Goal: Information Seeking & Learning: Compare options

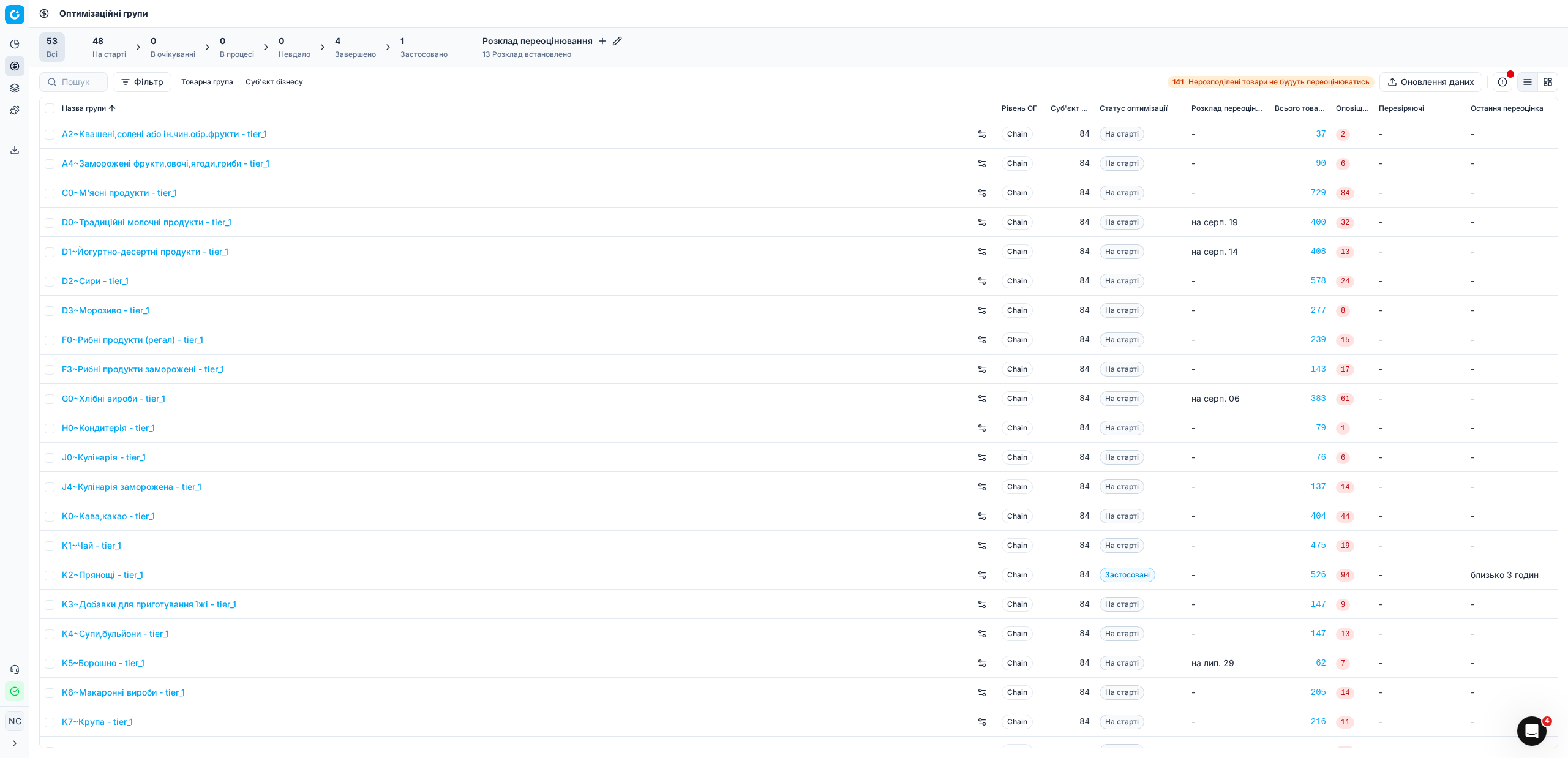
click at [364, 54] on div "Завершено" at bounding box center [355, 54] width 41 height 10
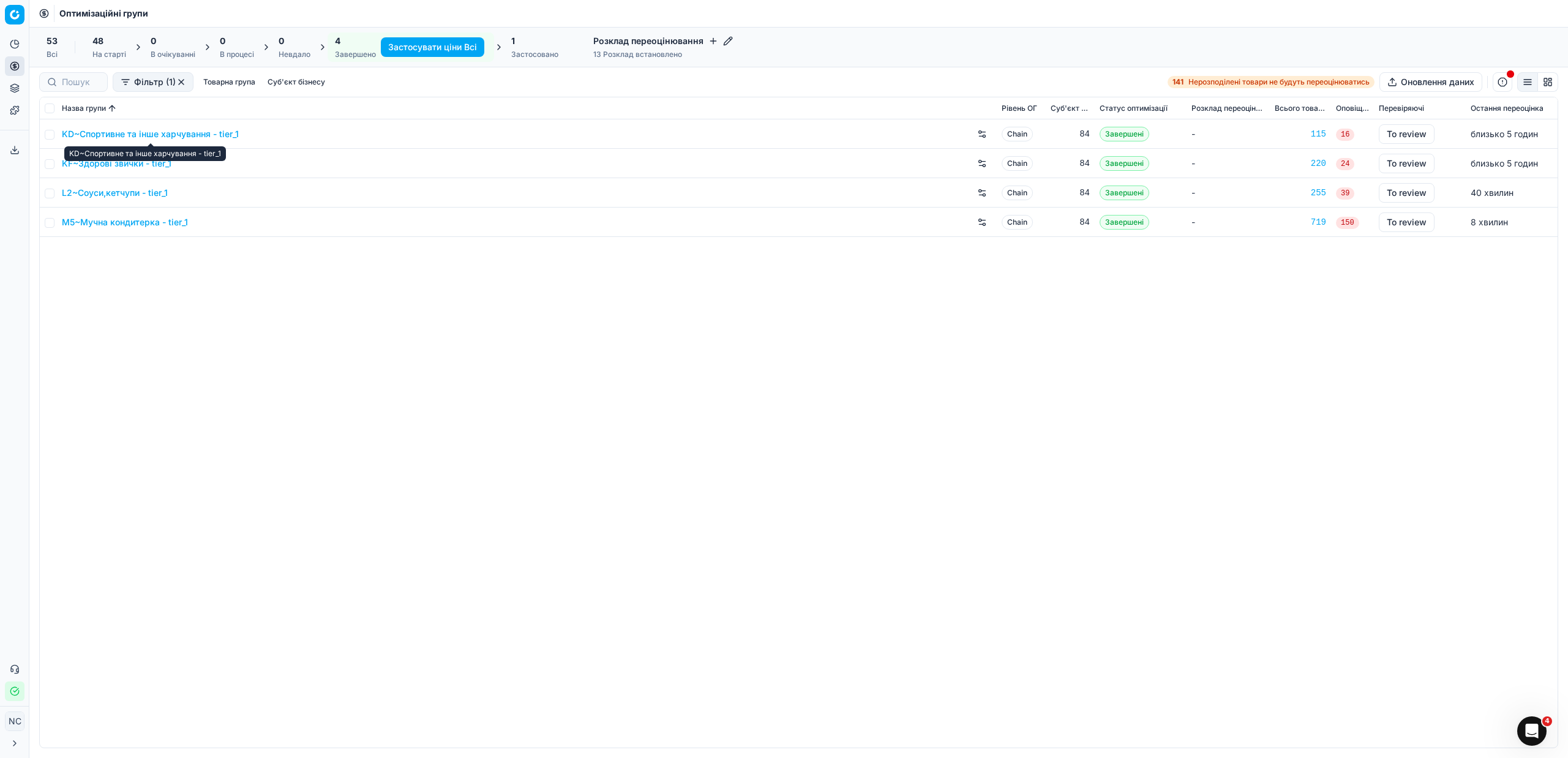
click at [106, 134] on link "KD~Спортивне та інше харчування - tier_1" at bounding box center [150, 134] width 177 height 12
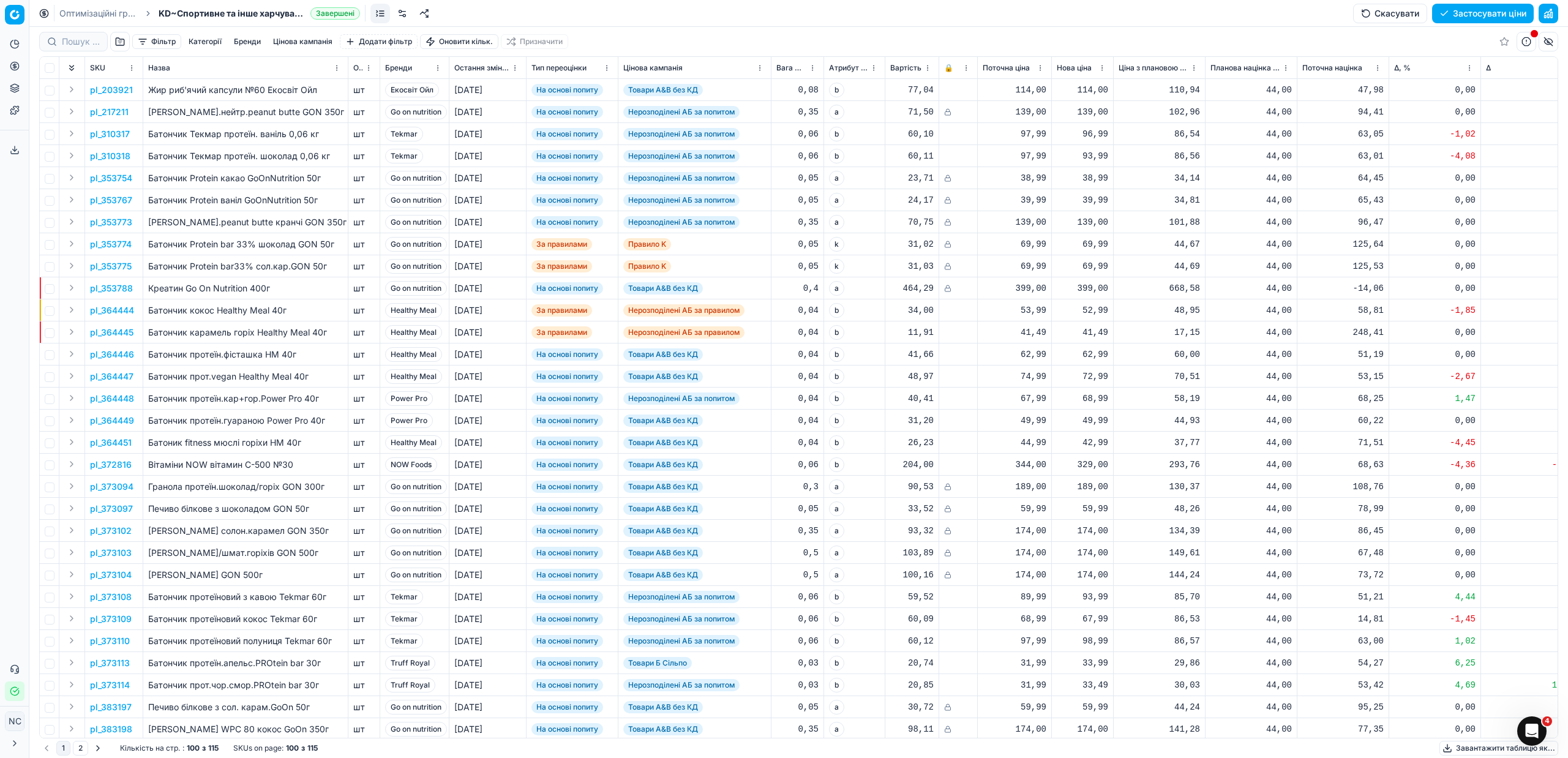
click at [113, 43] on button "button" at bounding box center [120, 42] width 20 height 20
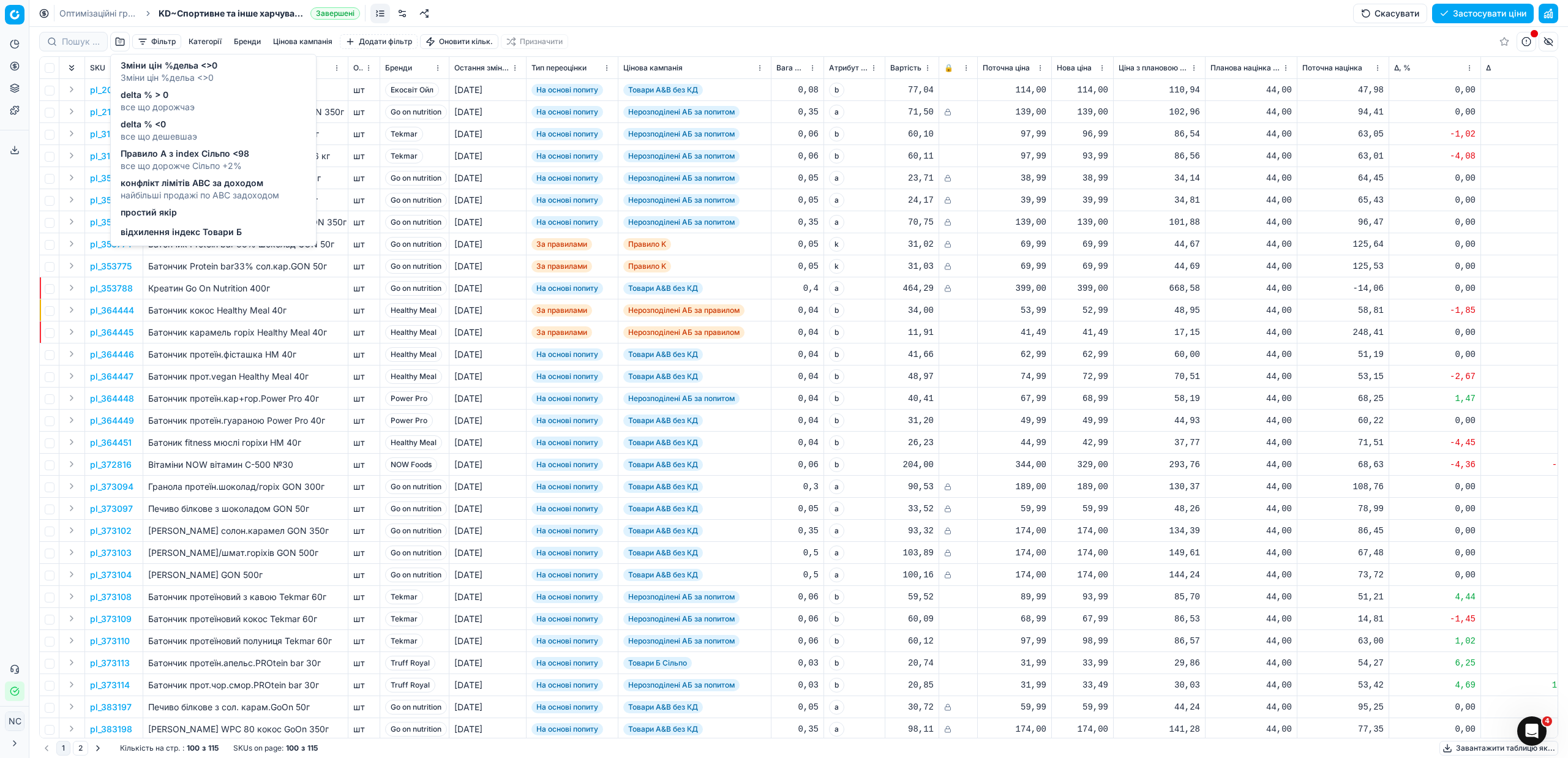
click at [158, 99] on span "delta % > 0" at bounding box center [157, 95] width 74 height 12
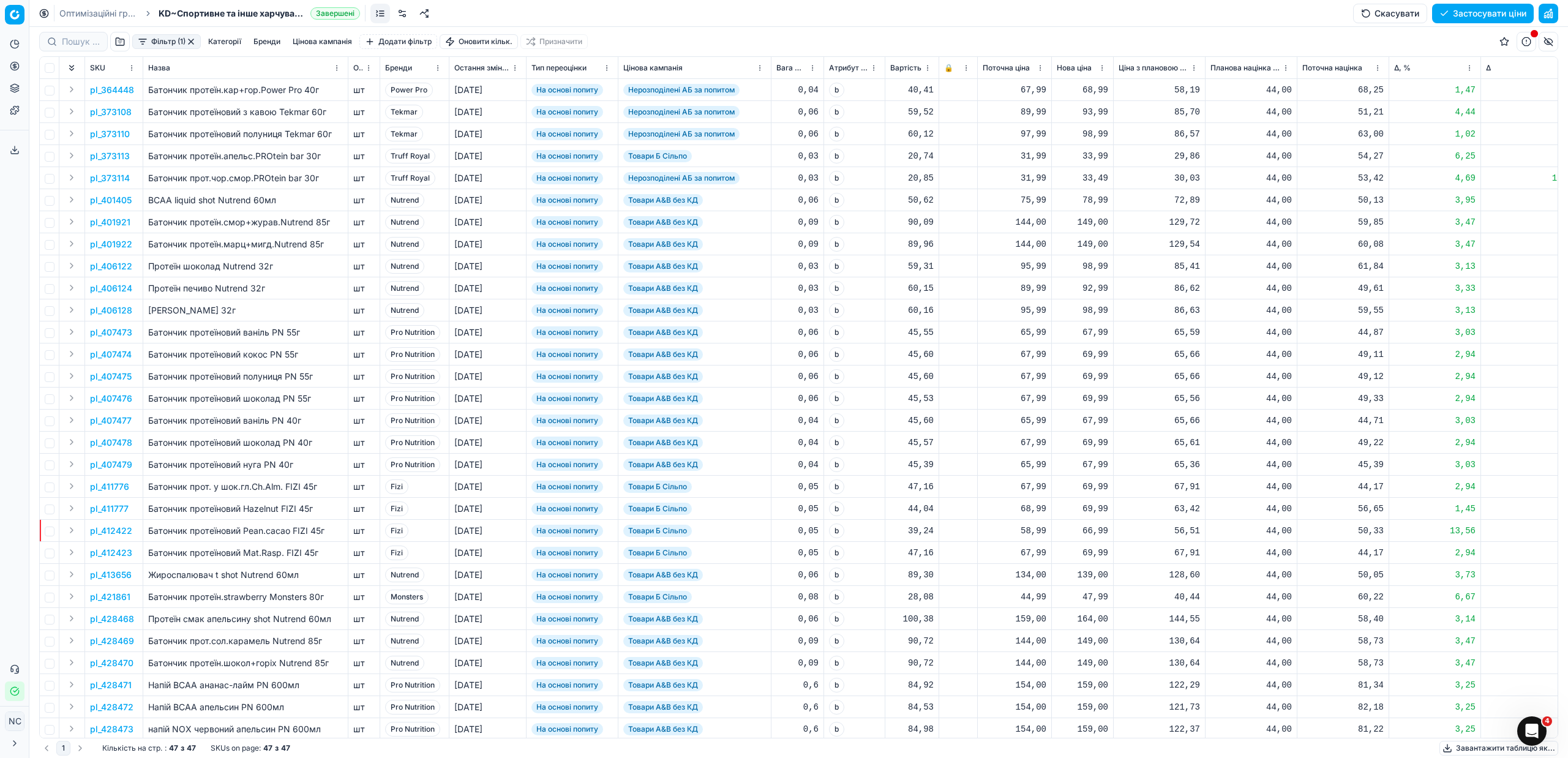
click at [312, 41] on button "Цінова кампанія" at bounding box center [322, 42] width 69 height 15
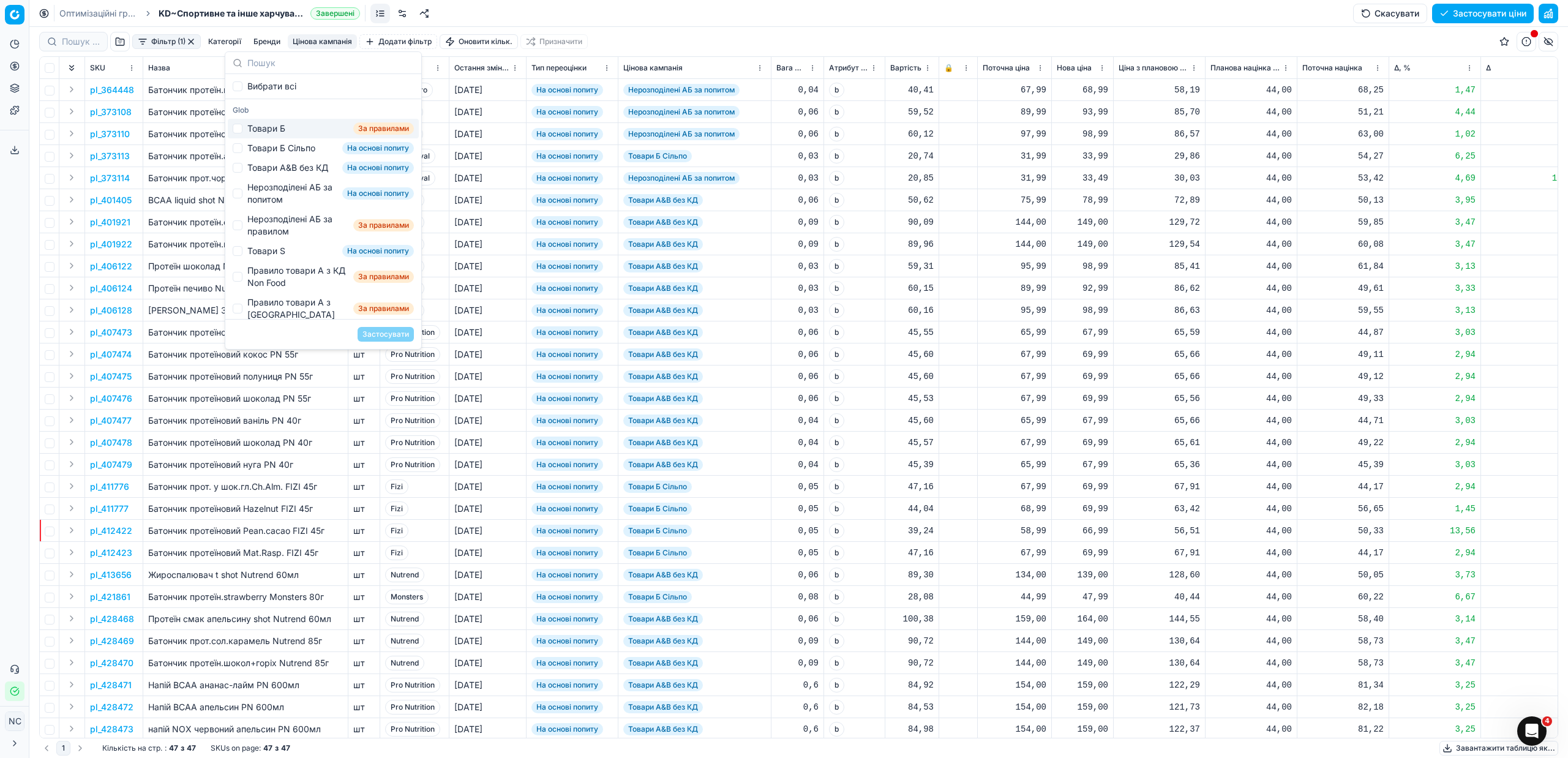
click at [272, 130] on div "Товари Б" at bounding box center [266, 129] width 38 height 12
checkbox input "true"
click at [379, 338] on button "Застосувати" at bounding box center [386, 334] width 56 height 15
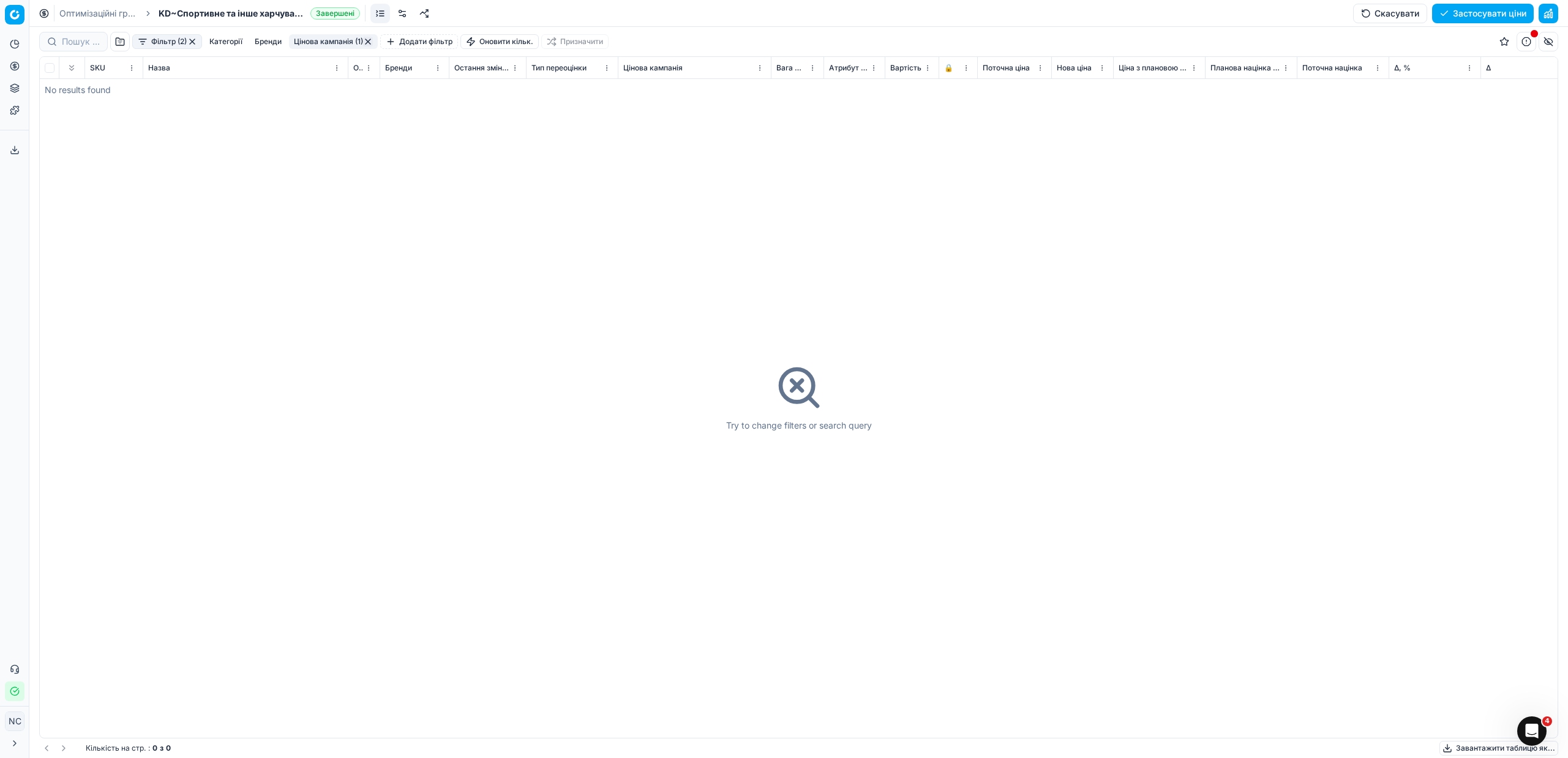
click at [335, 37] on button "Цінова кампанія (1)" at bounding box center [334, 42] width 89 height 15
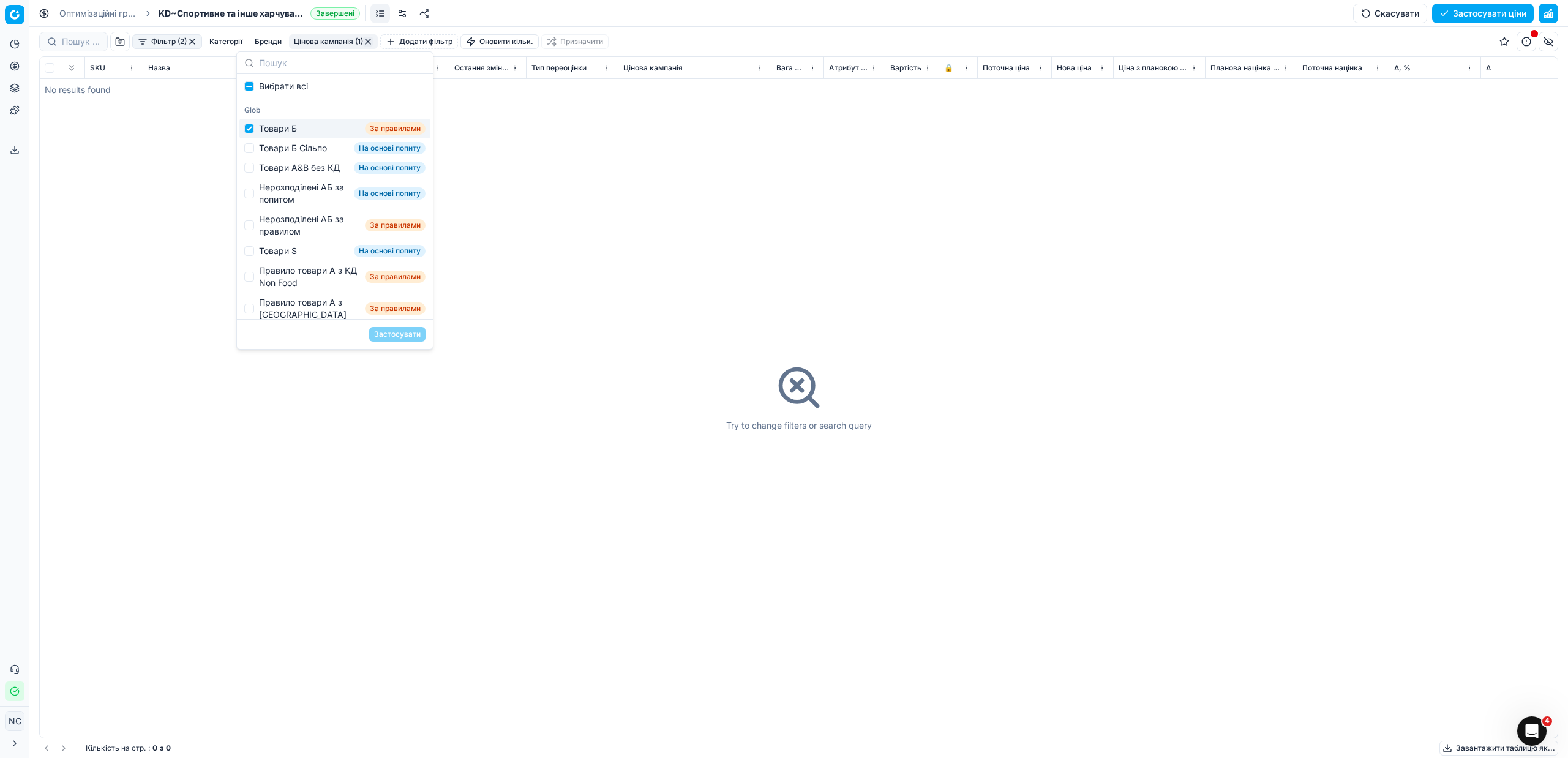
click at [288, 131] on div "Товари Б" at bounding box center [278, 129] width 38 height 12
checkbox input "false"
click at [296, 150] on div "Товари Б Сільпо" at bounding box center [293, 149] width 68 height 12
checkbox input "true"
click at [395, 338] on button "Застосувати" at bounding box center [397, 334] width 56 height 15
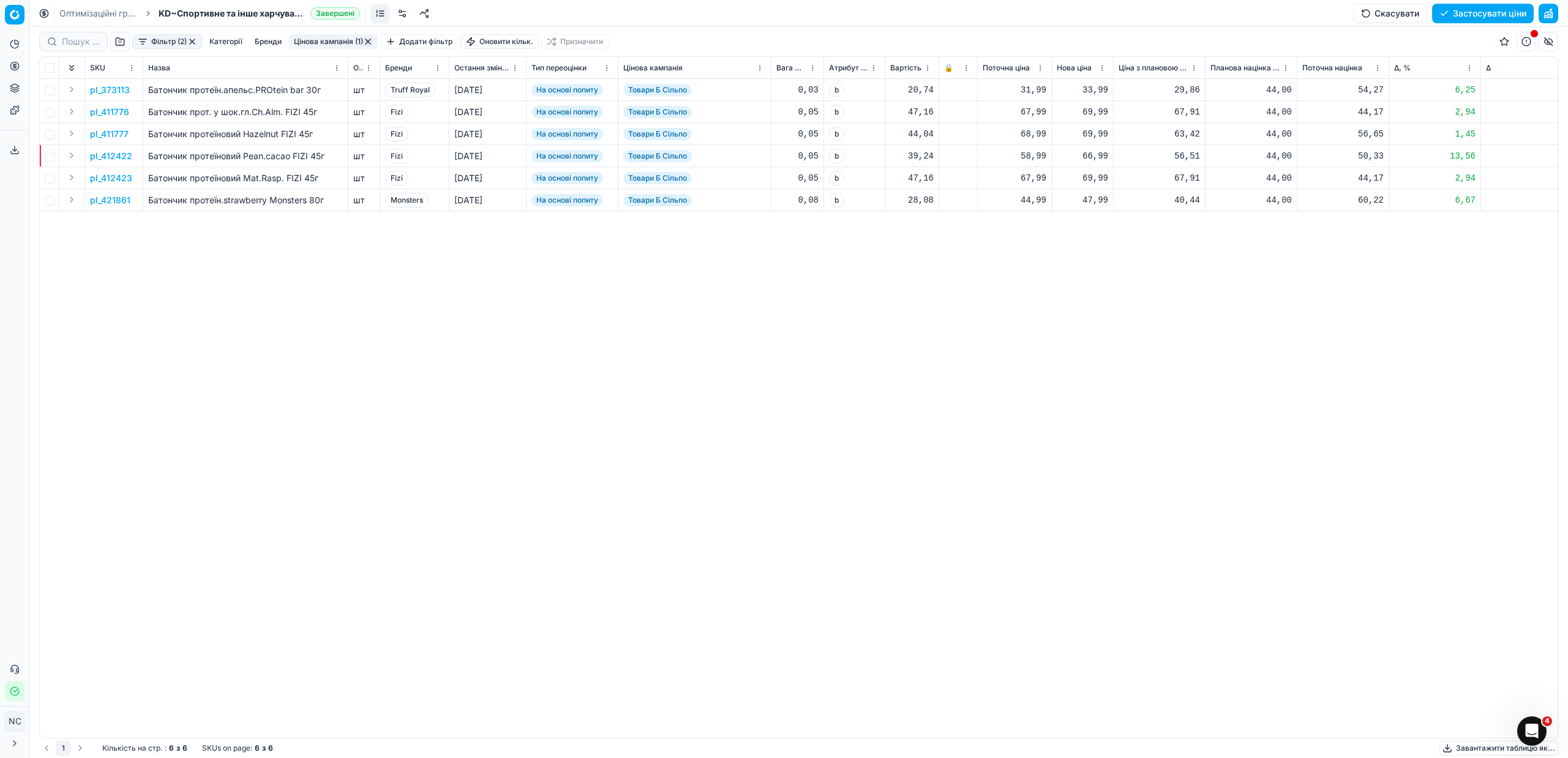
click at [329, 41] on button "Цінова кампанія (1)" at bounding box center [334, 42] width 89 height 15
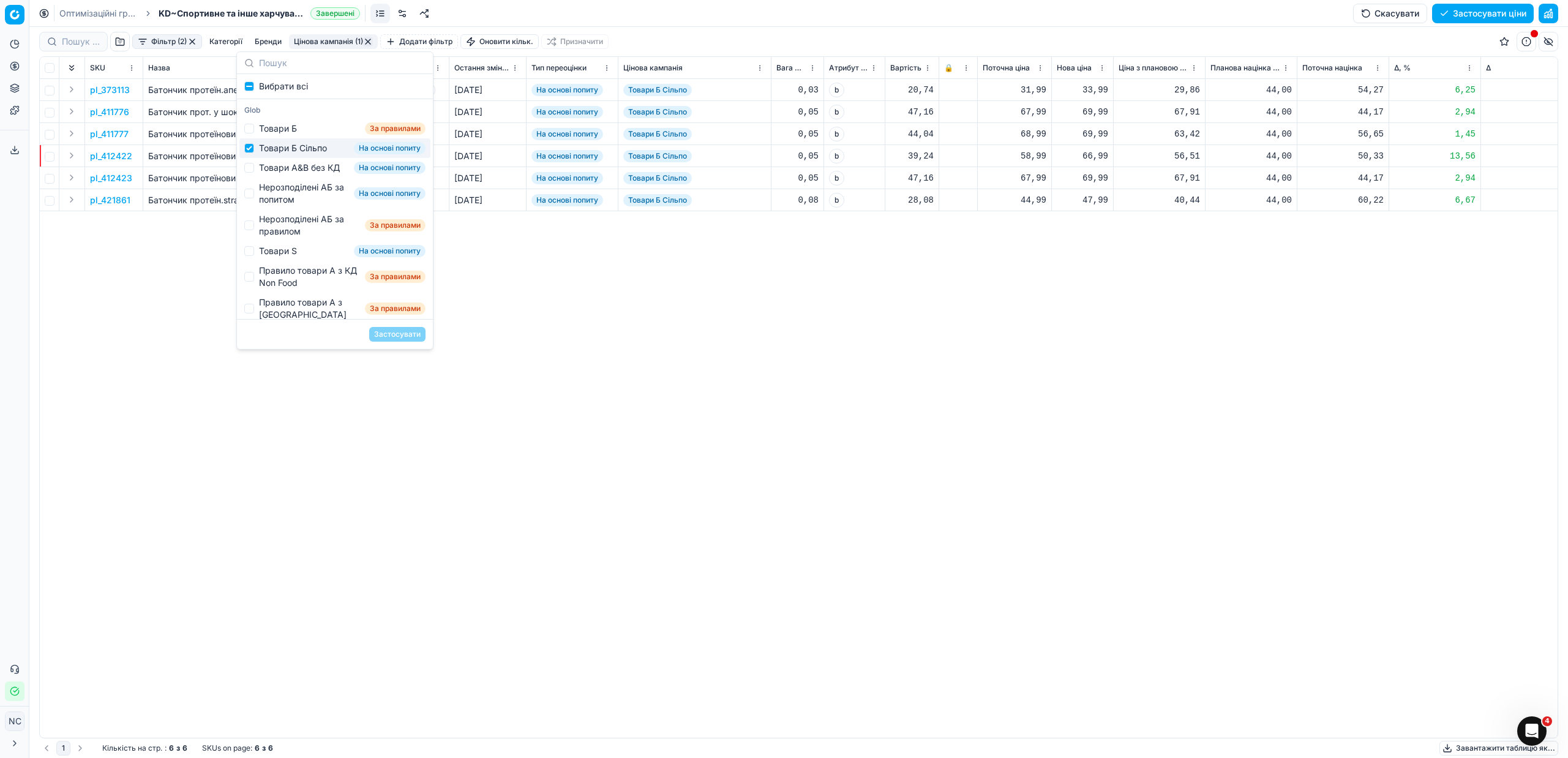
click at [264, 152] on div "Товари Б Сільпо" at bounding box center [293, 149] width 68 height 12
checkbox input "false"
click at [273, 169] on div "Товари А&B без КД" at bounding box center [299, 168] width 81 height 12
checkbox input "true"
click at [390, 330] on button "Застосувати" at bounding box center [397, 334] width 56 height 15
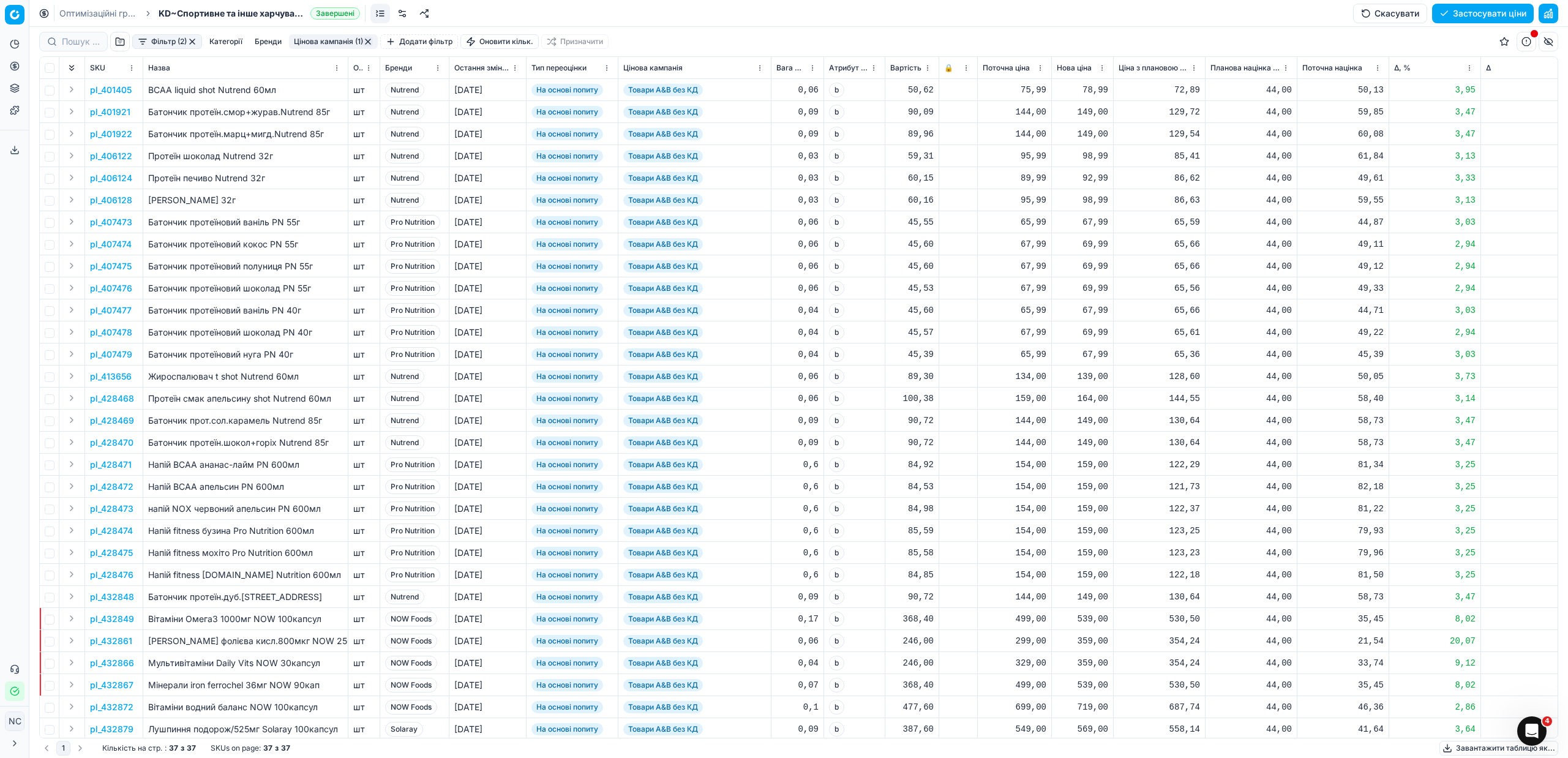
click at [317, 37] on button "Цінова кампанія (1)" at bounding box center [334, 42] width 89 height 15
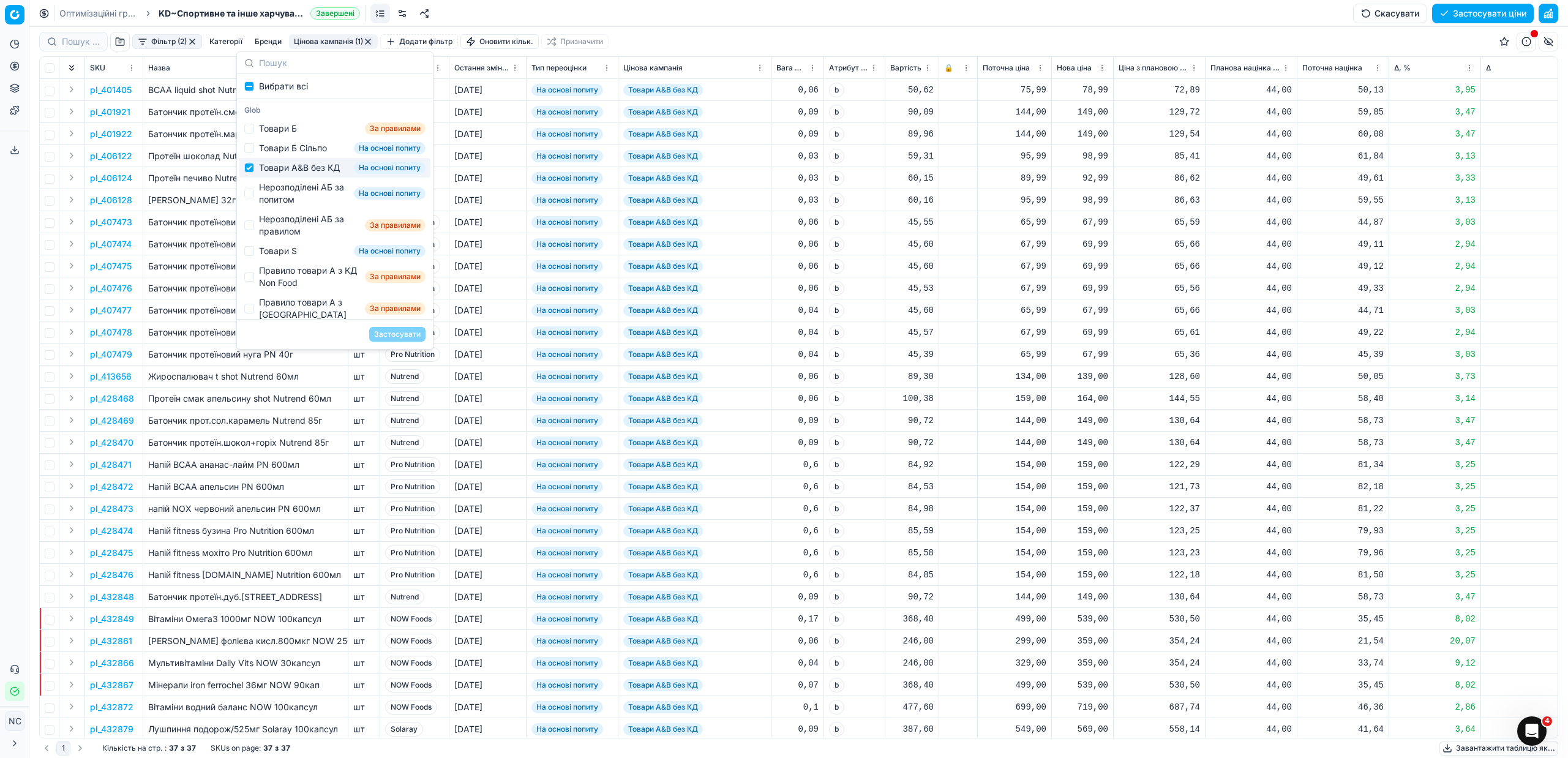
click at [262, 170] on div "Товари А&B без КД" at bounding box center [299, 168] width 81 height 12
checkbox input "false"
click at [272, 201] on div "Нерозподілені АБ за попитом" at bounding box center [304, 194] width 90 height 25
checkbox input "true"
click at [407, 334] on button "Застосувати" at bounding box center [397, 334] width 56 height 15
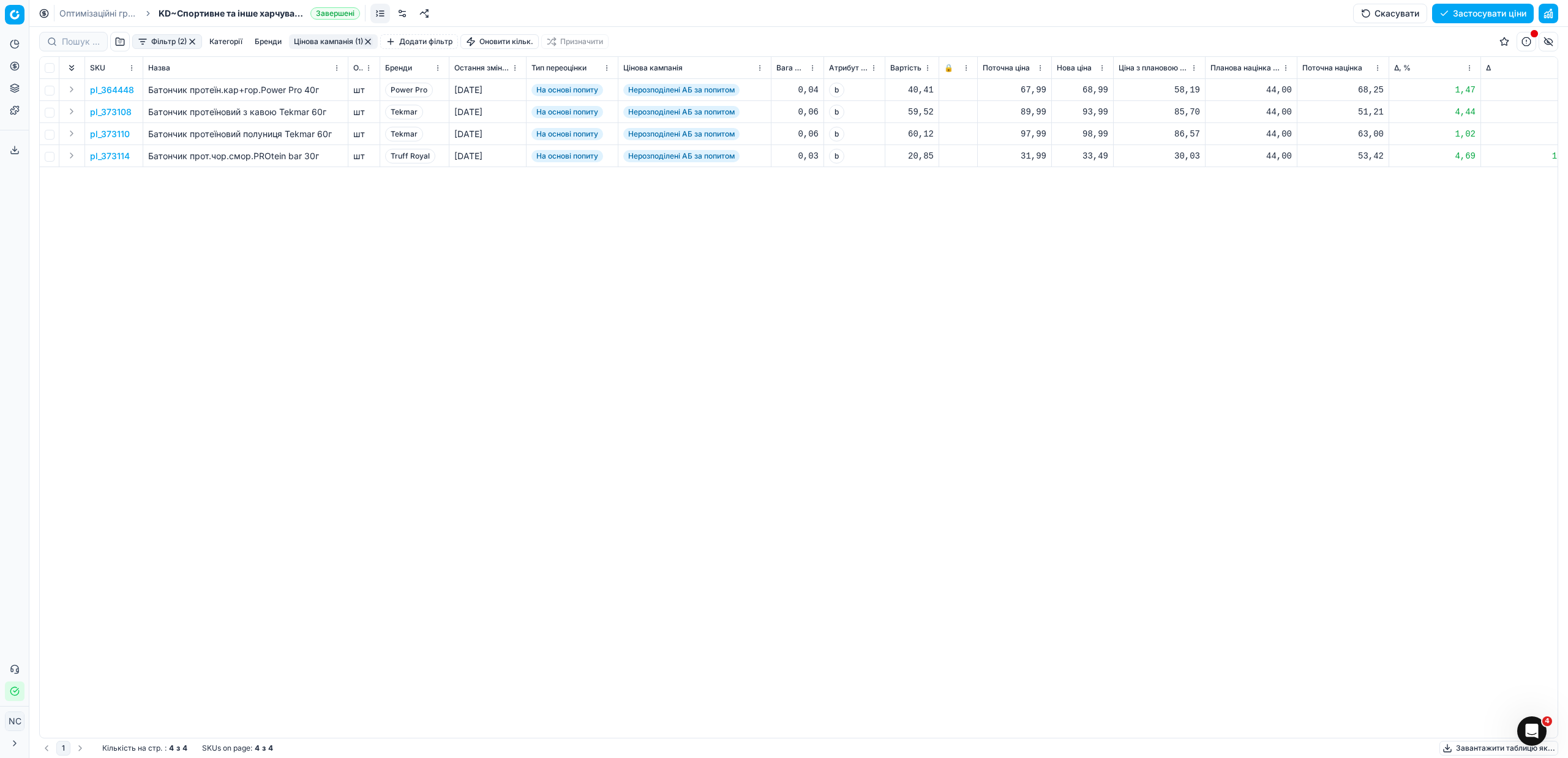
click at [310, 41] on button "Цінова кампанія (1)" at bounding box center [334, 42] width 89 height 15
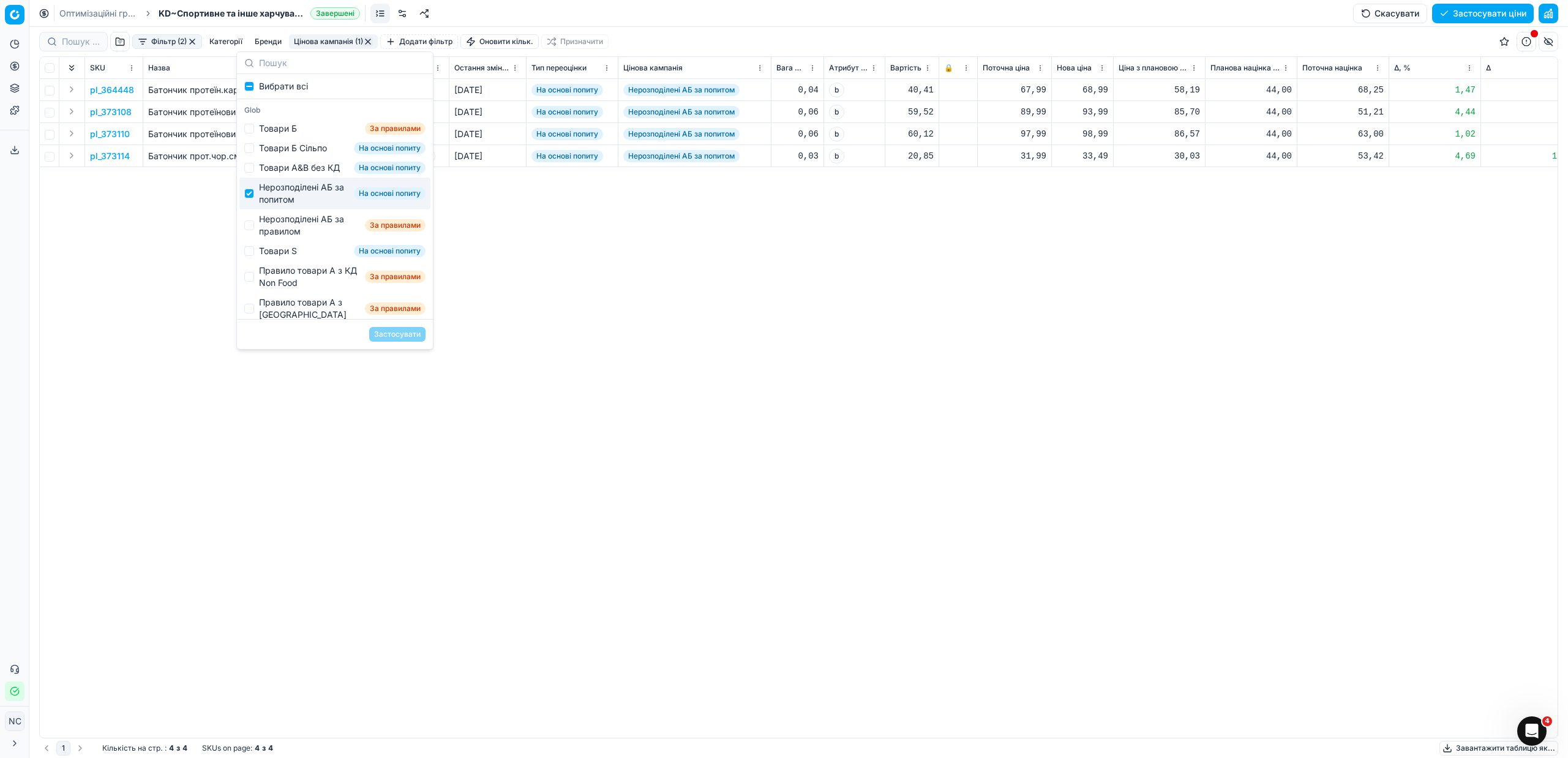
click at [285, 199] on div "Нерозподілені АБ за попитом" at bounding box center [304, 194] width 90 height 25
checkbox input "false"
click at [287, 231] on div "Нерозподілені АБ за правилом" at bounding box center [309, 225] width 101 height 25
checkbox input "true"
click at [389, 340] on button "Застосувати" at bounding box center [397, 334] width 56 height 15
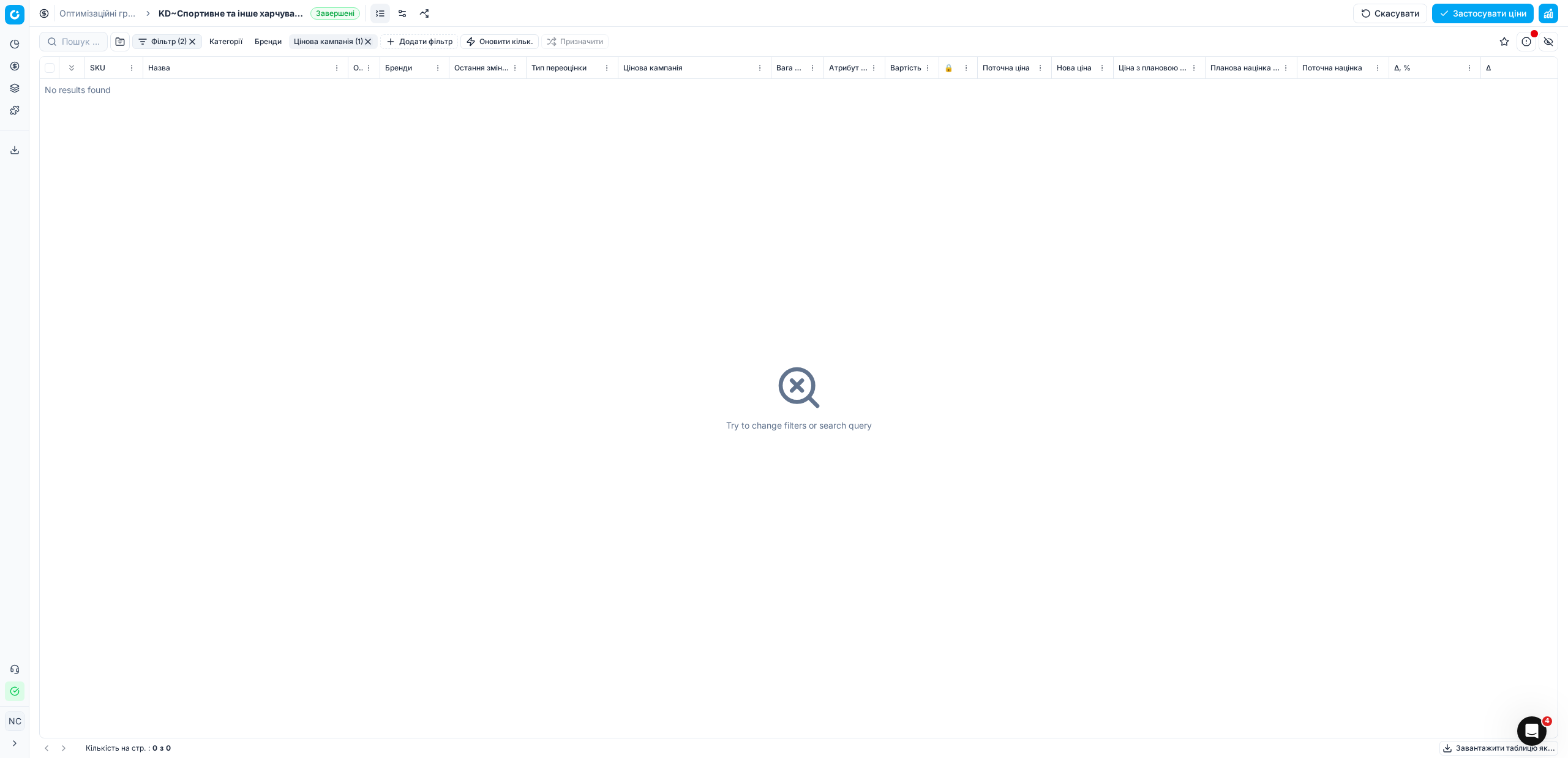
click at [370, 40] on button "button" at bounding box center [368, 41] width 10 height 10
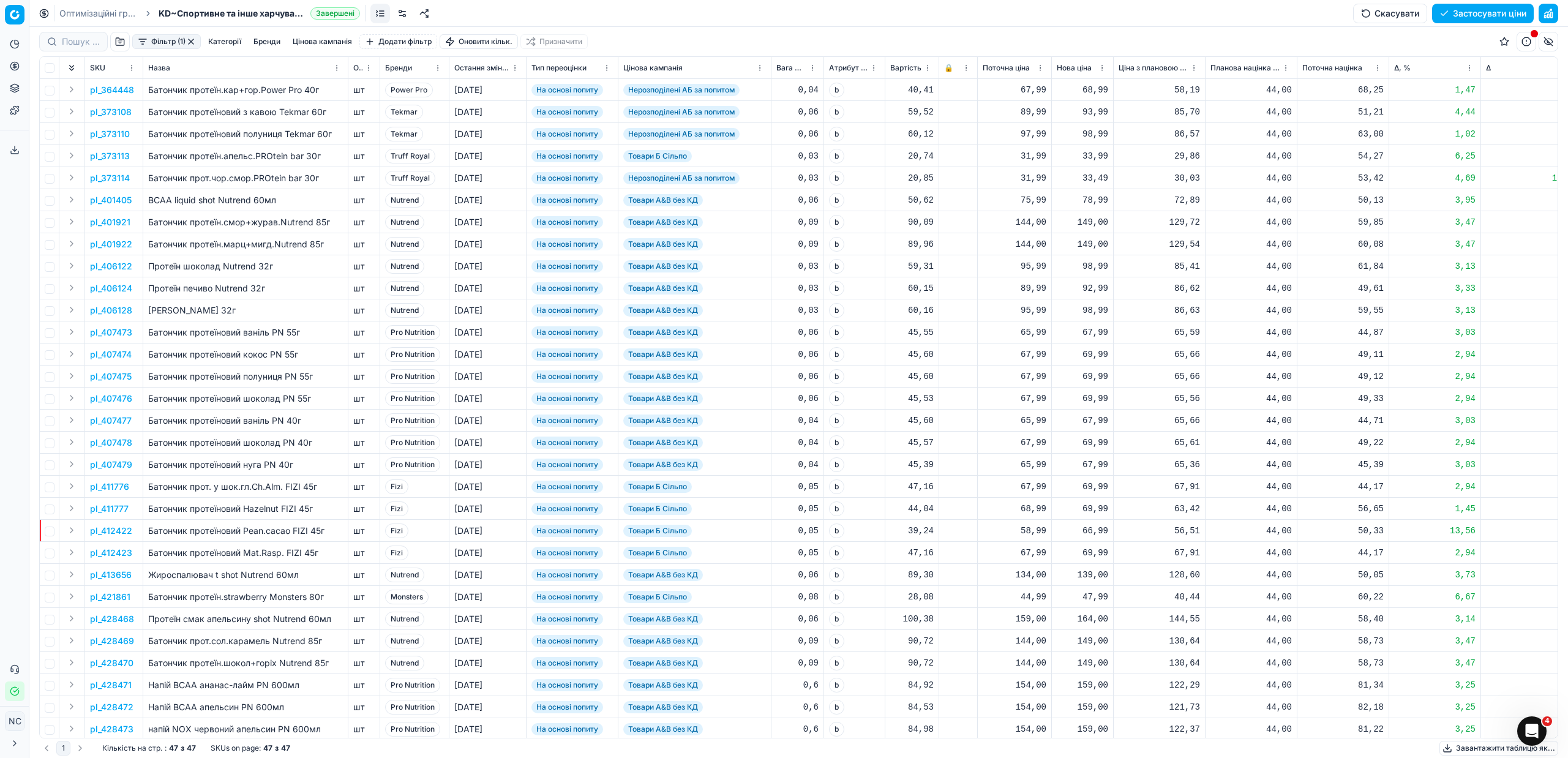
click at [195, 39] on button "button" at bounding box center [191, 41] width 10 height 10
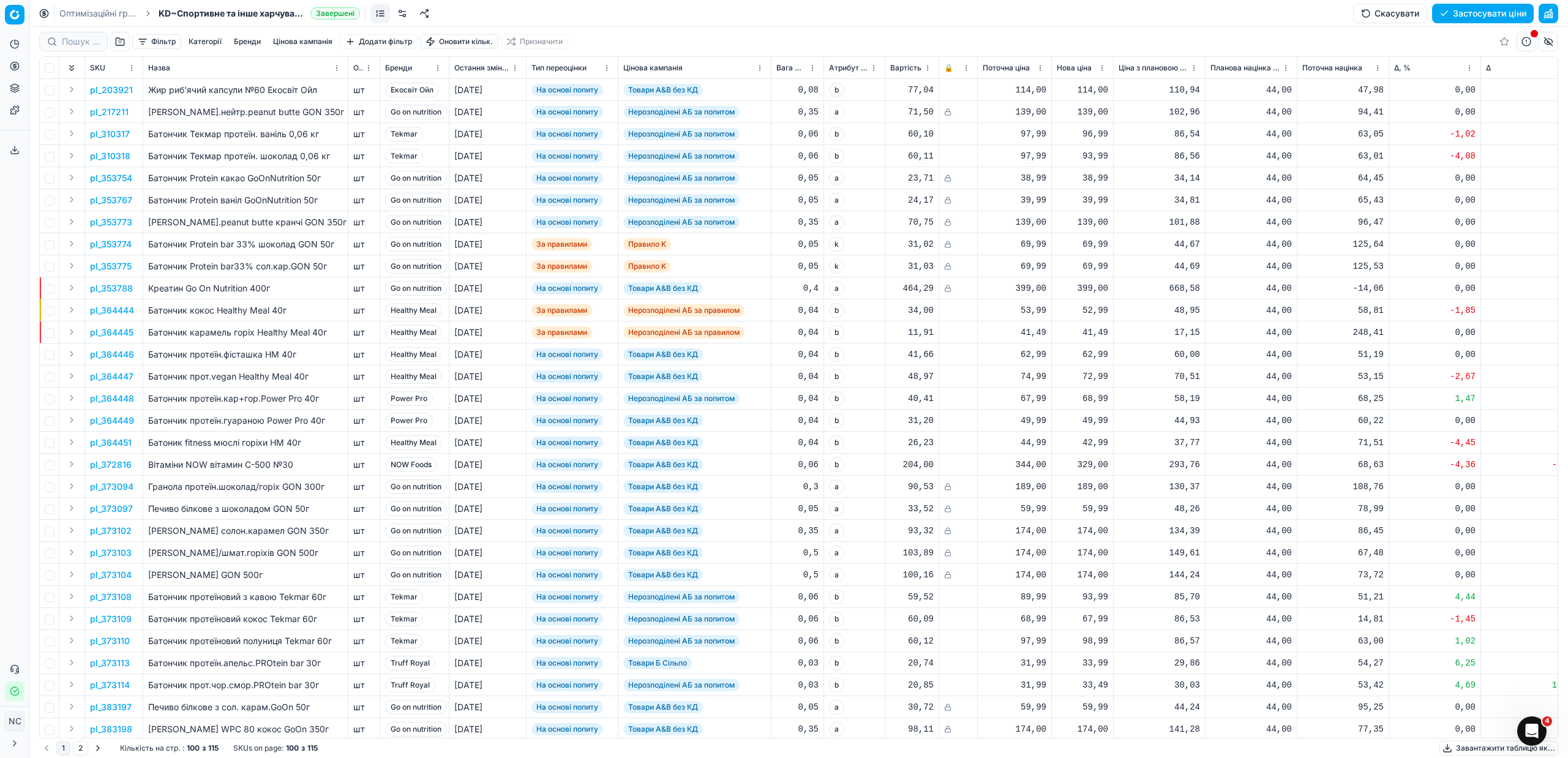
click at [118, 42] on button "button" at bounding box center [120, 42] width 20 height 20
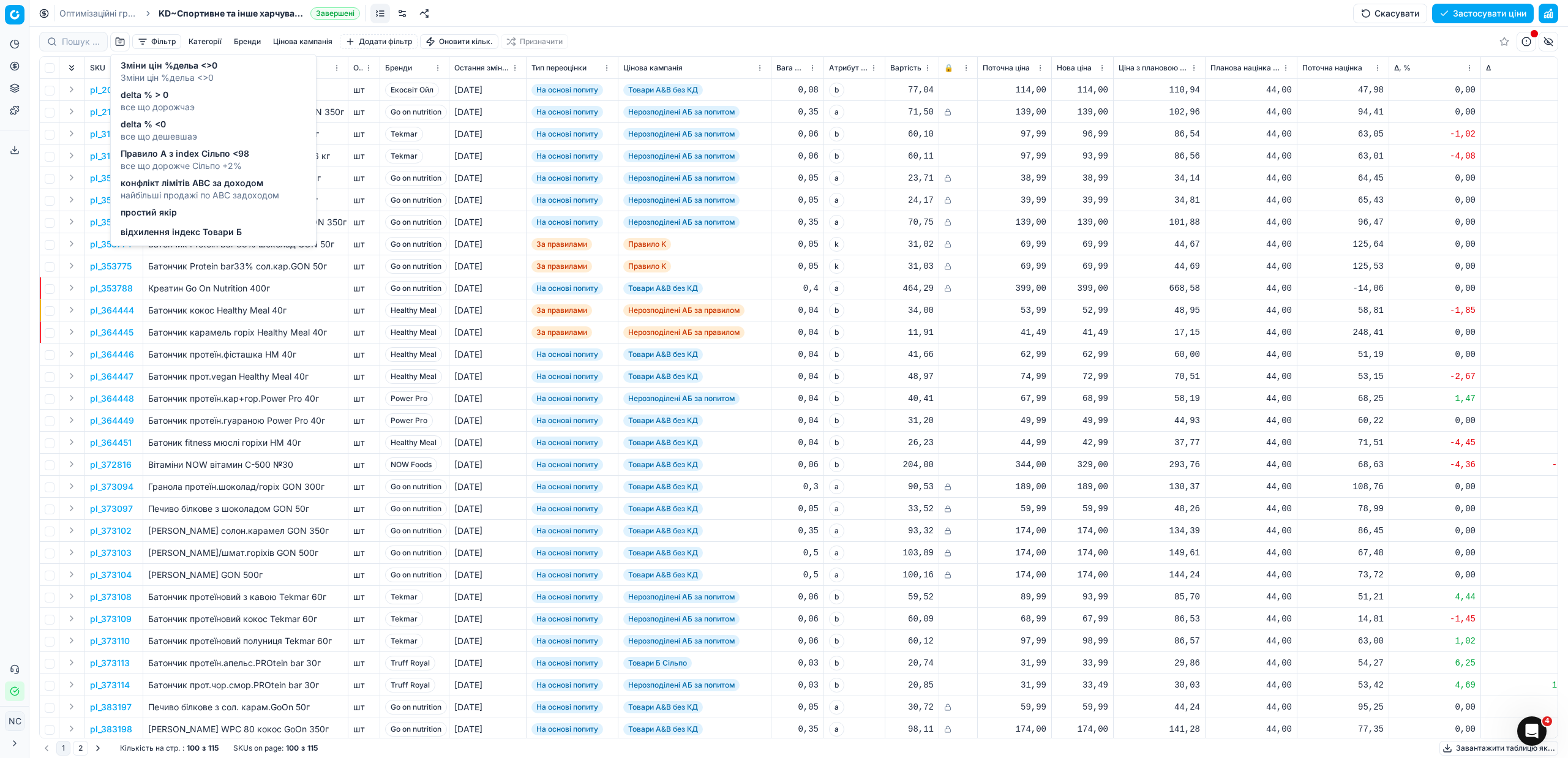
click at [152, 125] on span "delta % <0" at bounding box center [158, 125] width 77 height 12
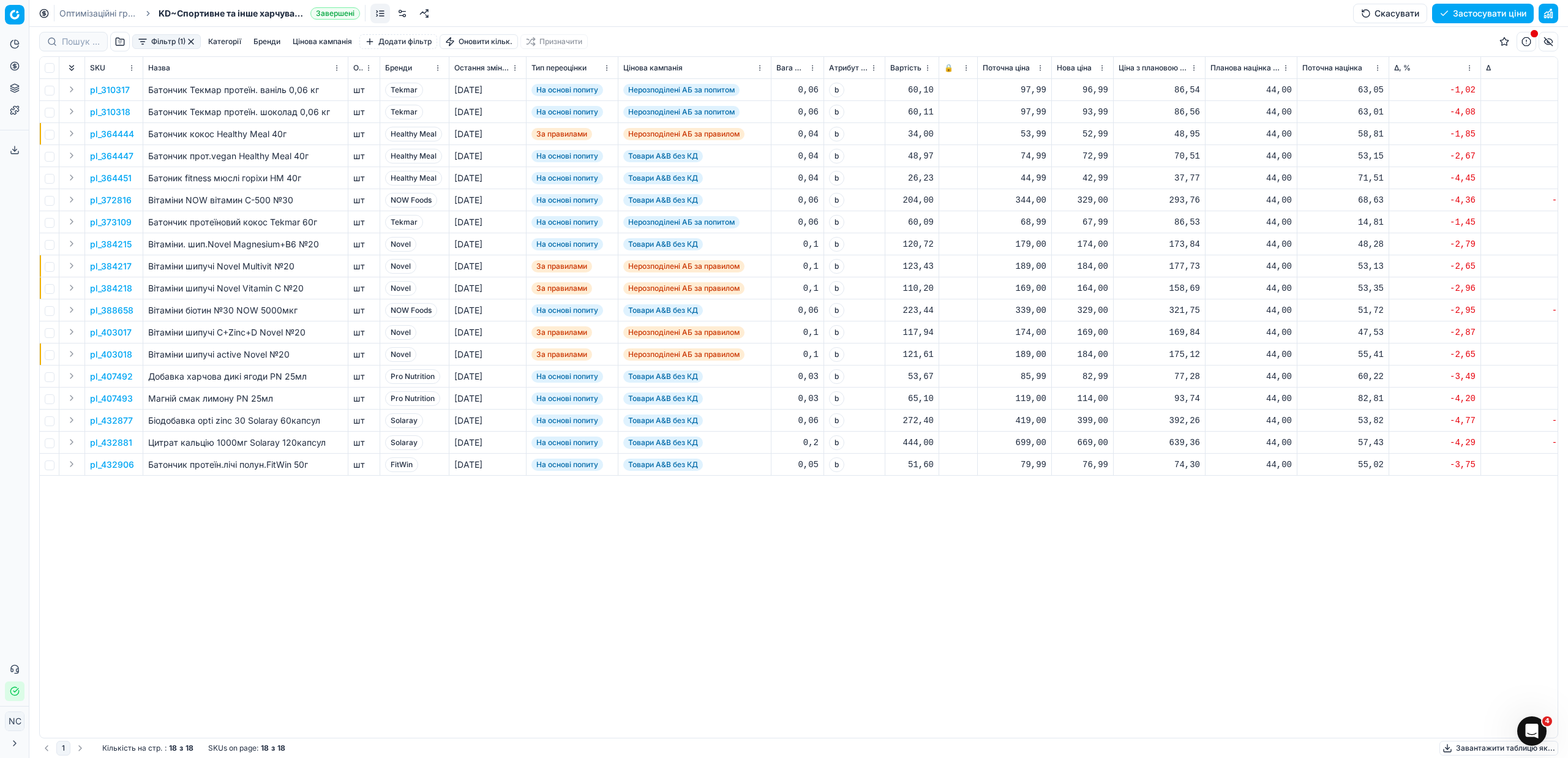
click at [309, 42] on button "Цінова кампанія" at bounding box center [322, 42] width 69 height 15
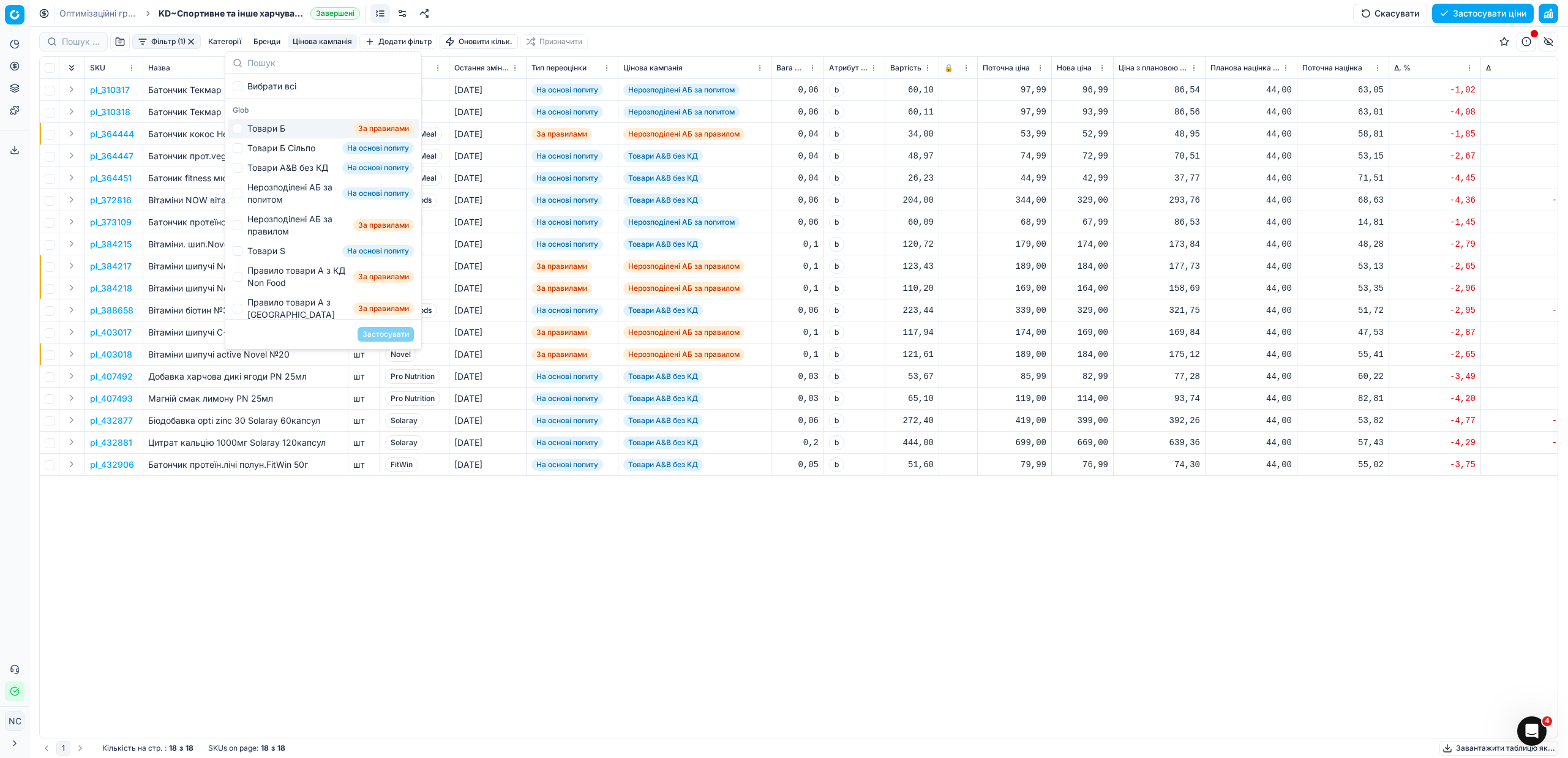
click at [281, 128] on div "Товари Б" at bounding box center [266, 129] width 38 height 12
checkbox input "true"
click at [384, 334] on button "Застосувати" at bounding box center [386, 334] width 56 height 15
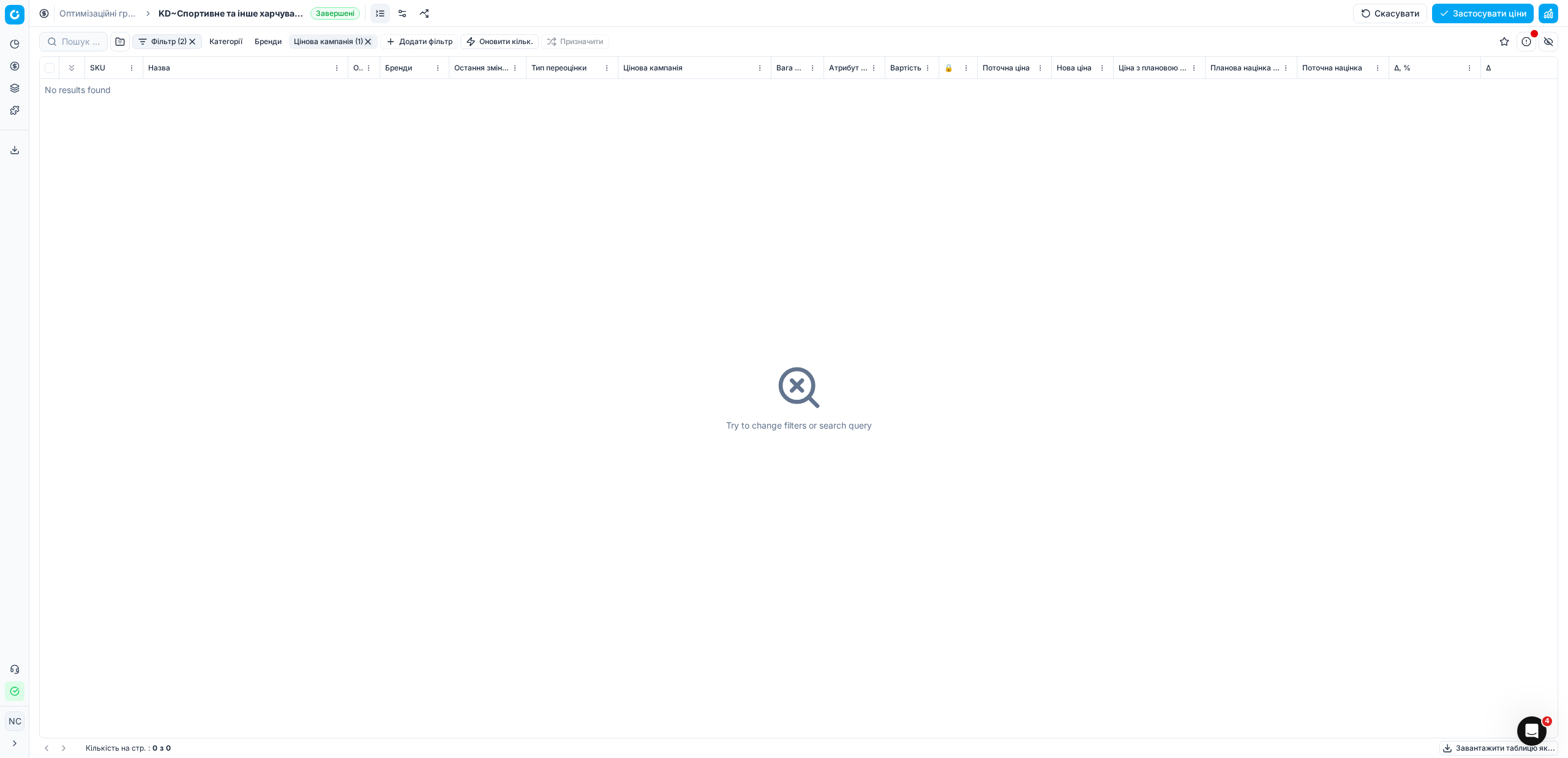
click at [311, 37] on button "Цінова кампанія (1)" at bounding box center [334, 42] width 89 height 15
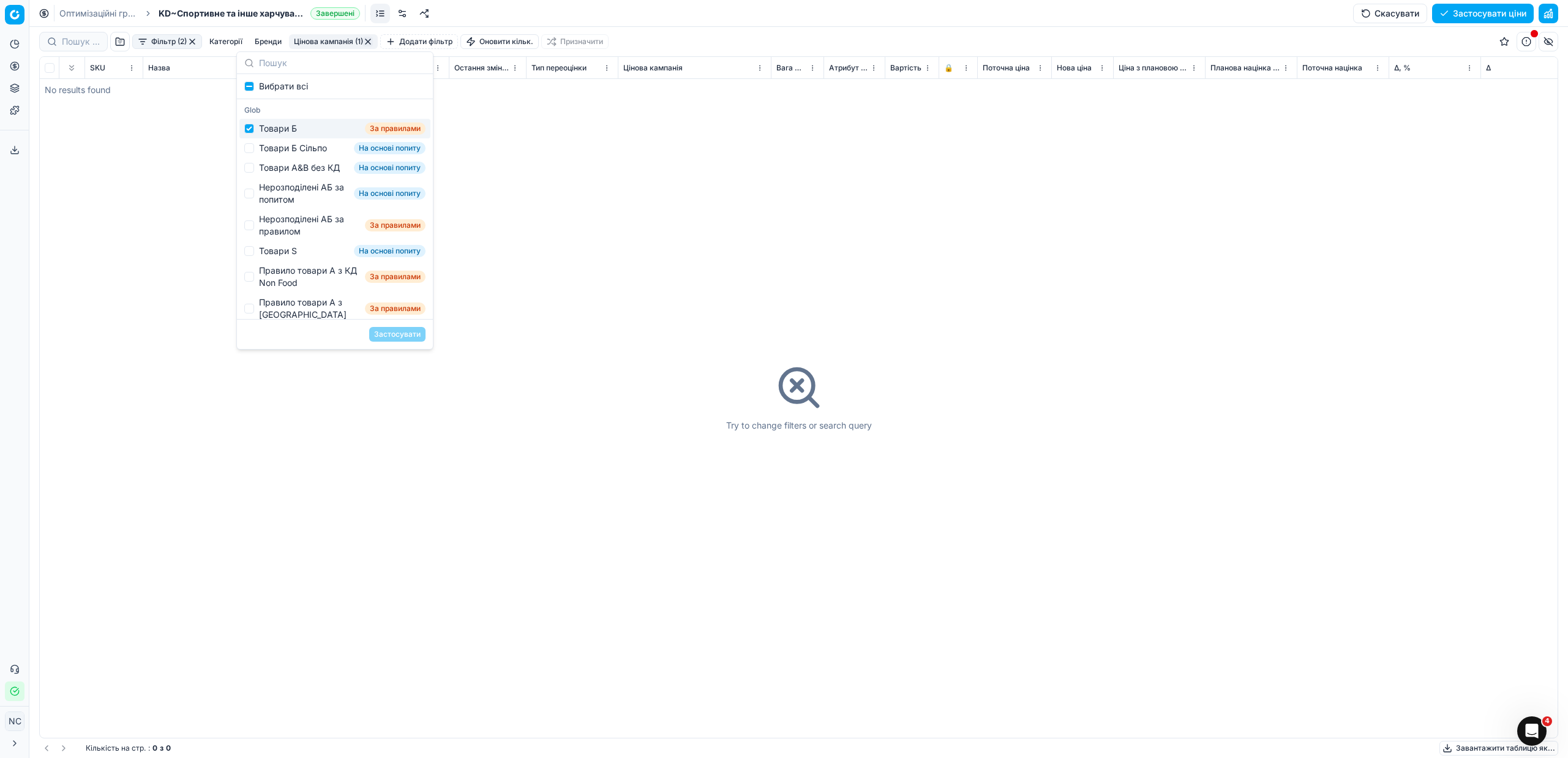
click at [282, 128] on div "Товари Б" at bounding box center [278, 129] width 38 height 12
checkbox input "false"
click at [291, 151] on div "Товари Б Сільпо" at bounding box center [293, 149] width 68 height 12
checkbox input "true"
click at [379, 330] on button "Застосувати" at bounding box center [397, 334] width 56 height 15
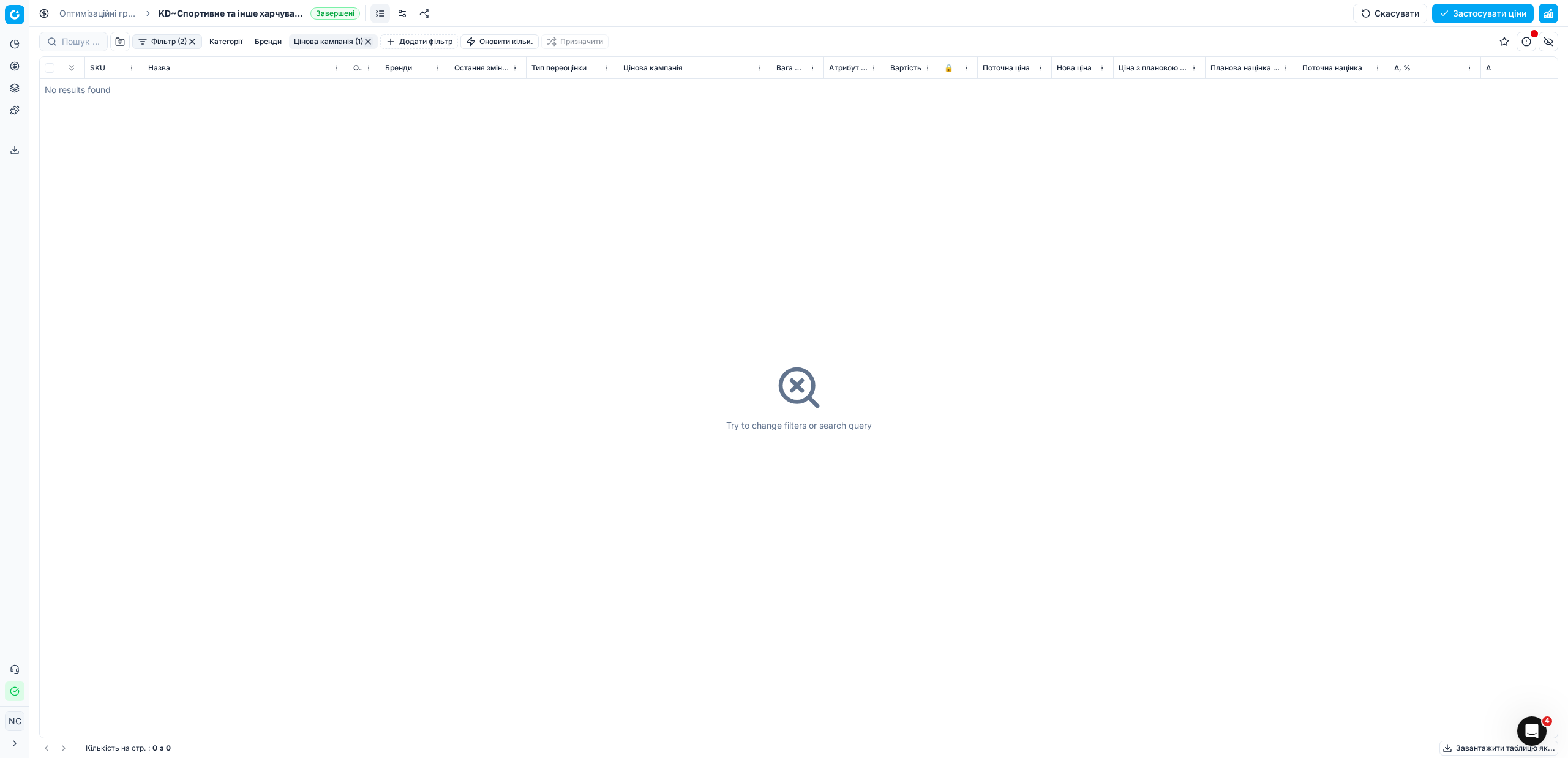
click at [316, 45] on button "Цінова кампанія (1)" at bounding box center [334, 42] width 89 height 15
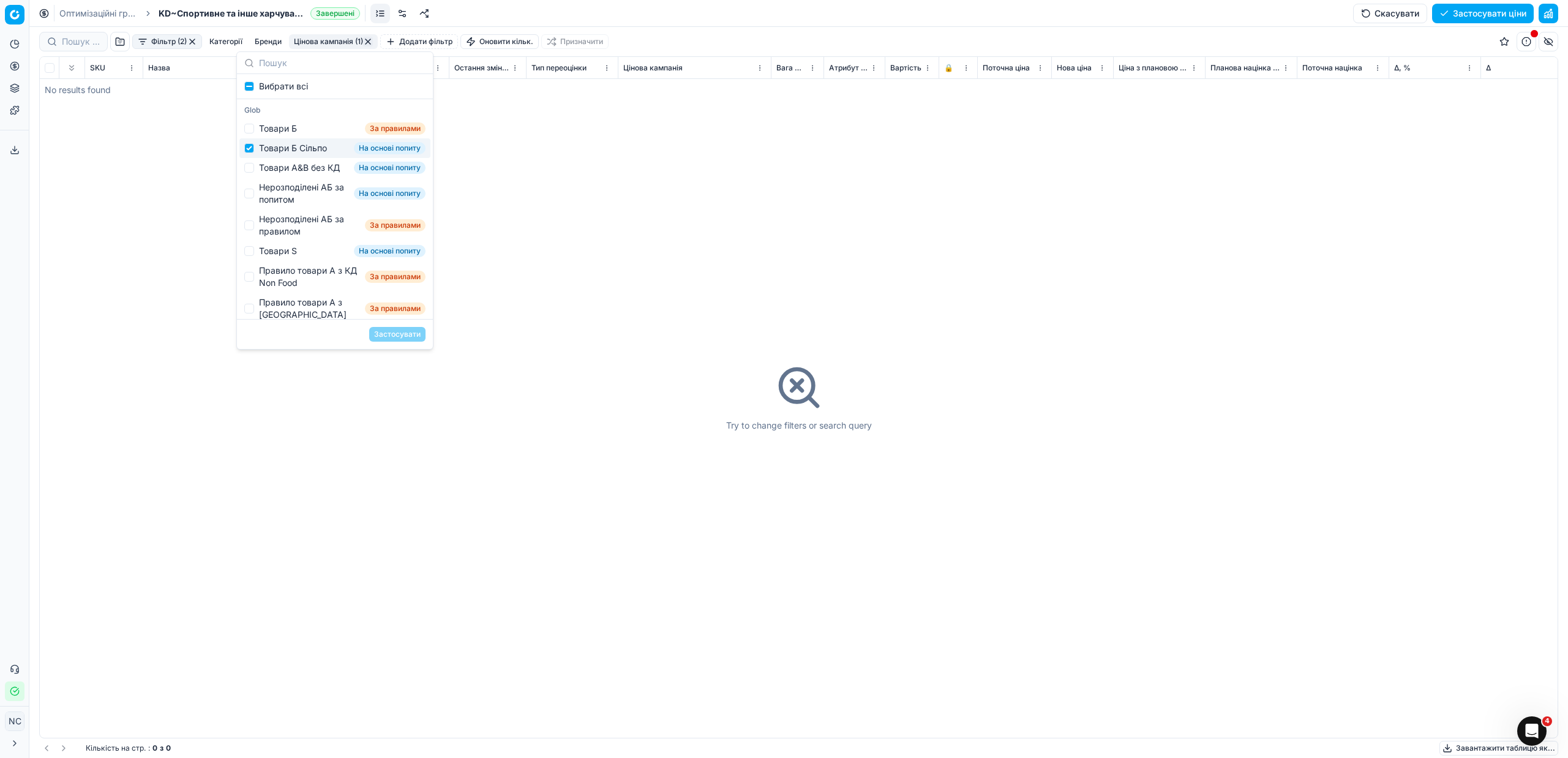
click at [279, 148] on div "Товари Б Сільпо" at bounding box center [293, 149] width 68 height 12
checkbox input "false"
click at [291, 169] on div "Товари А&B без КД" at bounding box center [299, 168] width 81 height 12
checkbox input "true"
click at [397, 336] on button "Застосувати" at bounding box center [397, 334] width 56 height 15
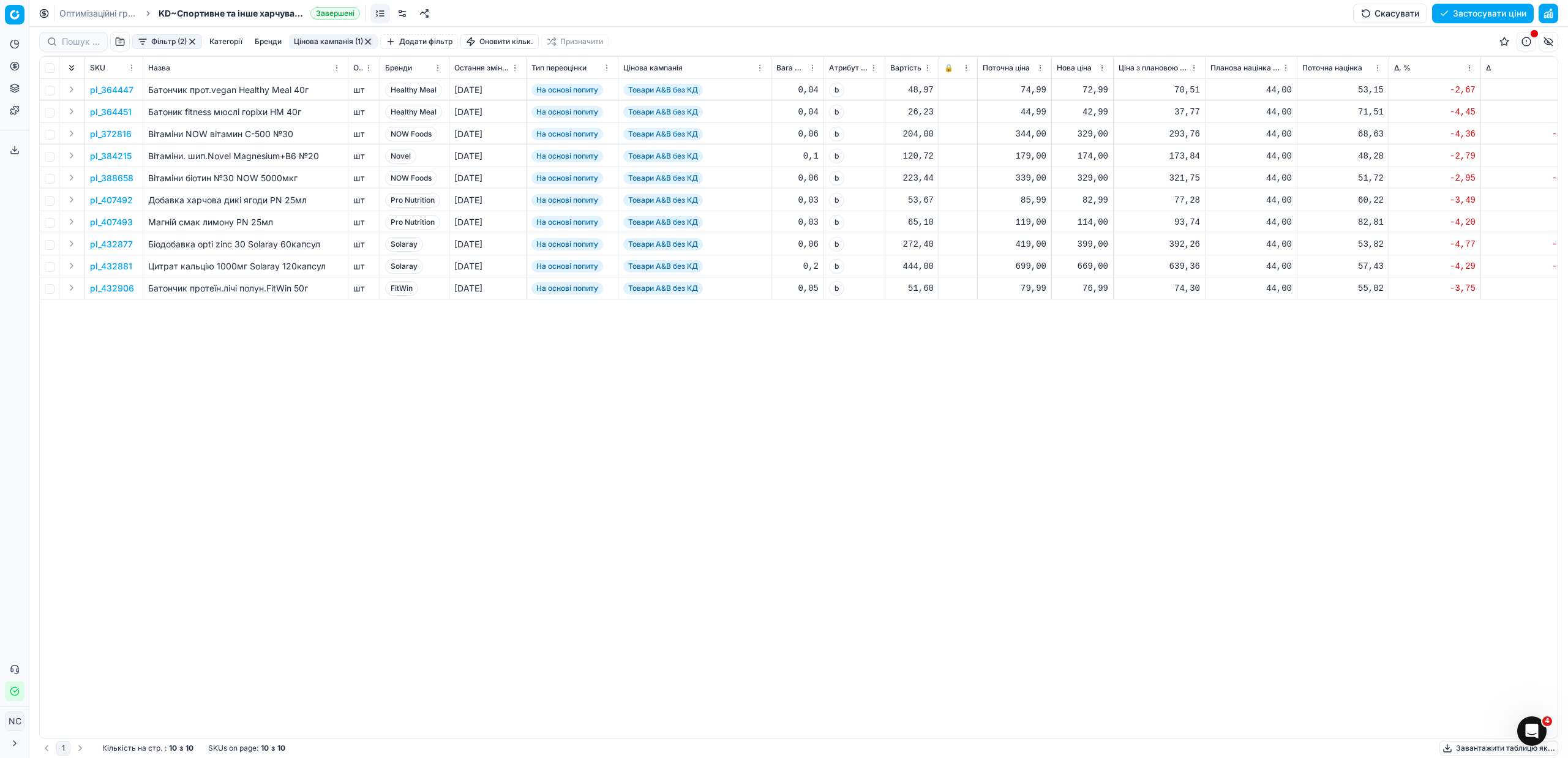
click at [340, 37] on button "Цінова кампанія (1)" at bounding box center [334, 42] width 89 height 15
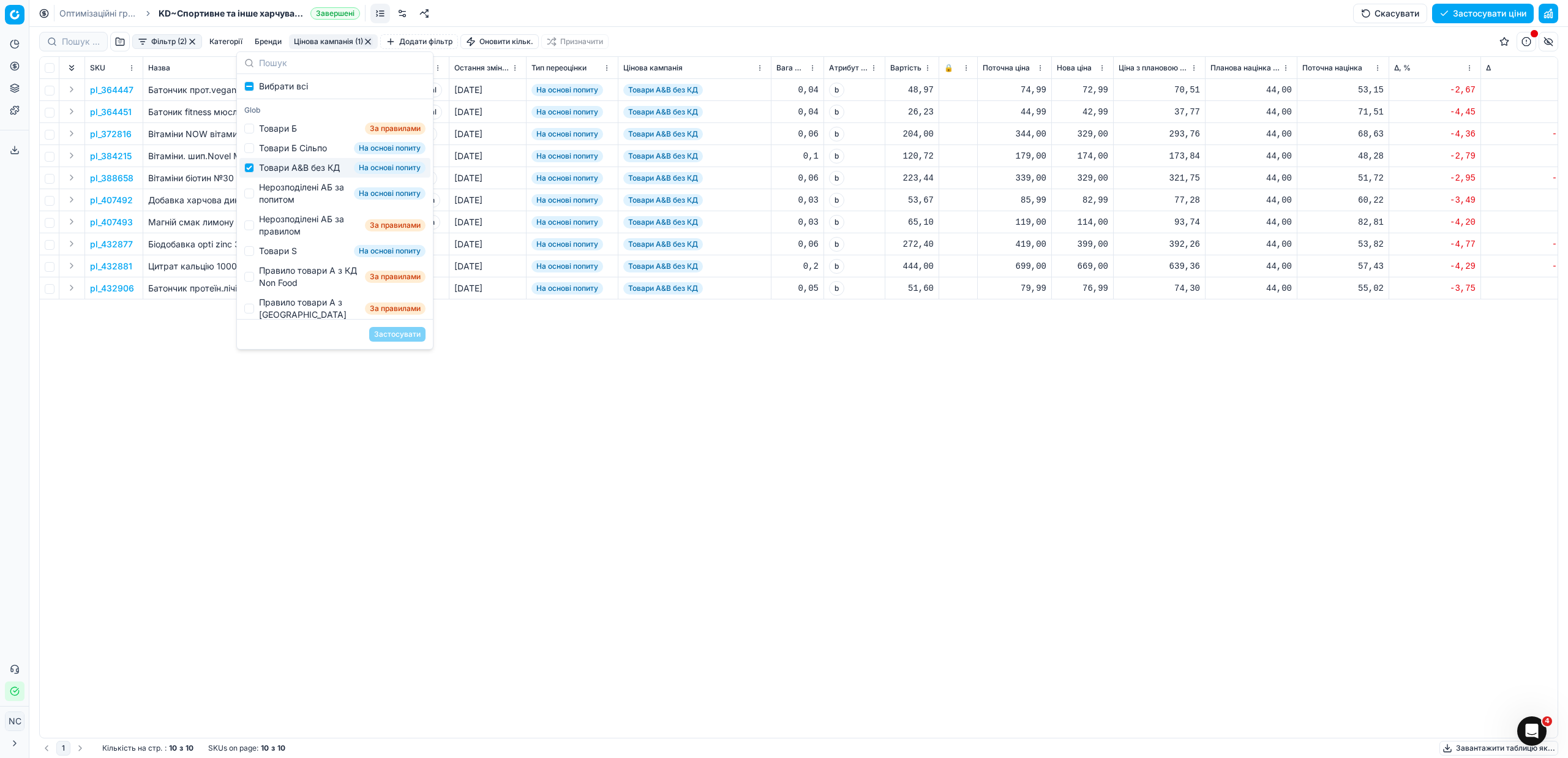
click at [280, 163] on div "Товари А&B без КД" at bounding box center [299, 168] width 81 height 12
checkbox input "false"
click at [286, 199] on div "Нерозподілені АБ за попитом" at bounding box center [304, 194] width 90 height 25
checkbox input "true"
click at [404, 332] on button "Застосувати" at bounding box center [397, 334] width 56 height 15
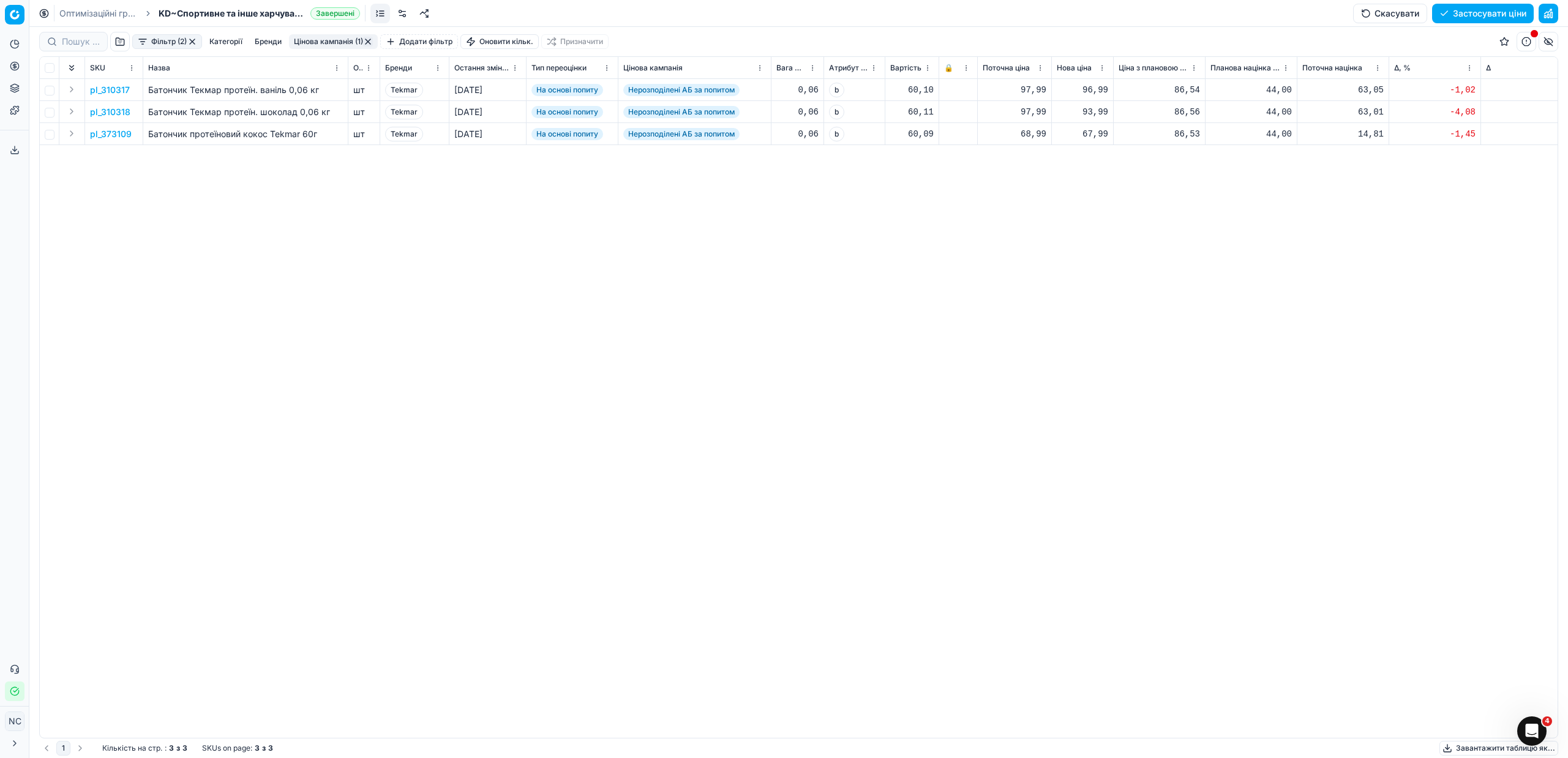
click at [338, 44] on button "Цінова кампанія (1)" at bounding box center [334, 42] width 89 height 15
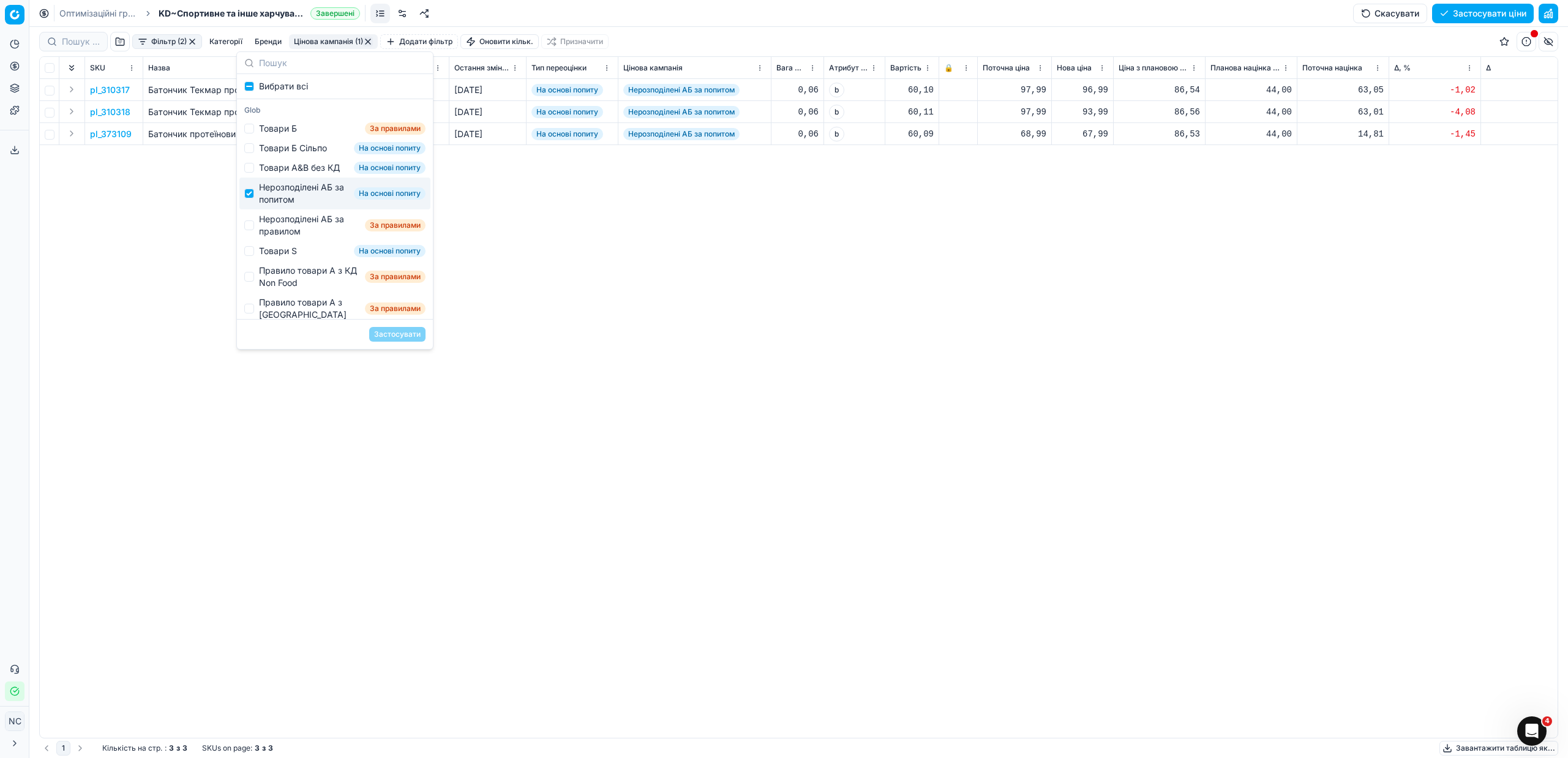
click at [288, 203] on div "Нерозподілені АБ за попитом" at bounding box center [304, 194] width 90 height 25
checkbox input "false"
click at [288, 238] on div "Нерозподілені АБ за правилом" at bounding box center [309, 225] width 101 height 25
checkbox input "true"
click at [394, 335] on button "Застосувати" at bounding box center [397, 334] width 56 height 15
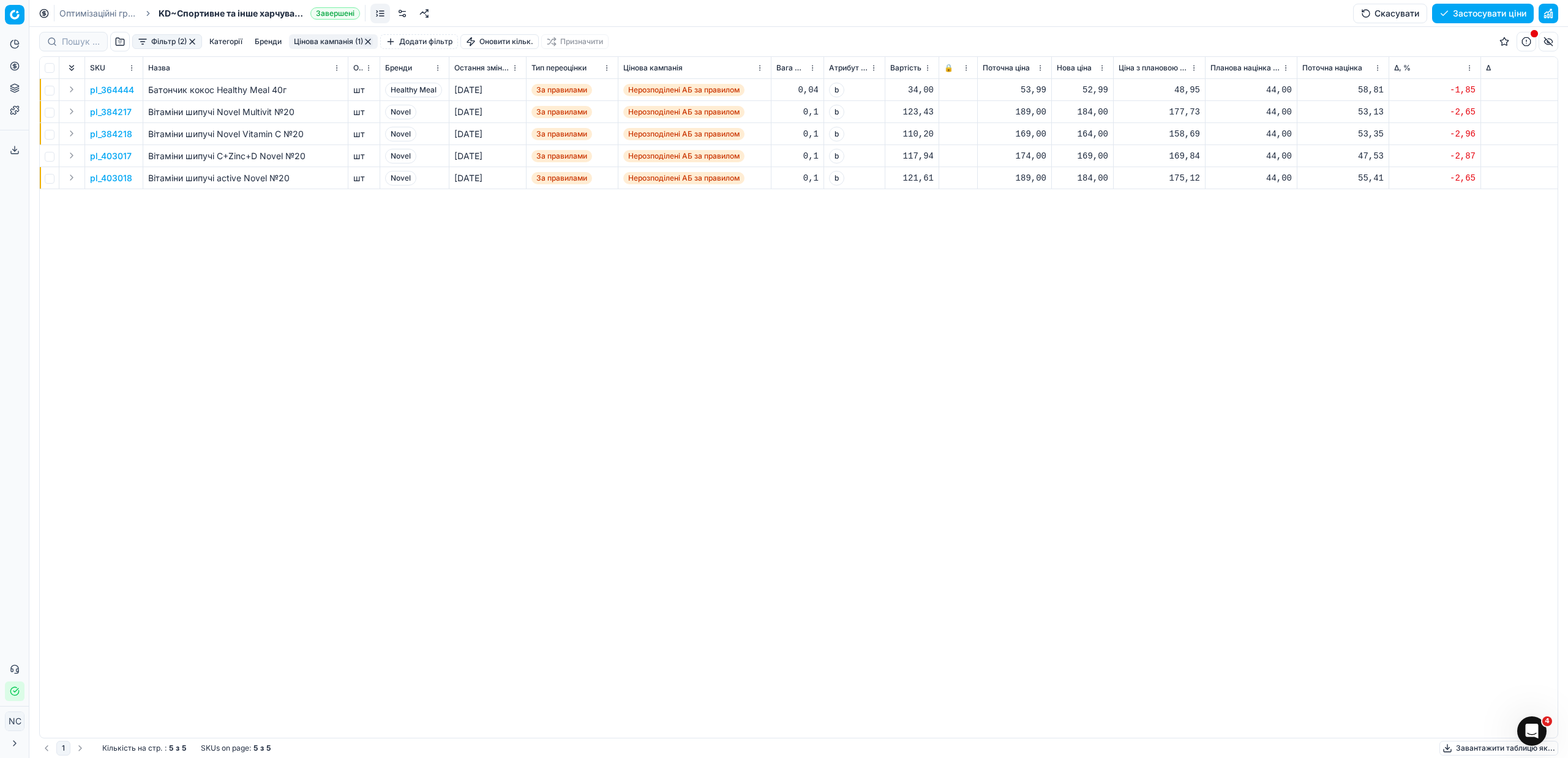
click at [373, 45] on button "button" at bounding box center [368, 41] width 10 height 10
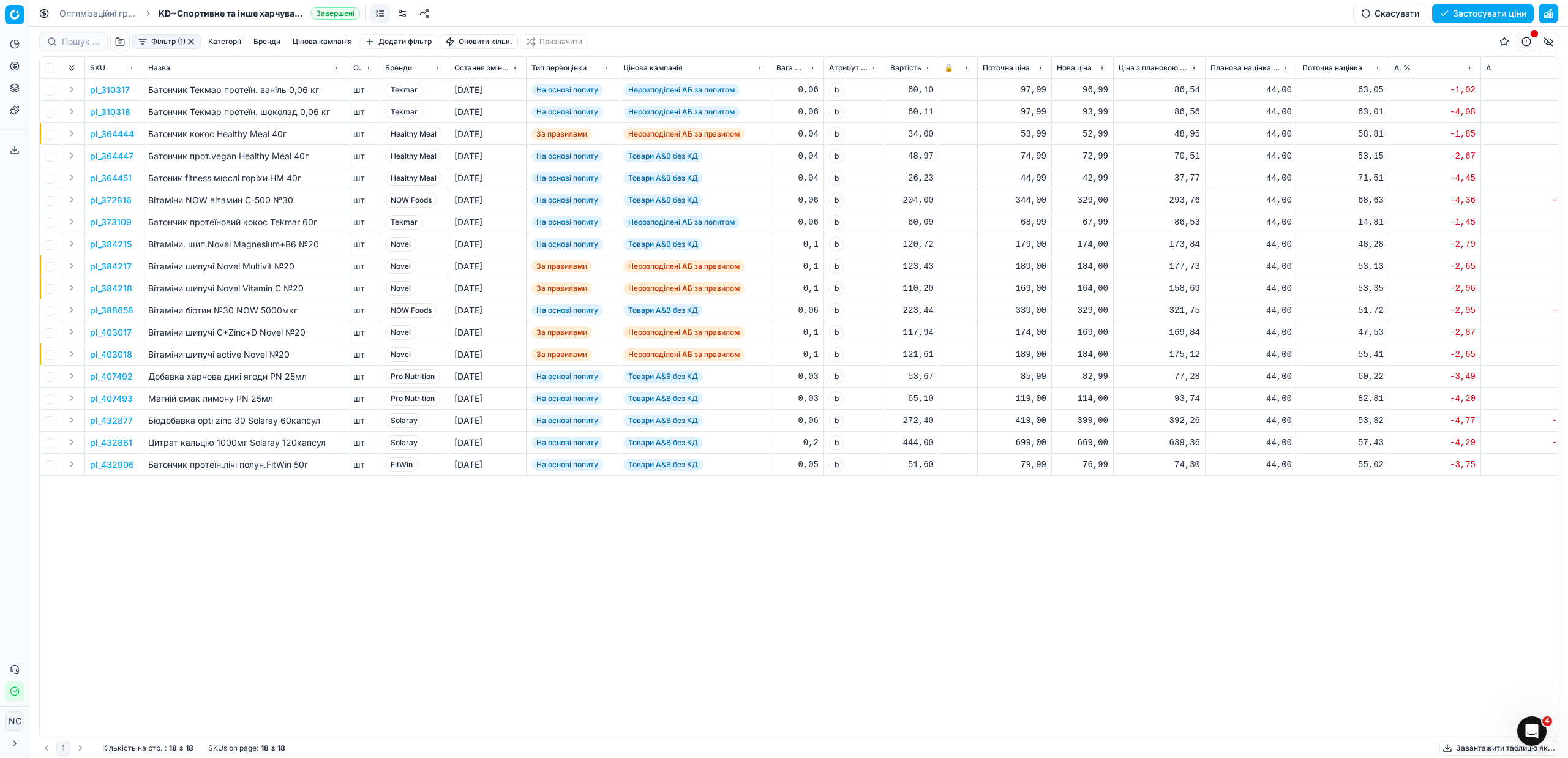
click at [191, 42] on button "button" at bounding box center [191, 41] width 10 height 10
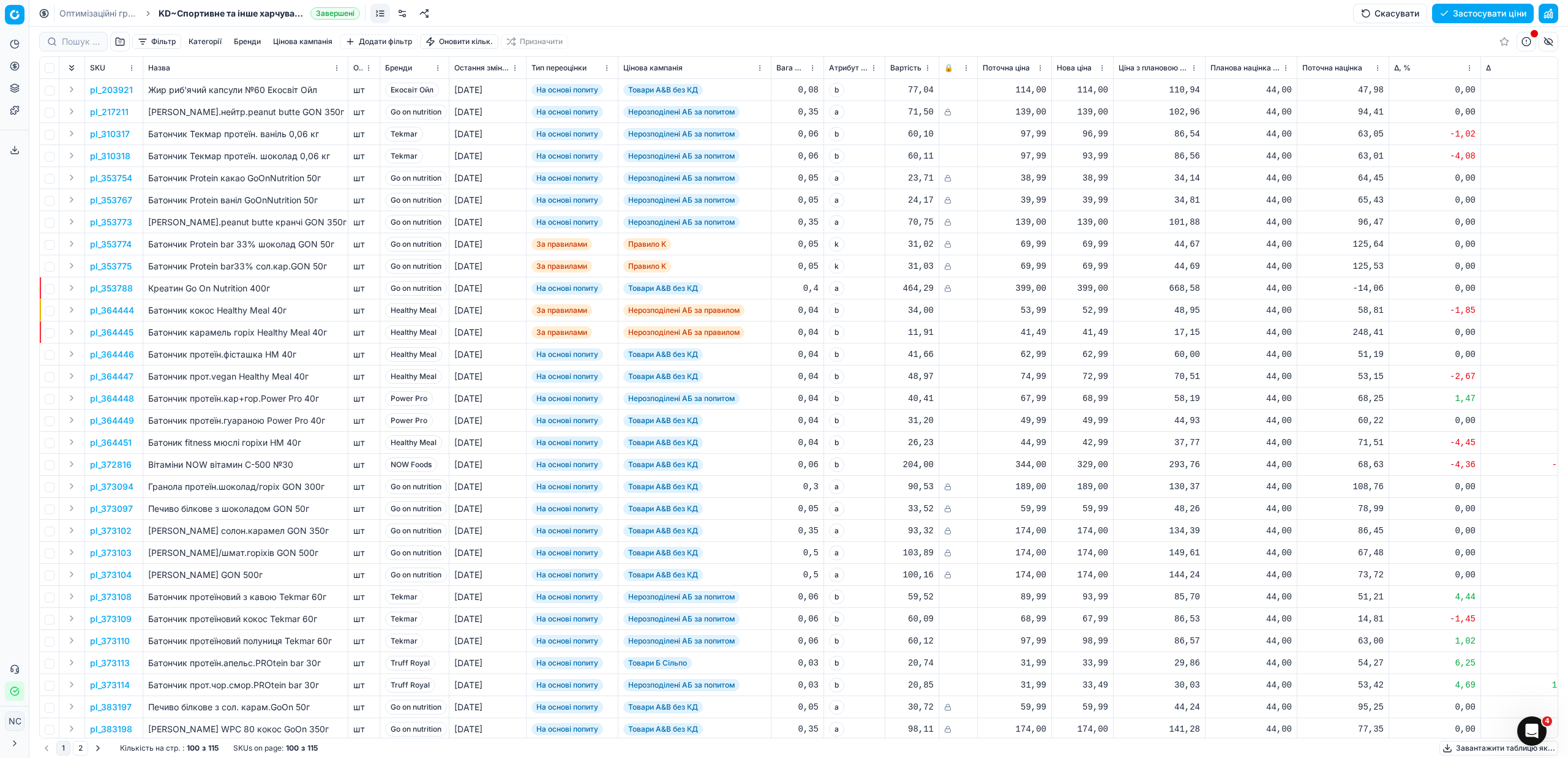
click at [122, 40] on button "button" at bounding box center [120, 42] width 20 height 20
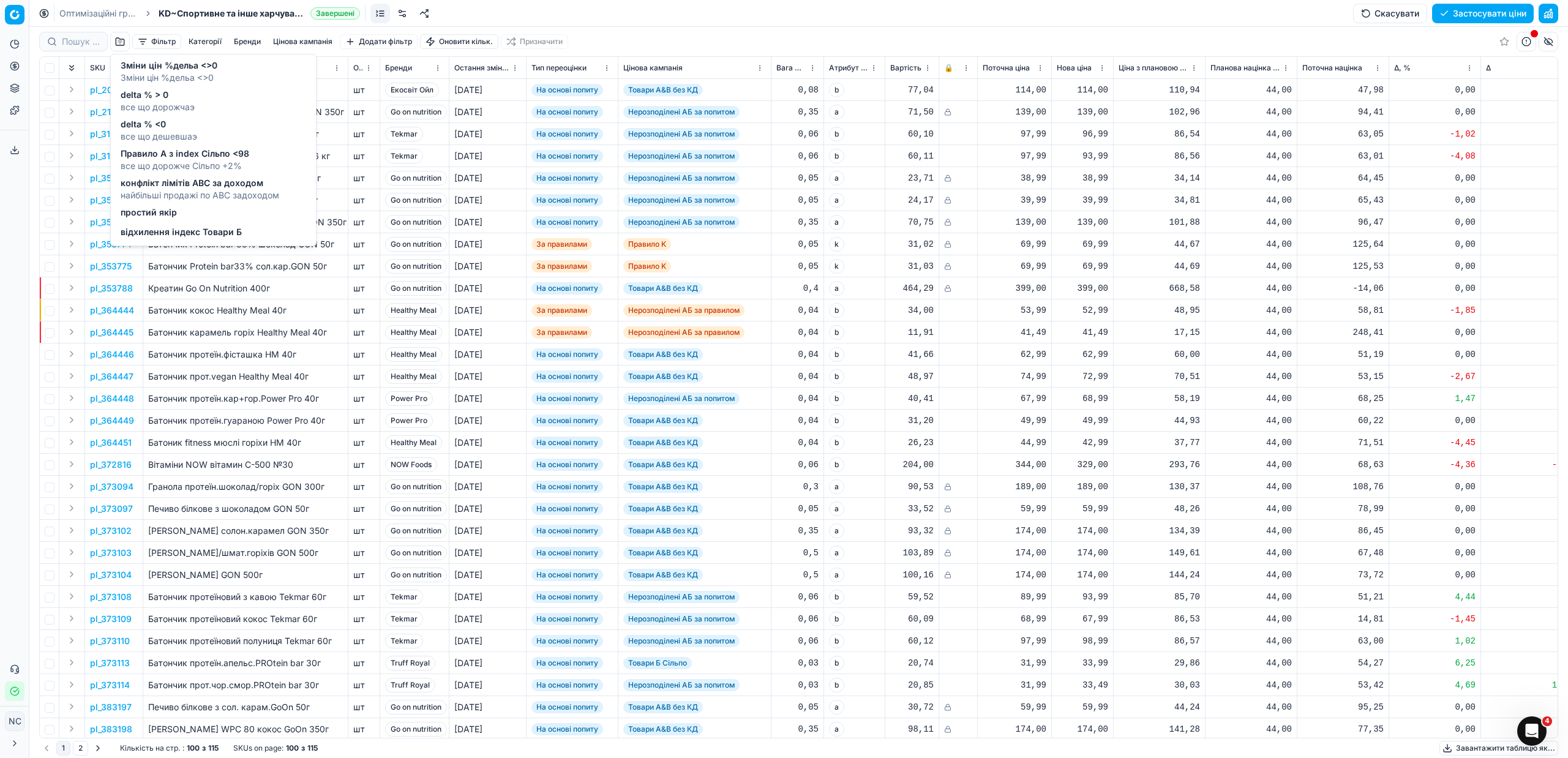
click at [187, 164] on span "все що дорожче Сільпо +2%" at bounding box center [184, 166] width 128 height 12
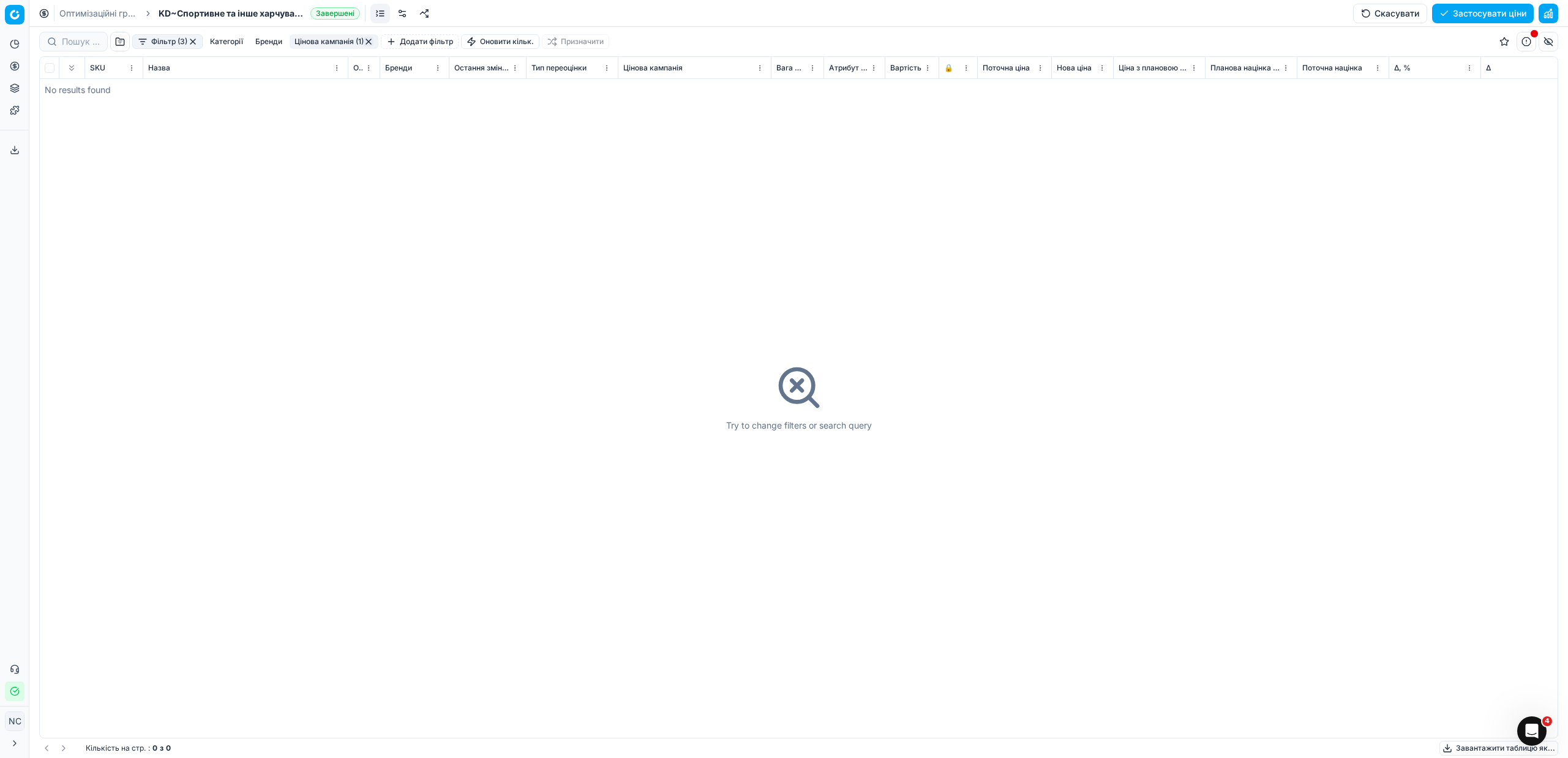
click at [197, 40] on button "button" at bounding box center [192, 41] width 10 height 10
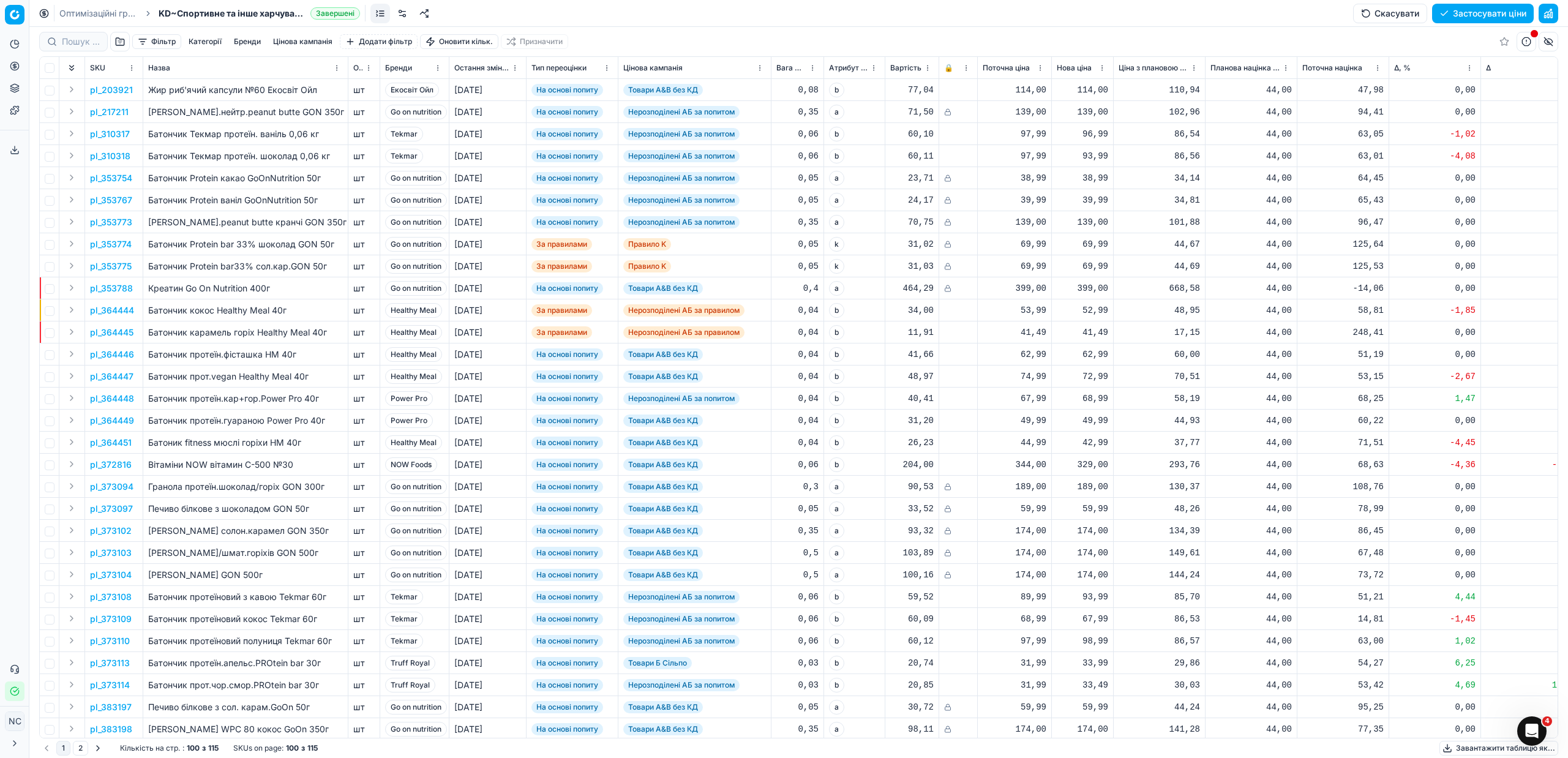
click at [118, 40] on button "button" at bounding box center [120, 42] width 20 height 20
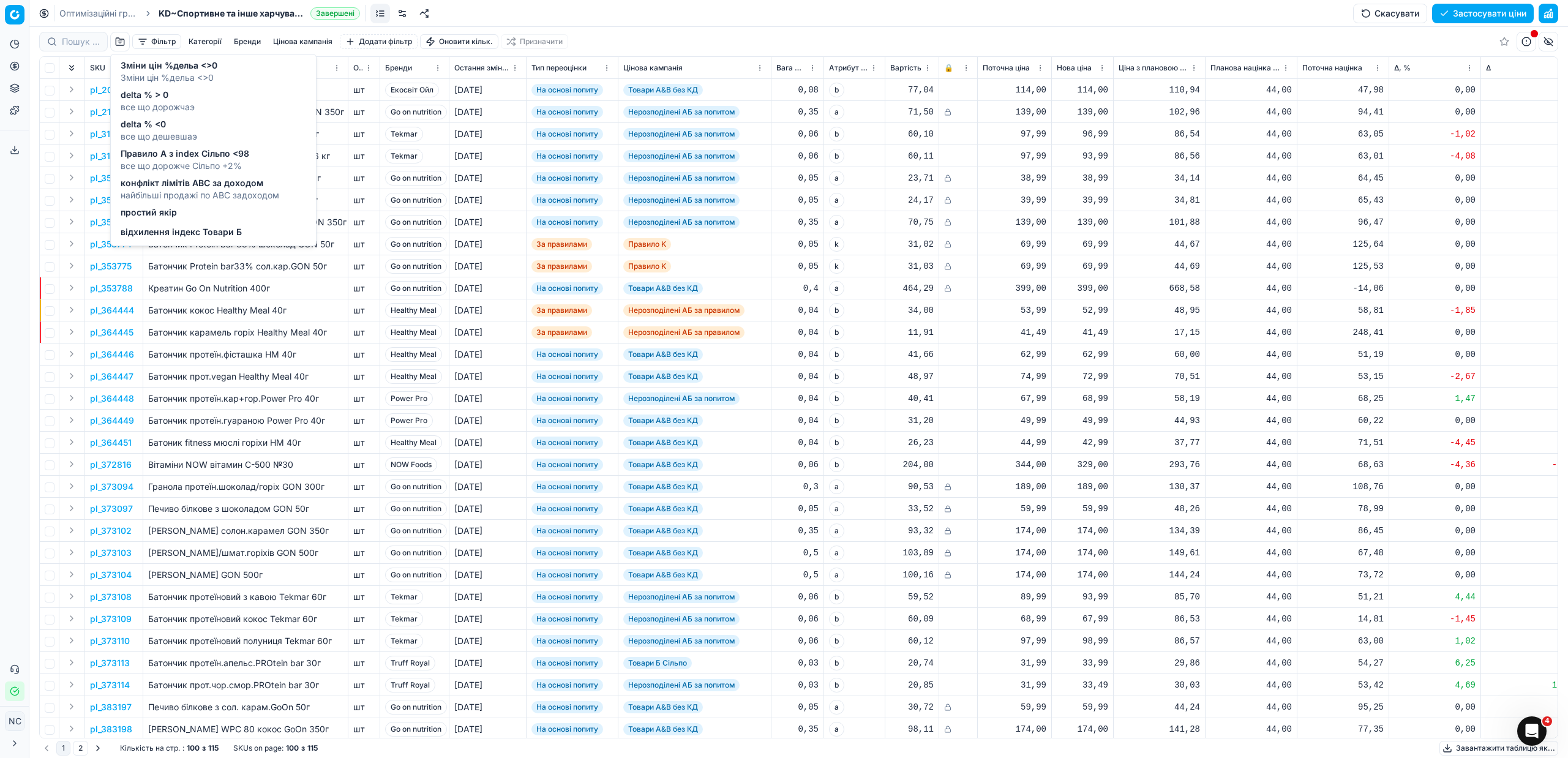
click at [182, 185] on span "конфлікт лімітів ABC за доходом" at bounding box center [199, 183] width 158 height 12
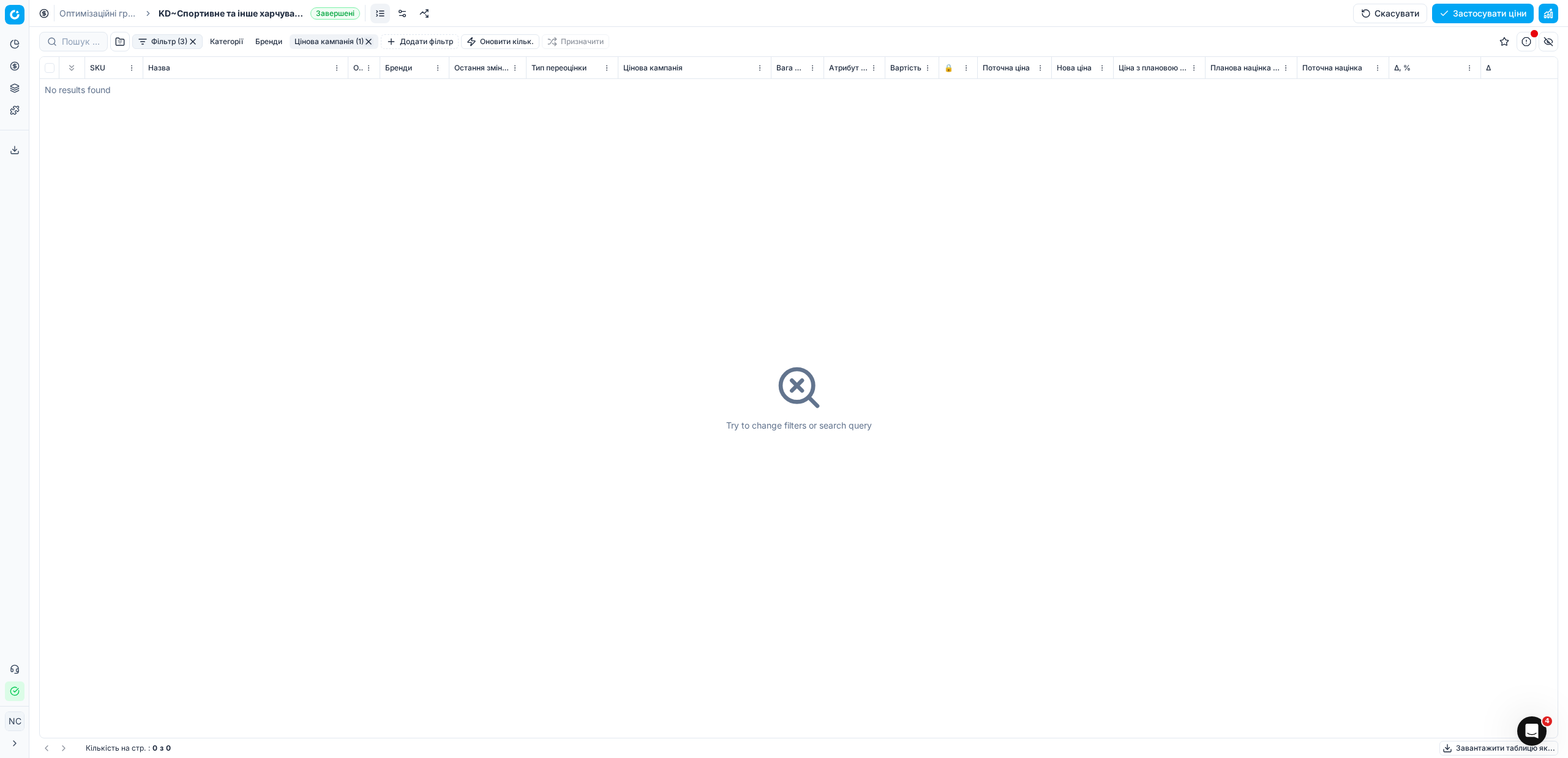
click at [194, 41] on button "button" at bounding box center [192, 41] width 10 height 10
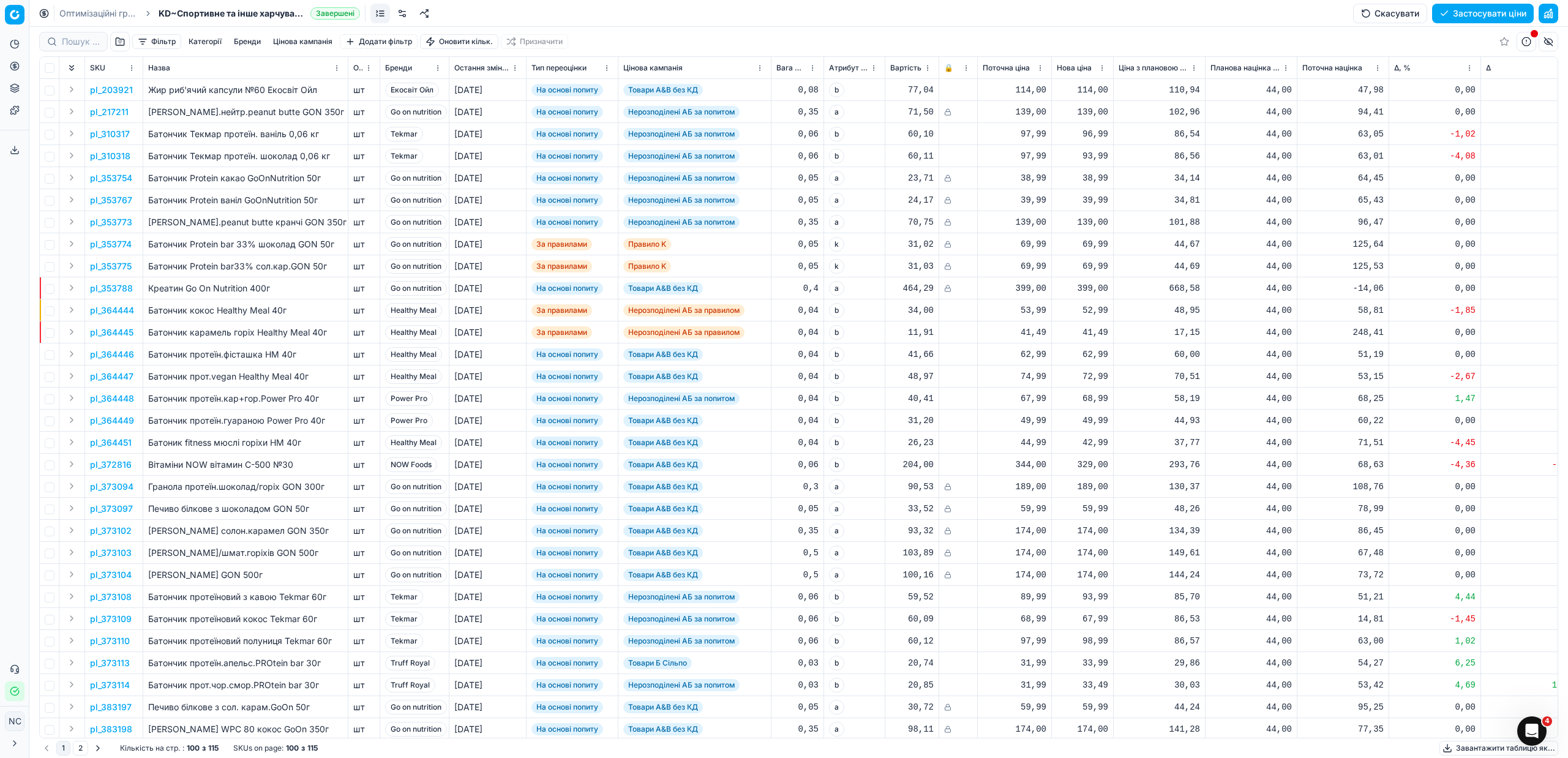
click at [123, 42] on button "button" at bounding box center [120, 42] width 20 height 20
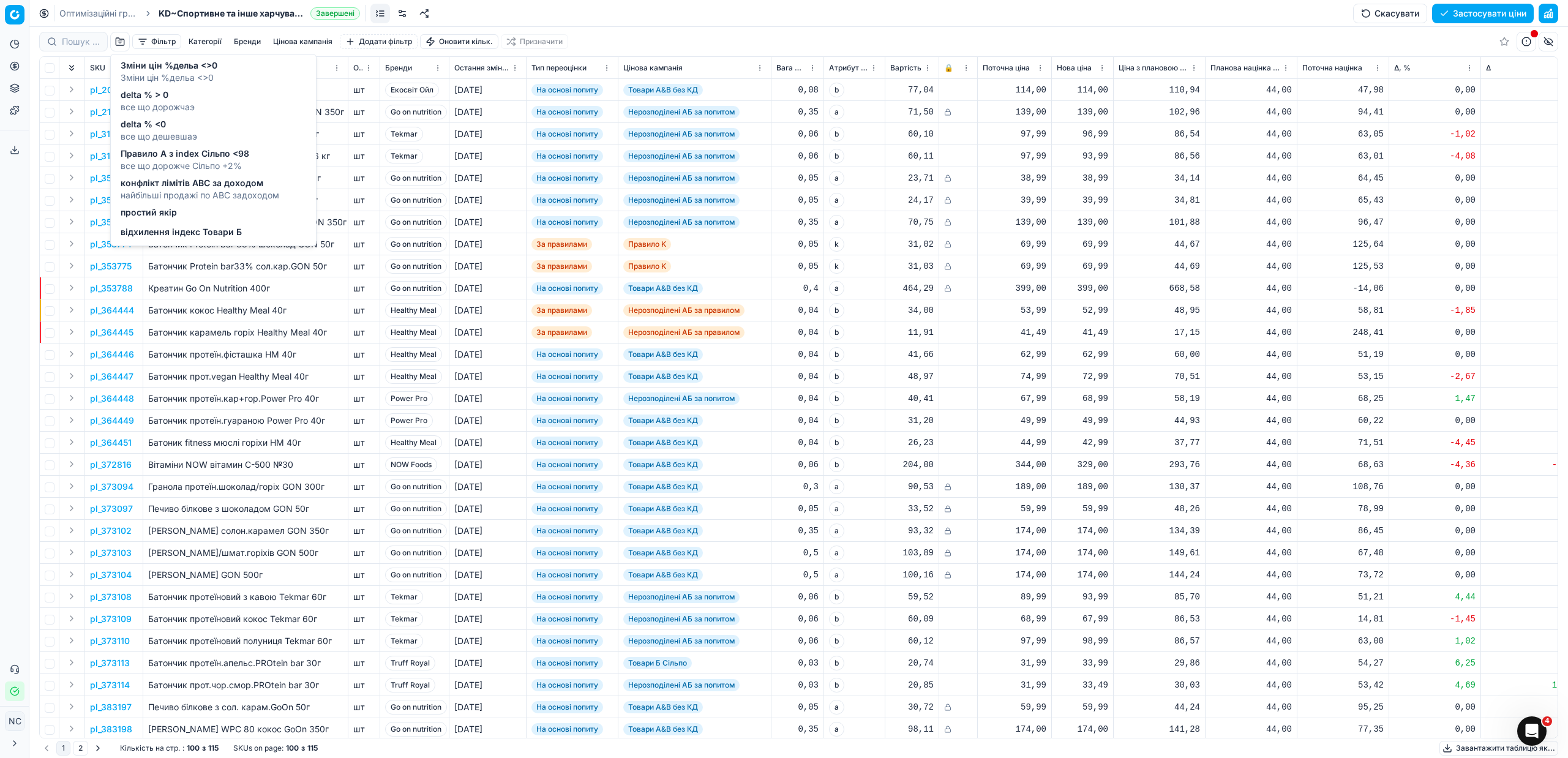
click at [177, 233] on span "відхилення індекс Товари Б" at bounding box center [181, 232] width 121 height 12
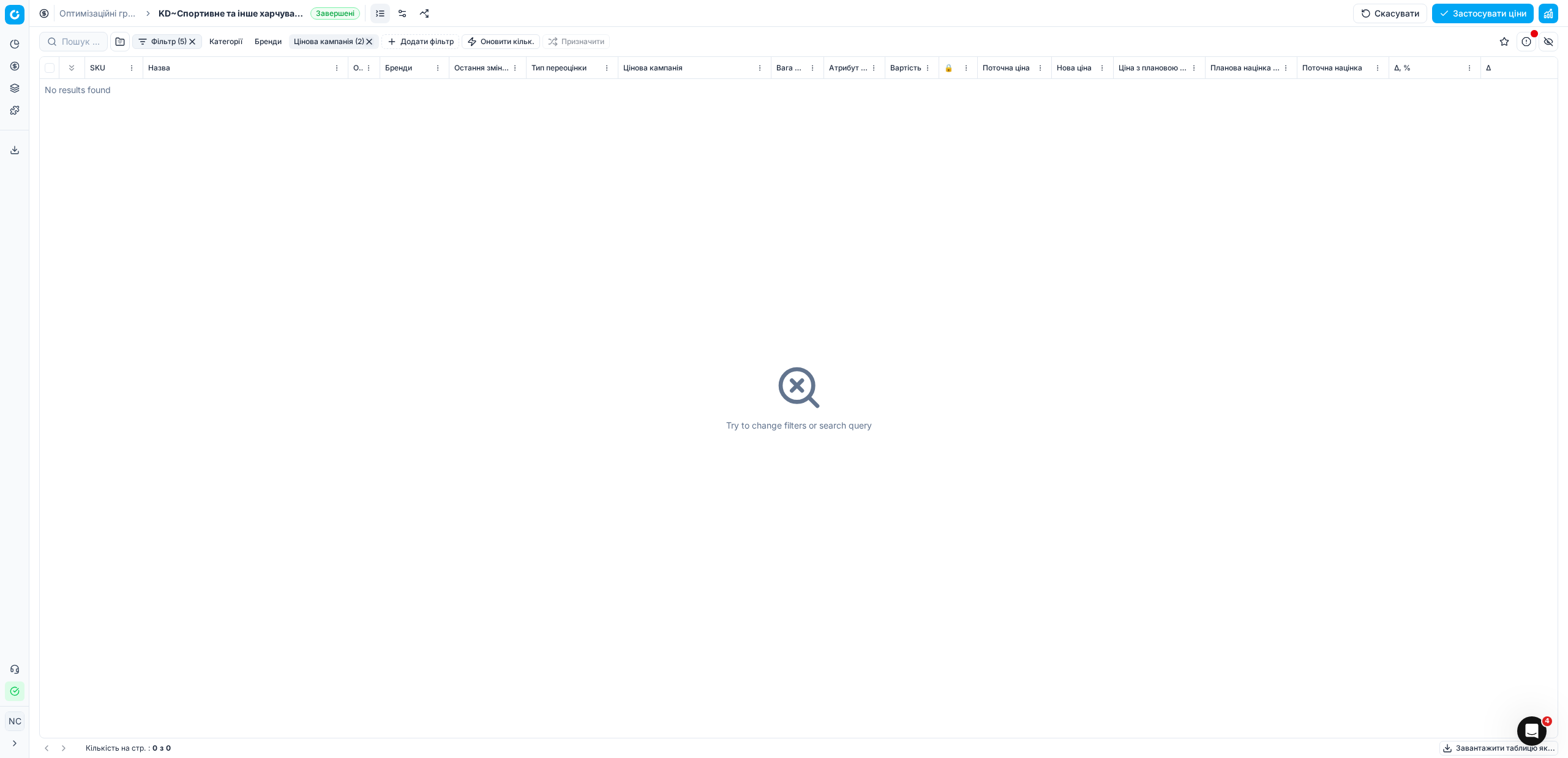
click at [191, 44] on button "button" at bounding box center [191, 41] width 10 height 10
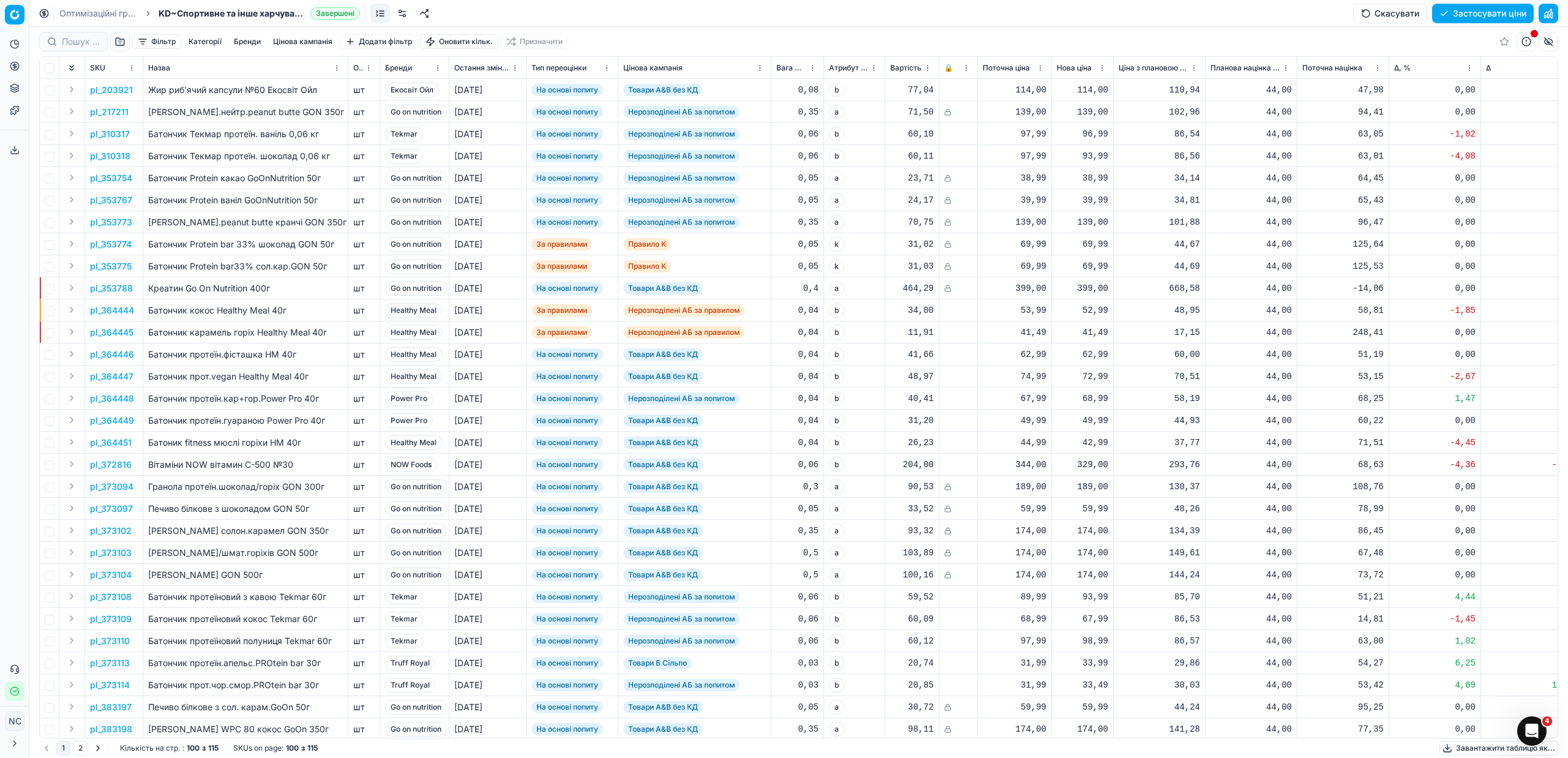
click at [1458, 11] on button "Застосувати ціни" at bounding box center [1483, 13] width 102 height 20
click at [1485, 13] on button "Завантажити звіт" at bounding box center [1482, 13] width 103 height 20
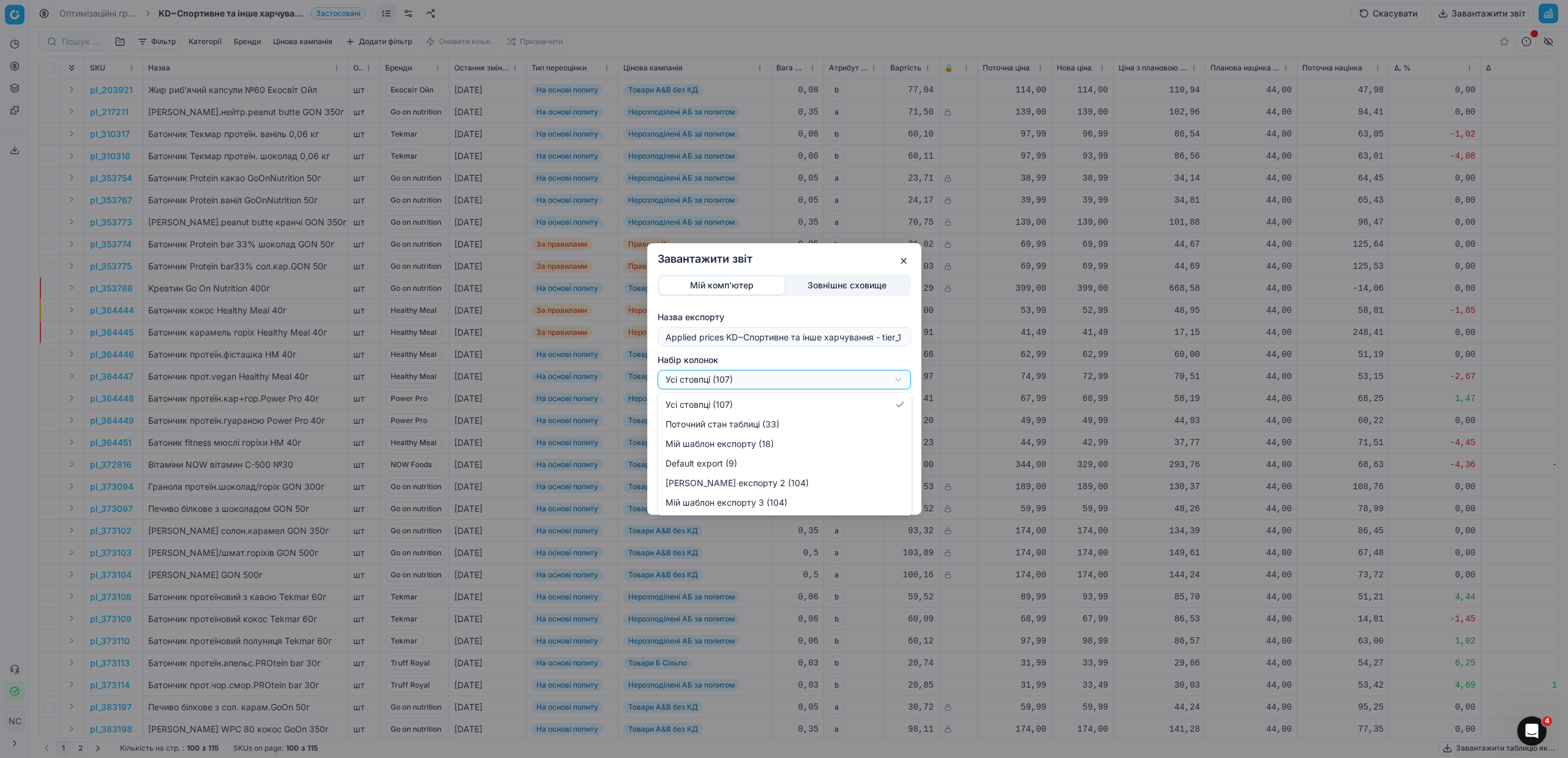
click at [897, 381] on div "Завантажити звіт Мій комп'ютер Зовнішнє сховище Назва експорту Applied prices K…" at bounding box center [784, 379] width 1568 height 758
select select "custom"
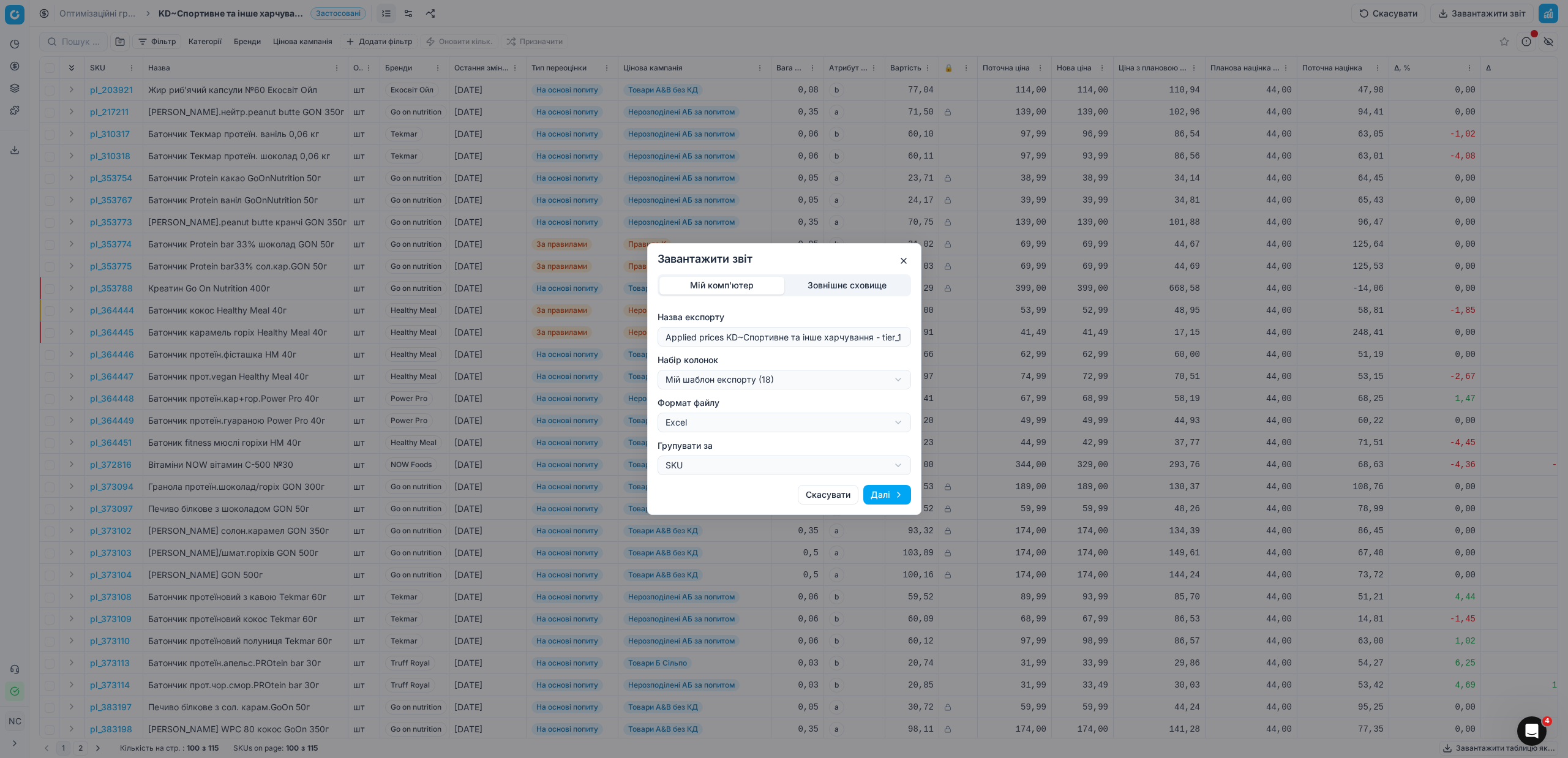
click at [886, 493] on button "Далі" at bounding box center [888, 495] width 48 height 20
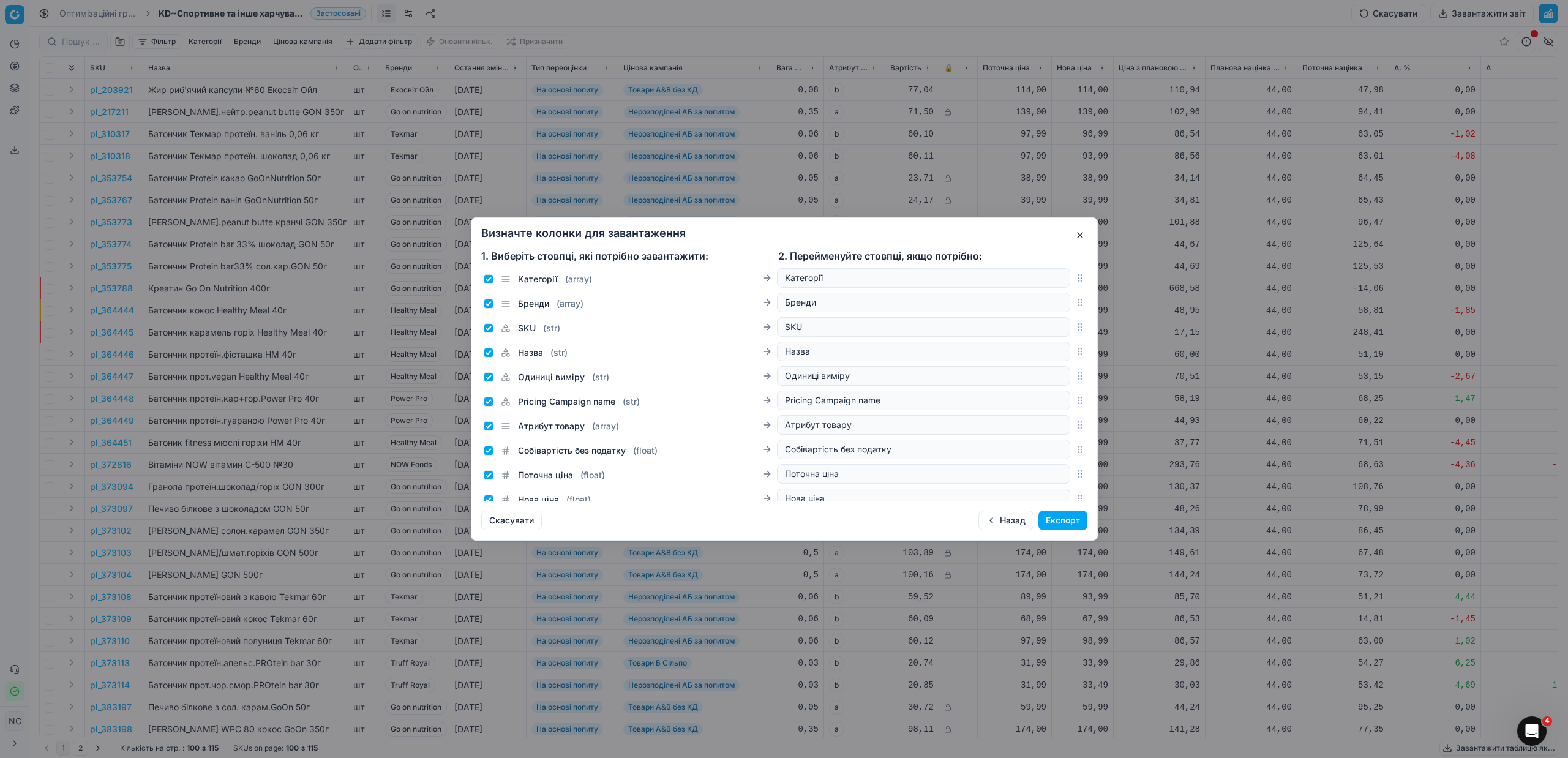
click at [1049, 517] on button "Експорт" at bounding box center [1062, 521] width 49 height 20
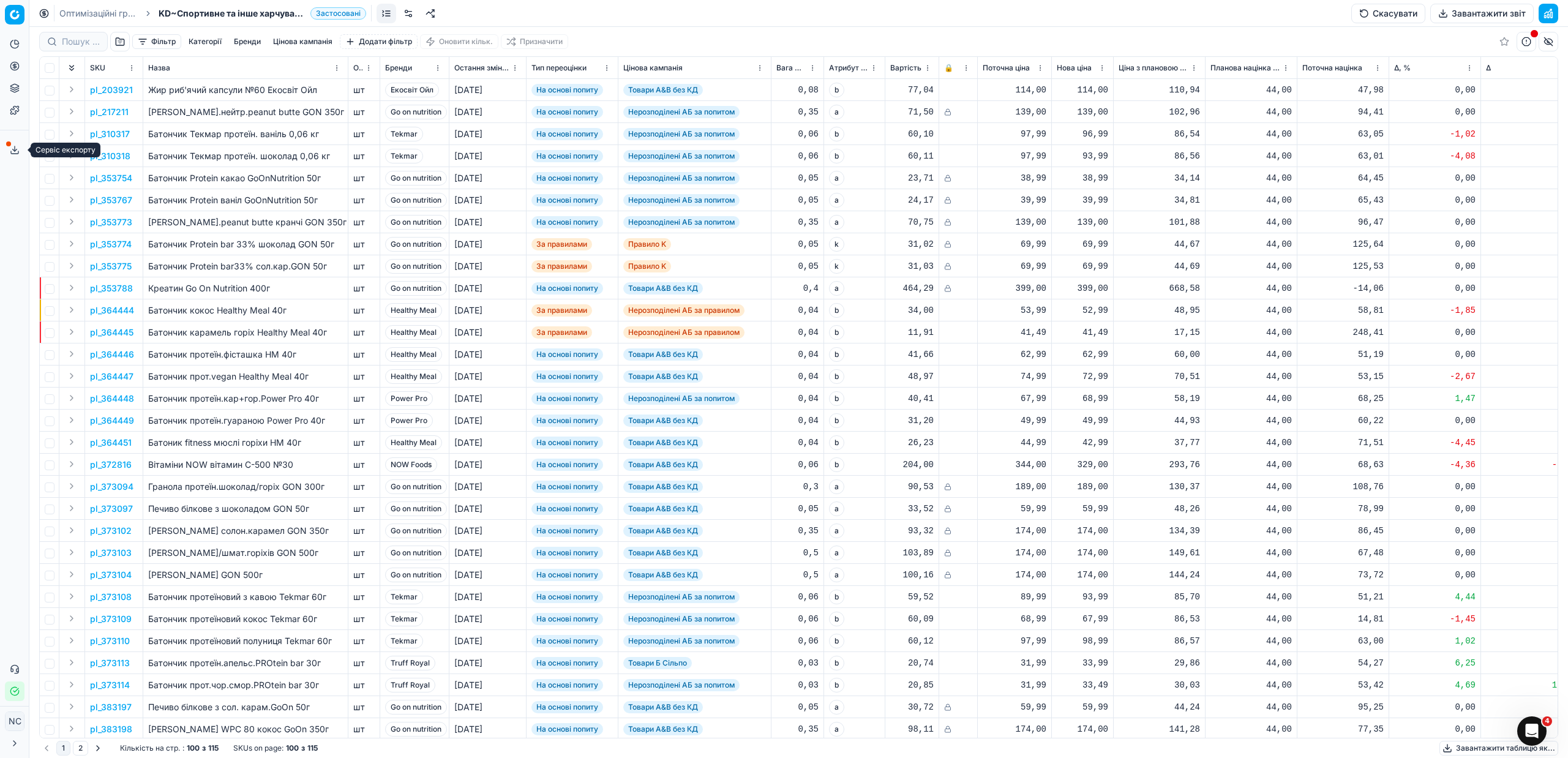
click at [13, 145] on icon at bounding box center [14, 150] width 10 height 10
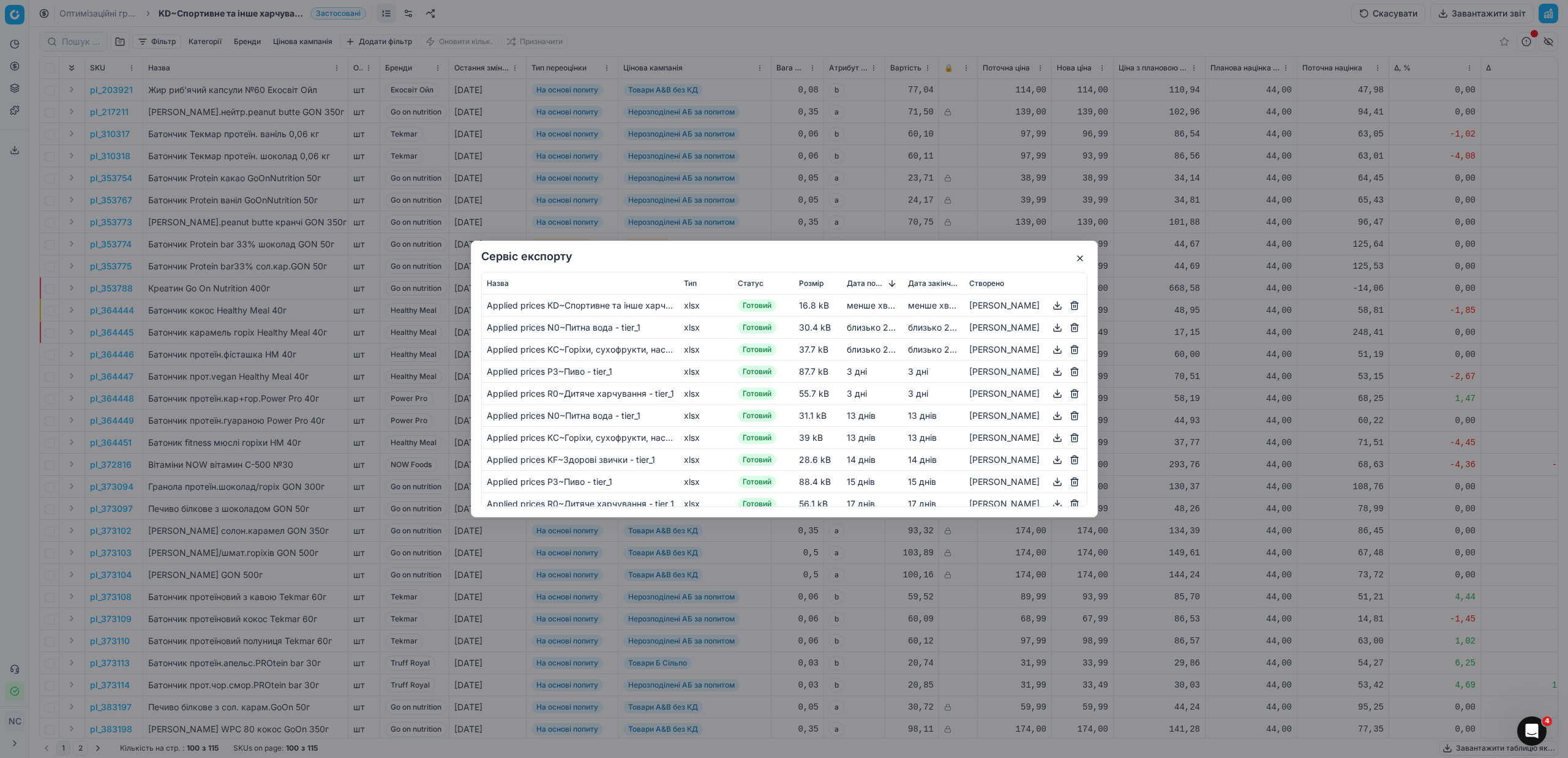
click at [1060, 306] on button "button" at bounding box center [1057, 306] width 15 height 15
click at [1084, 261] on button "button" at bounding box center [1080, 258] width 15 height 15
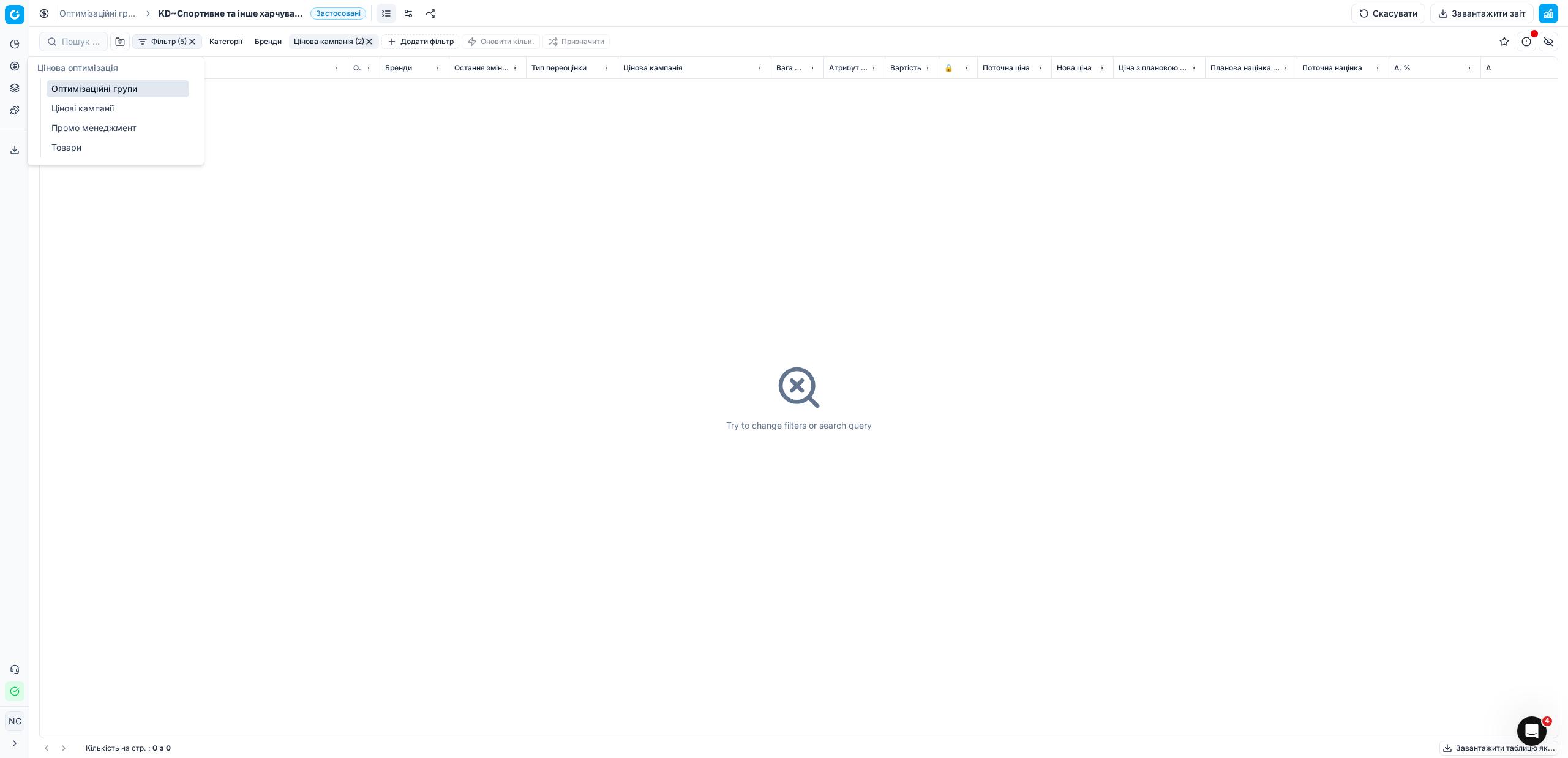
click at [112, 86] on link "Оптимізаційні групи" at bounding box center [118, 88] width 142 height 17
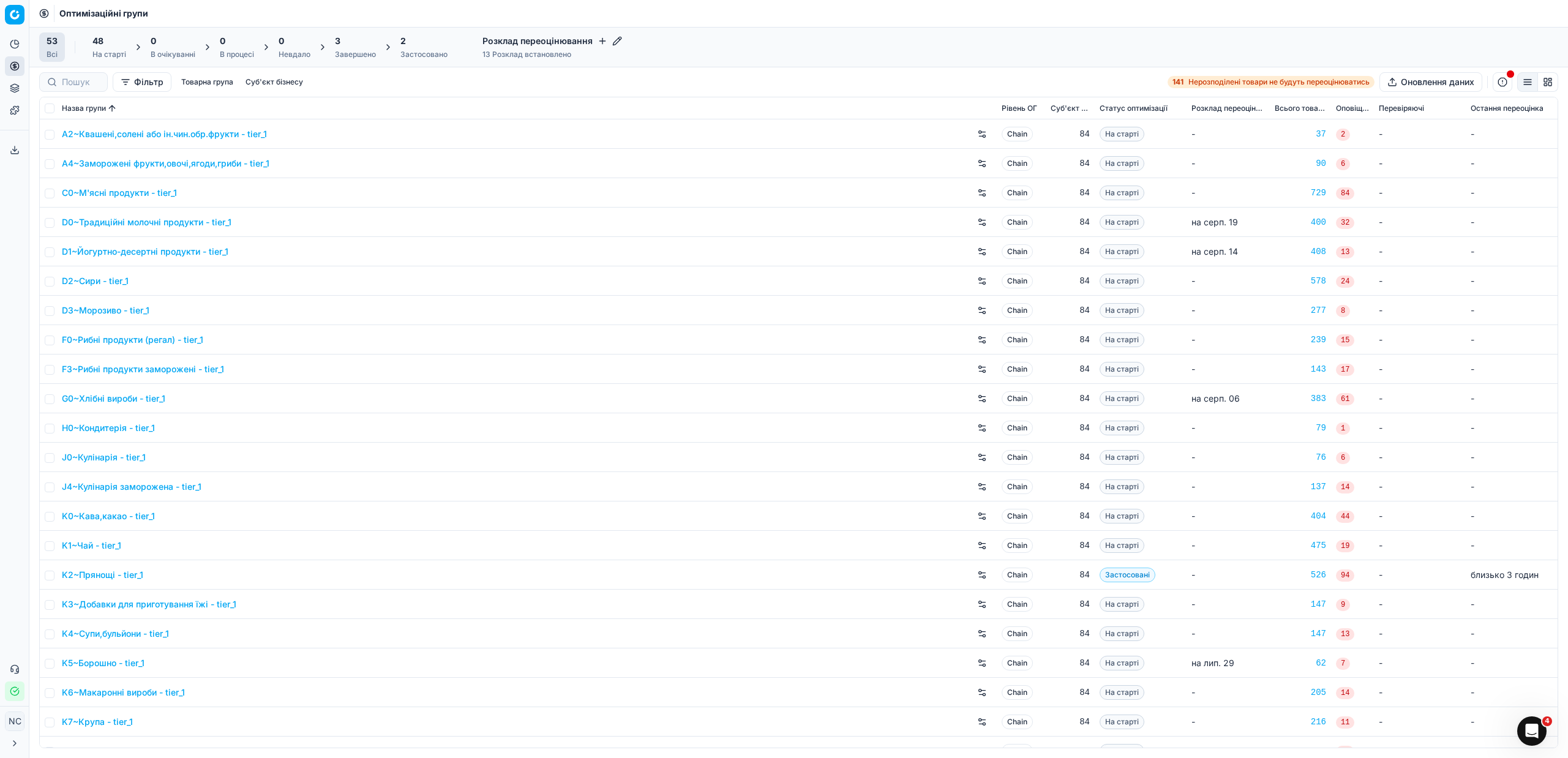
click at [433, 54] on div "Застосовано" at bounding box center [424, 54] width 47 height 10
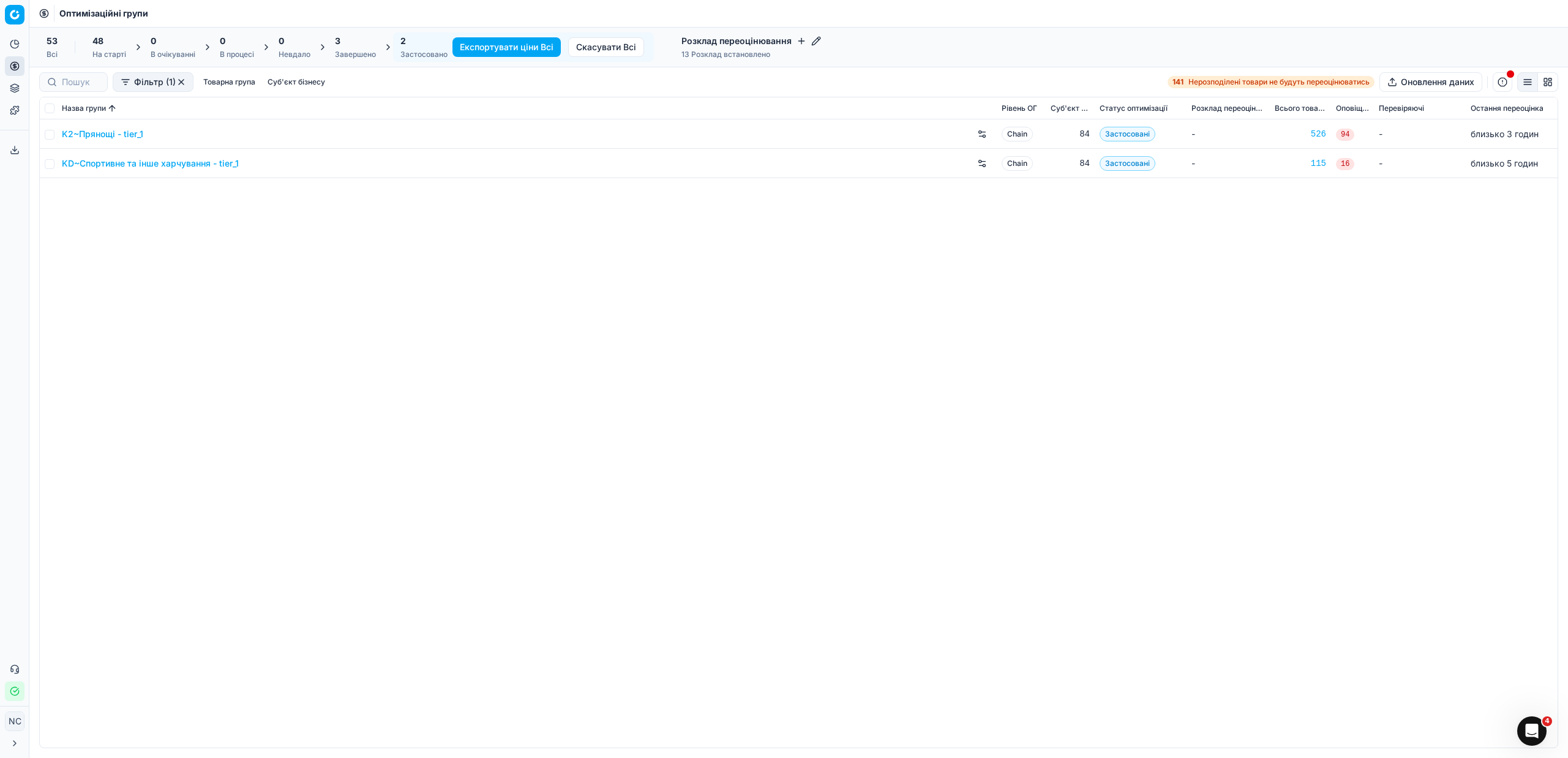
click at [361, 50] on div "Завершено" at bounding box center [355, 54] width 41 height 10
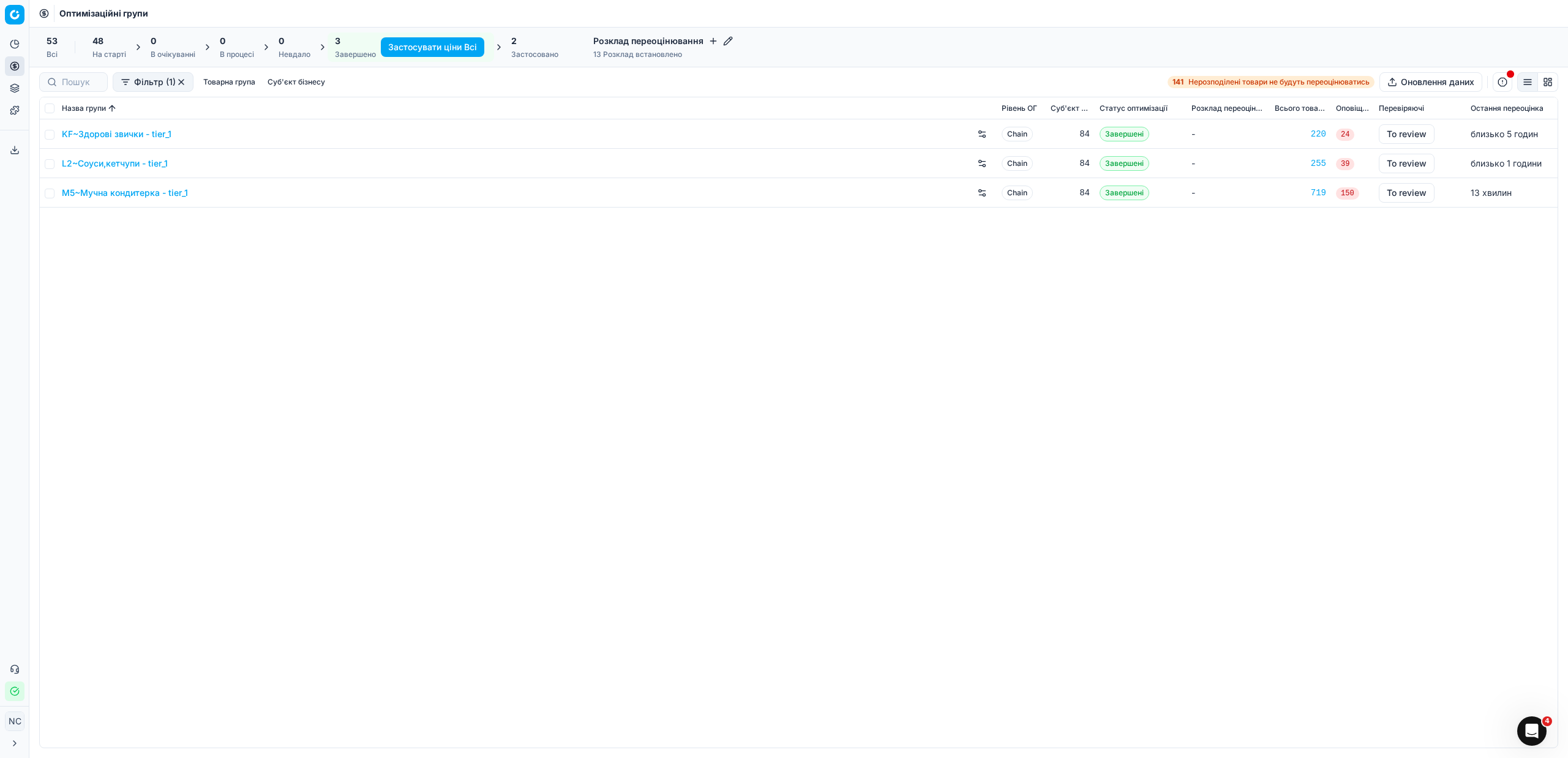
click at [115, 134] on link "KF~Здорові звички - tier_1" at bounding box center [116, 134] width 110 height 12
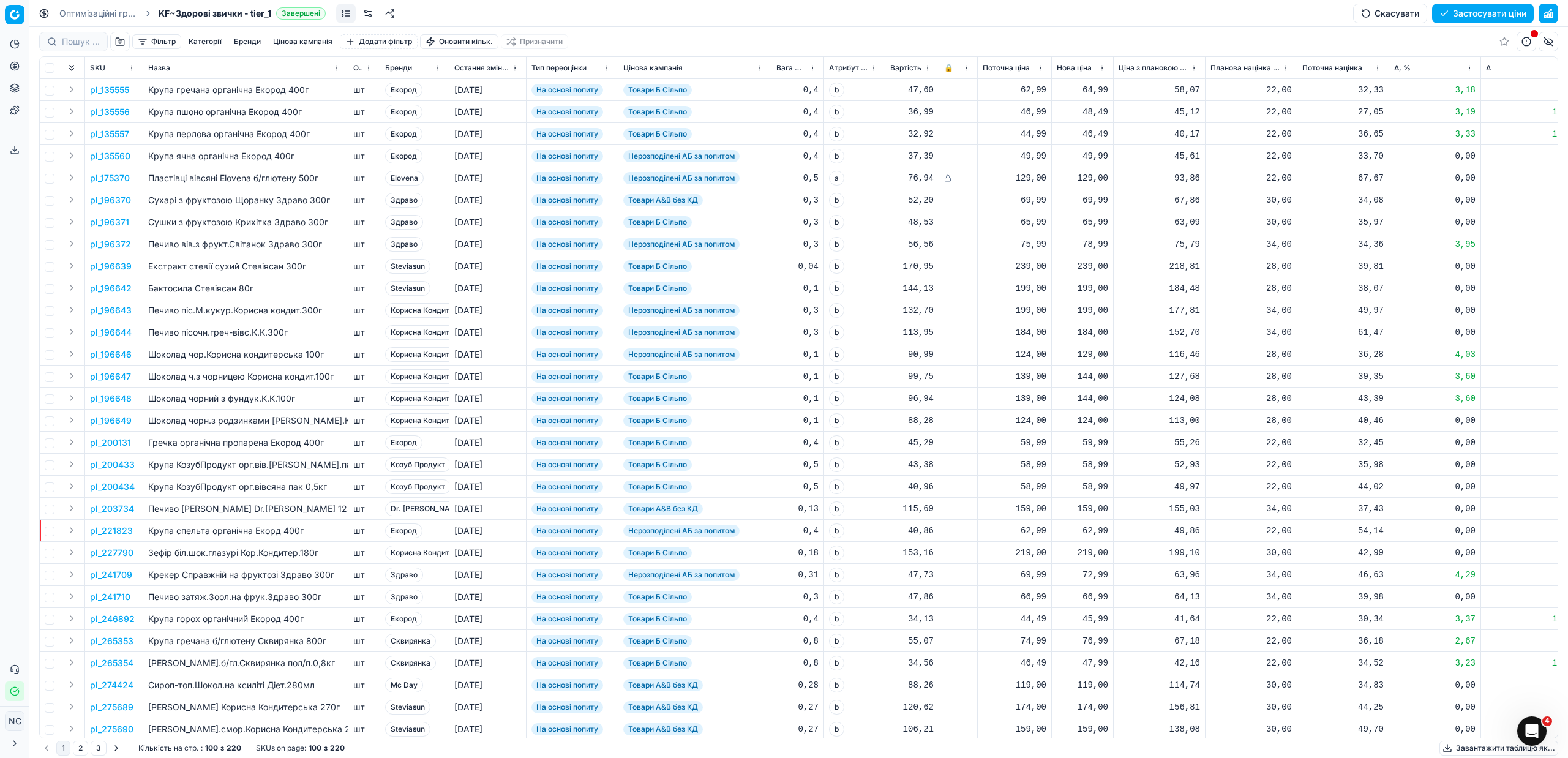
click at [118, 45] on button "button" at bounding box center [120, 42] width 20 height 20
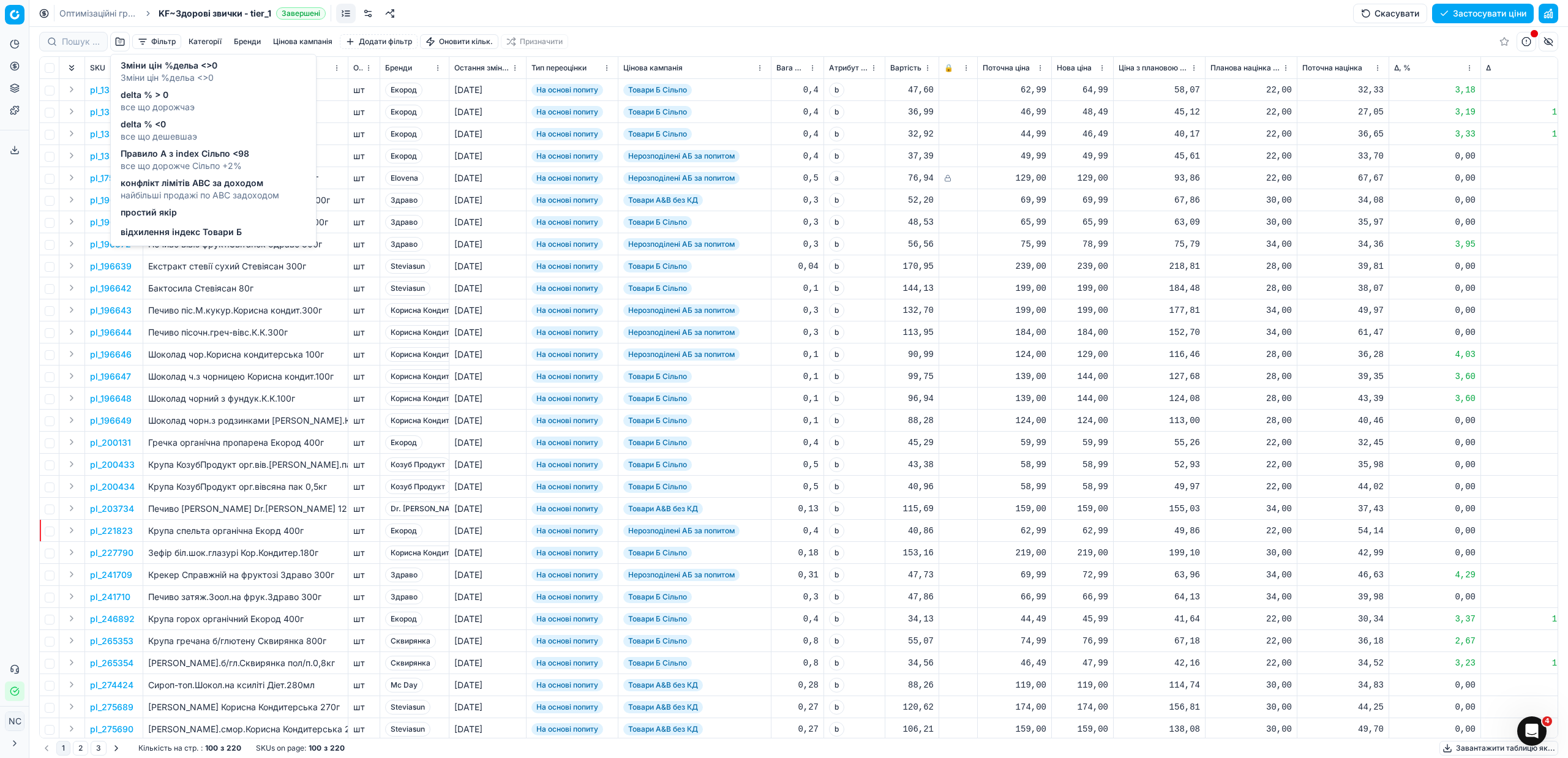
click at [151, 101] on span "все що дорожчаэ" at bounding box center [157, 107] width 74 height 12
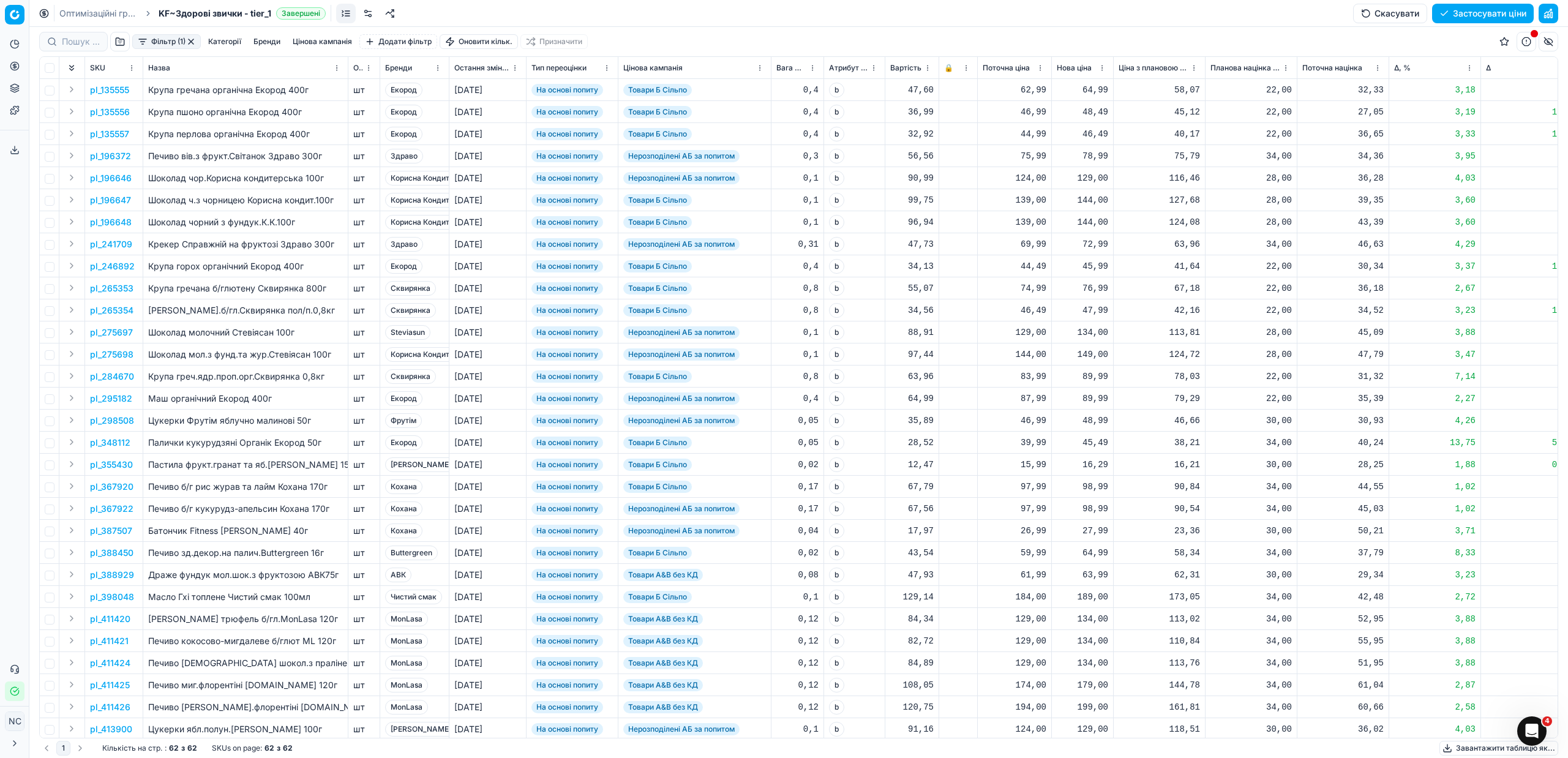
click at [307, 42] on button "Цінова кампанія" at bounding box center [322, 42] width 69 height 15
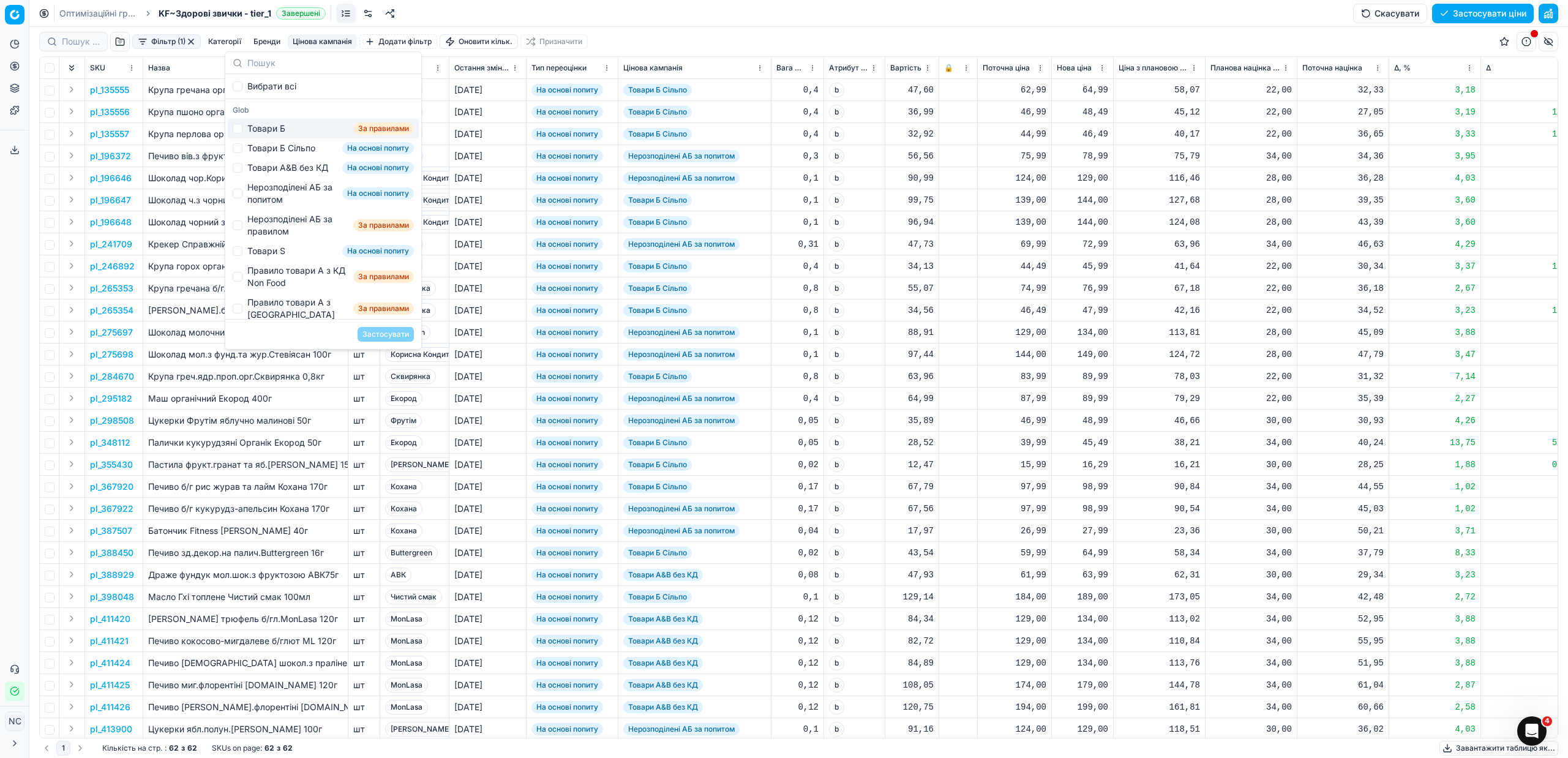
click at [268, 130] on div "Товари Б" at bounding box center [266, 129] width 38 height 12
checkbox input "true"
click at [390, 332] on button "Застосувати" at bounding box center [386, 334] width 56 height 15
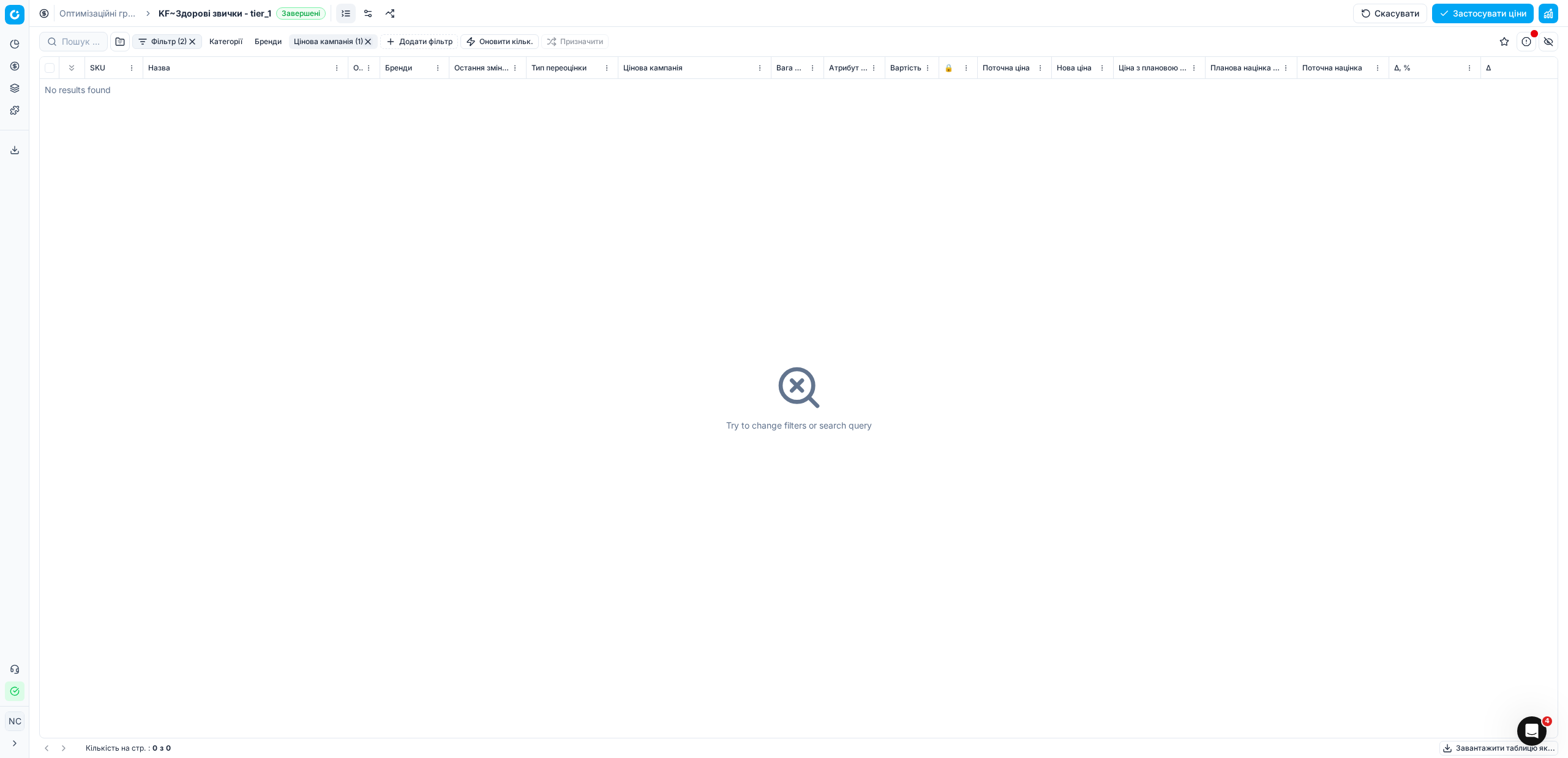
click at [370, 42] on button "button" at bounding box center [368, 41] width 10 height 10
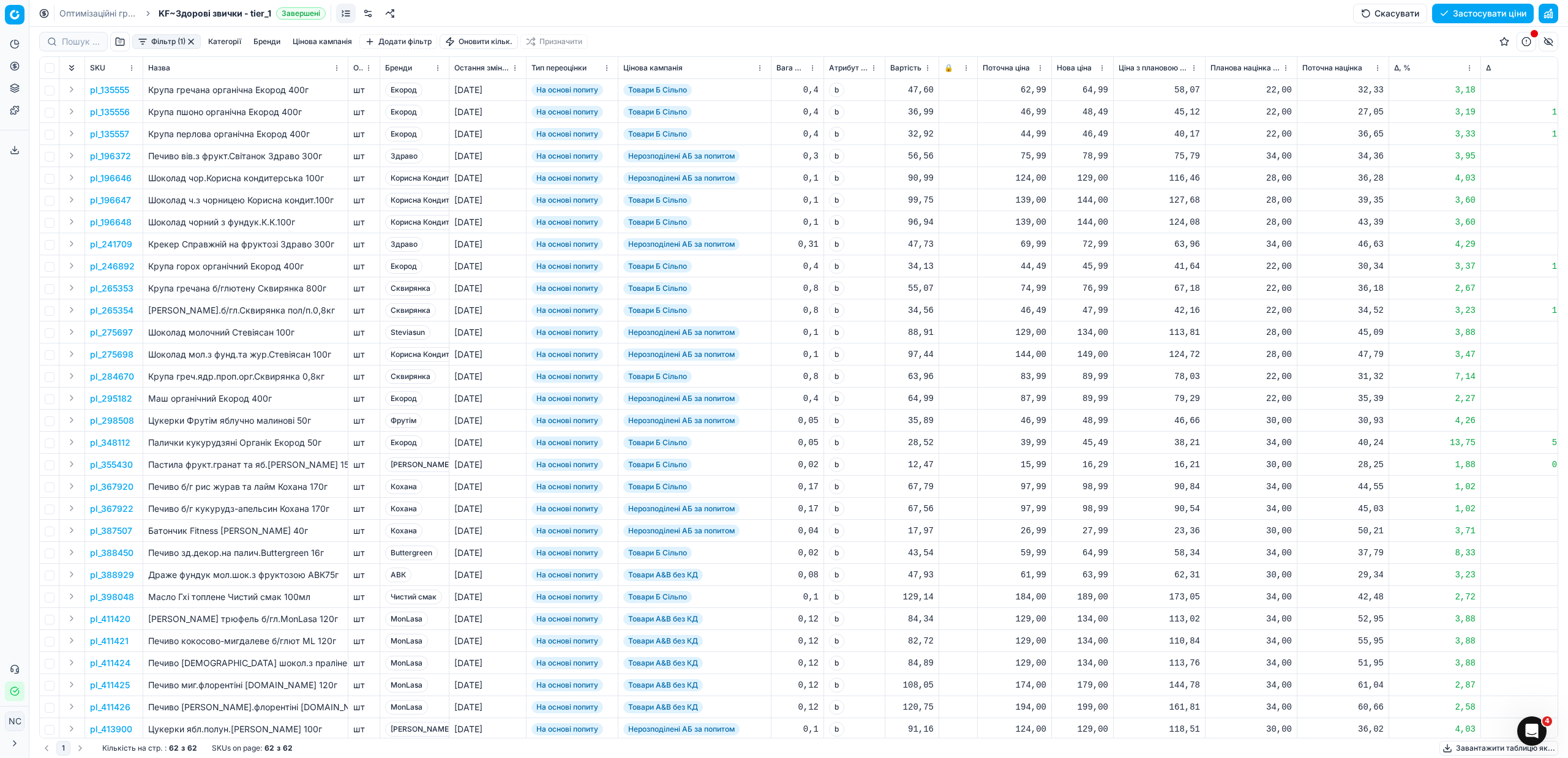
click at [322, 43] on button "Цінова кампанія" at bounding box center [322, 42] width 69 height 15
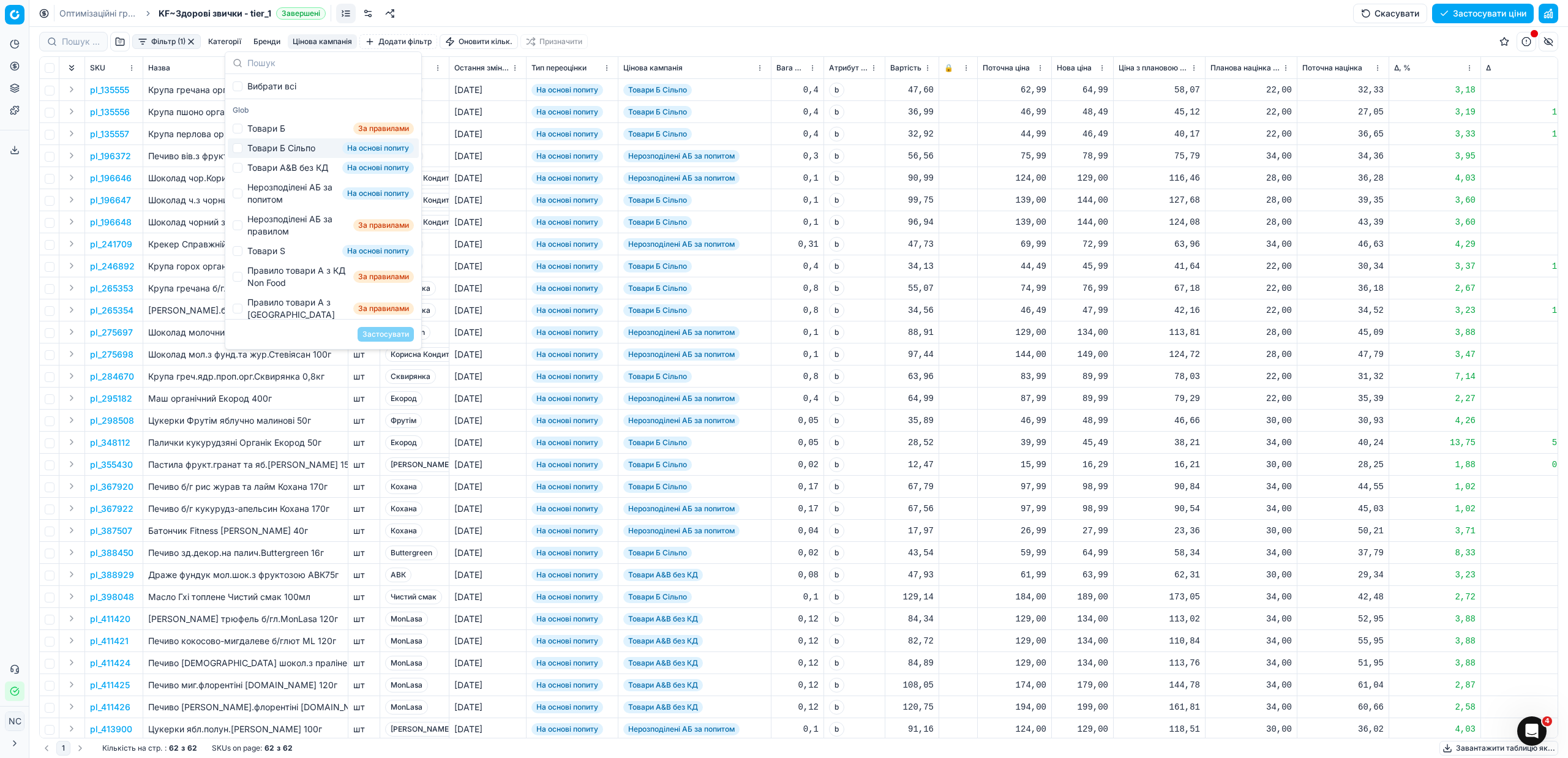
click at [283, 150] on div "Товари Б Сільпо" at bounding box center [281, 149] width 68 height 12
checkbox input "true"
click at [386, 337] on button "Застосувати" at bounding box center [386, 334] width 56 height 15
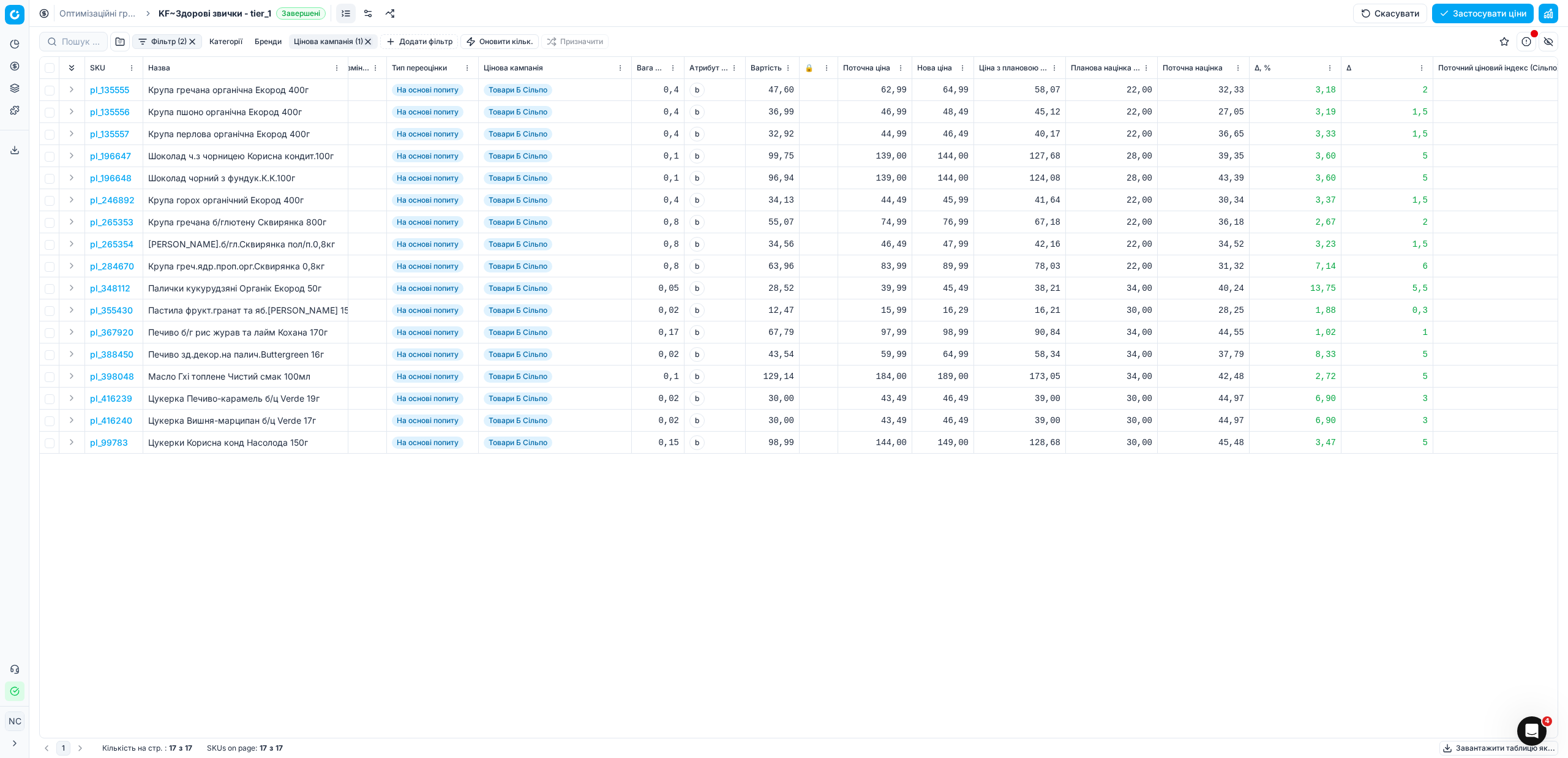
scroll to position [0, 324]
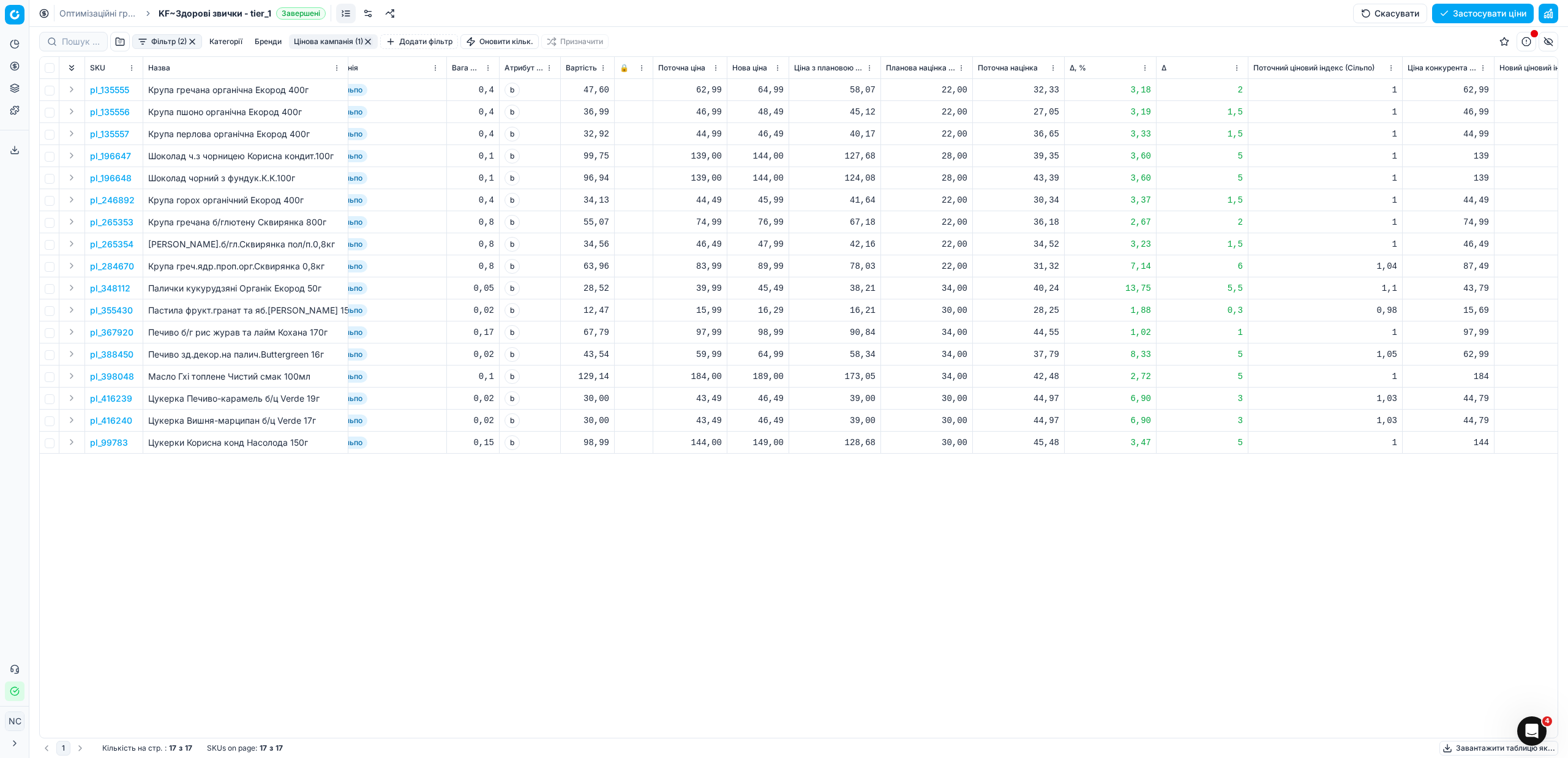
click at [324, 39] on button "Цінова кампанія (1)" at bounding box center [334, 42] width 89 height 15
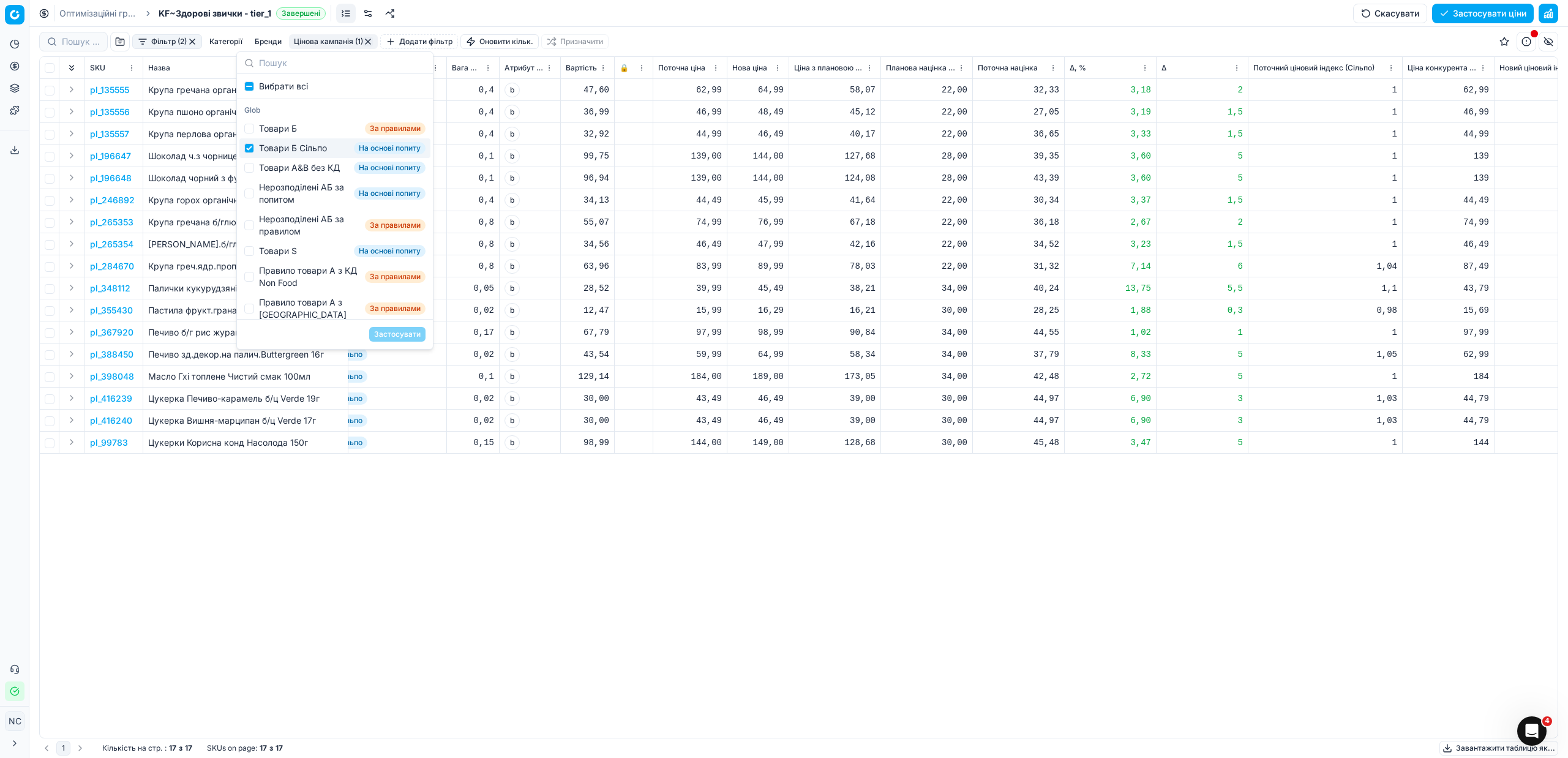
click at [278, 151] on div "Товари Б Сільпо" at bounding box center [293, 149] width 68 height 12
checkbox input "false"
click at [284, 170] on div "Товари А&B без КД" at bounding box center [299, 168] width 81 height 12
checkbox input "true"
click at [401, 334] on button "Застосувати" at bounding box center [397, 334] width 56 height 15
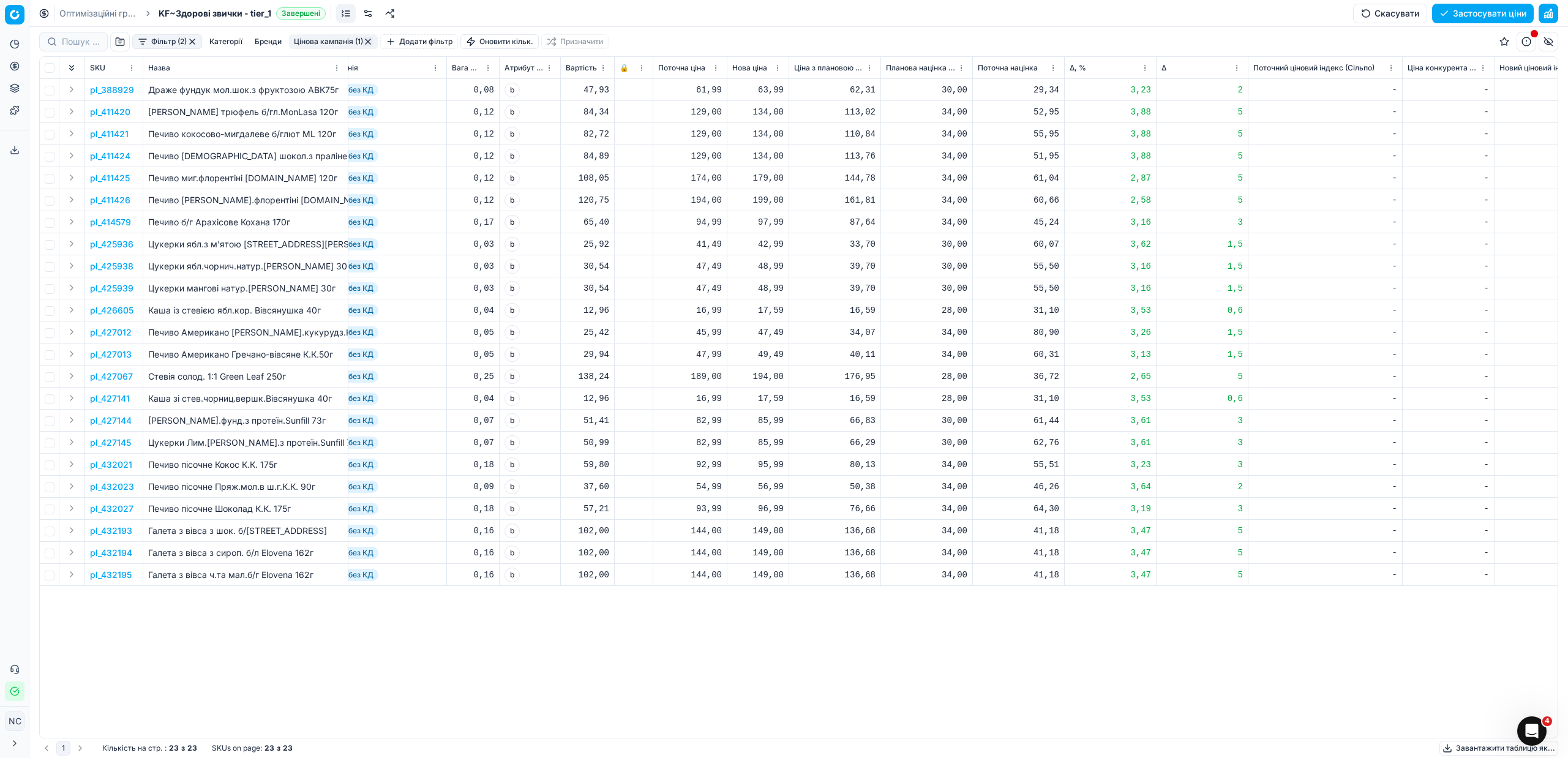
click at [335, 40] on button "Цінова кампанія (1)" at bounding box center [334, 42] width 89 height 15
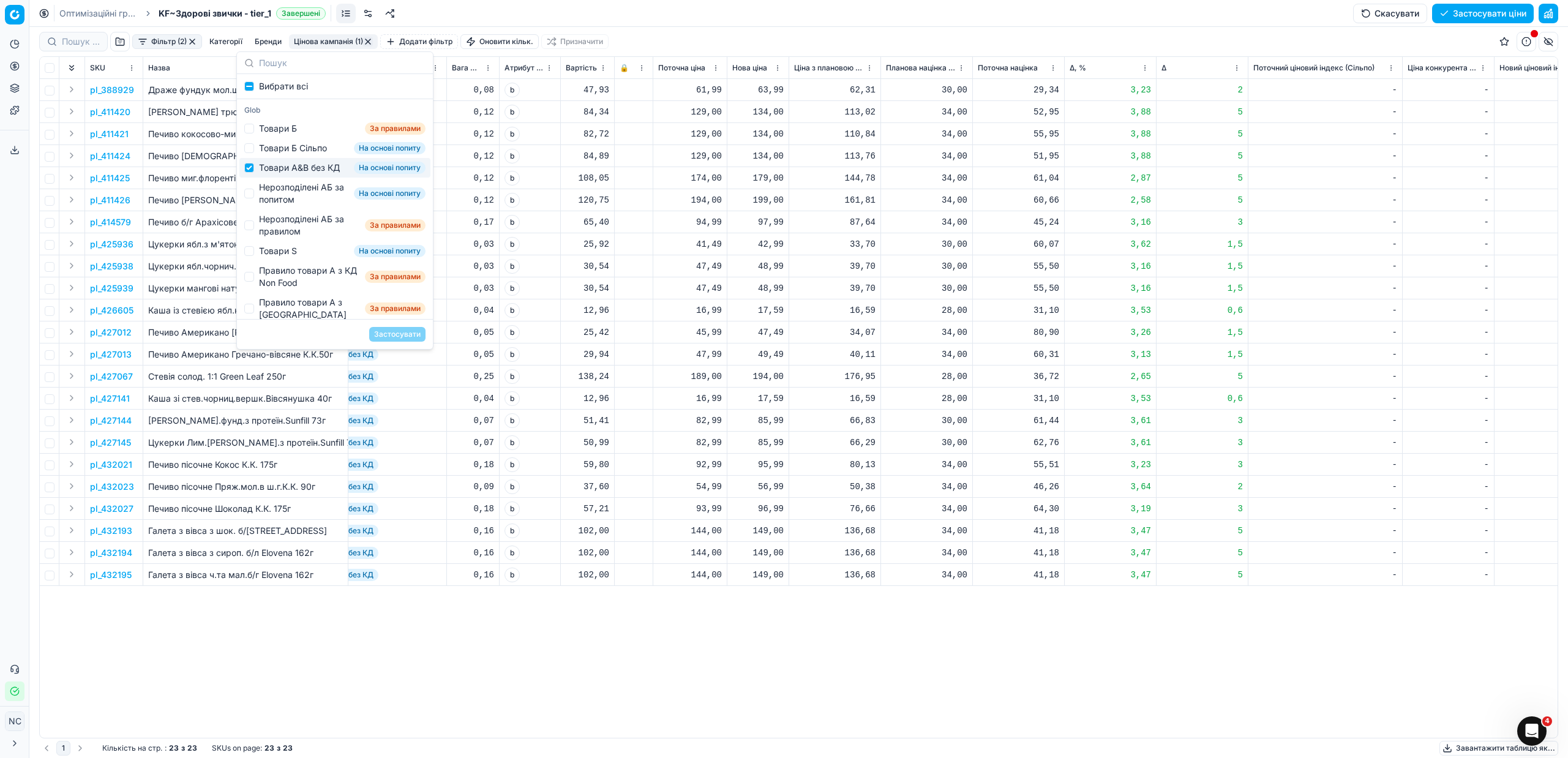
click at [287, 167] on div "Товари А&B без КД" at bounding box center [299, 168] width 81 height 12
checkbox input "false"
click at [287, 202] on div "Нерозподілені АБ за попитом" at bounding box center [304, 194] width 90 height 25
checkbox input "true"
click at [390, 337] on button "Застосувати" at bounding box center [397, 334] width 56 height 15
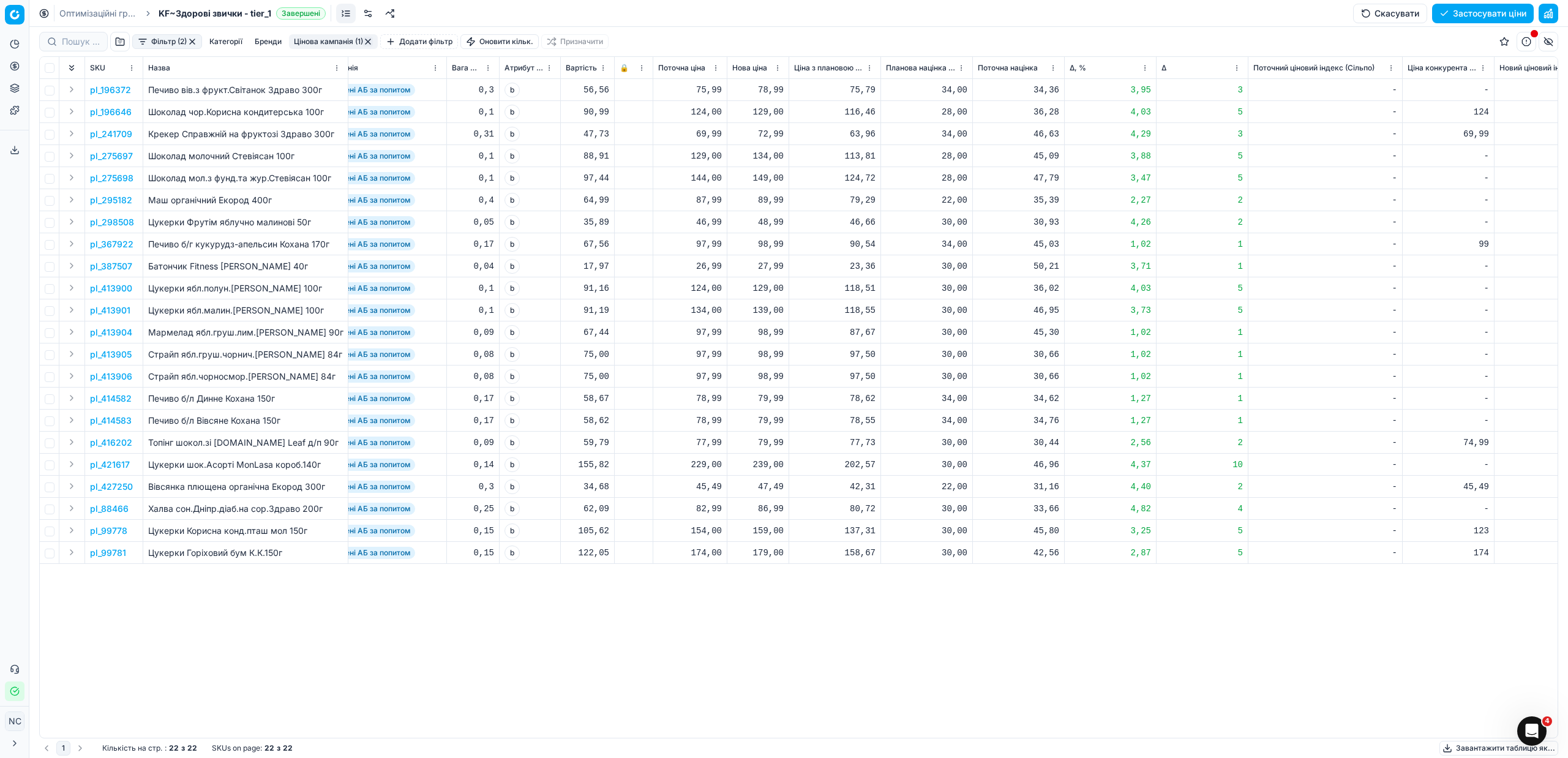
click at [117, 443] on p "pl_416202" at bounding box center [110, 443] width 42 height 12
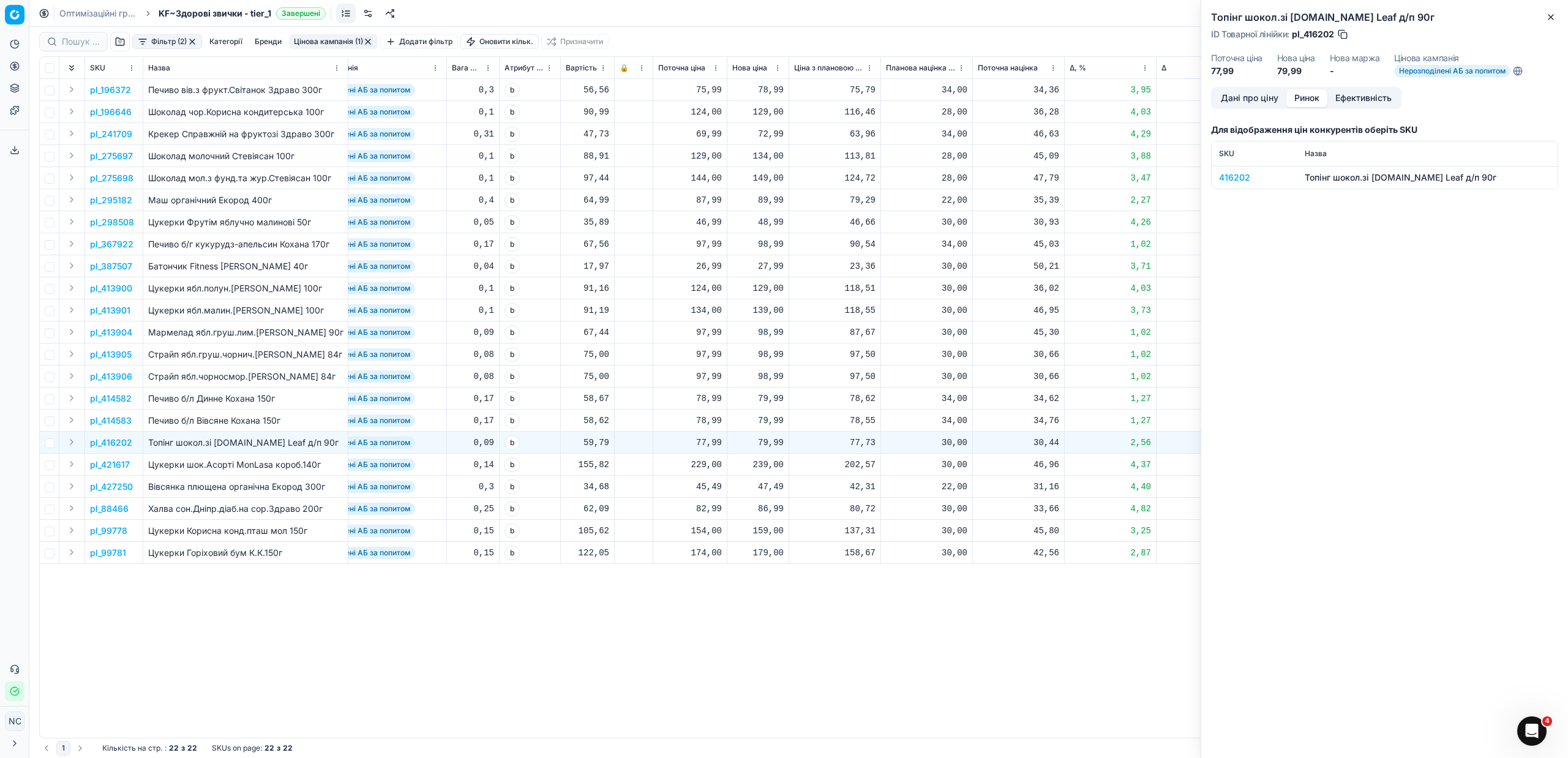
click at [1317, 102] on button "Ринок" at bounding box center [1307, 98] width 41 height 18
click at [1242, 179] on div "416202" at bounding box center [1255, 178] width 71 height 12
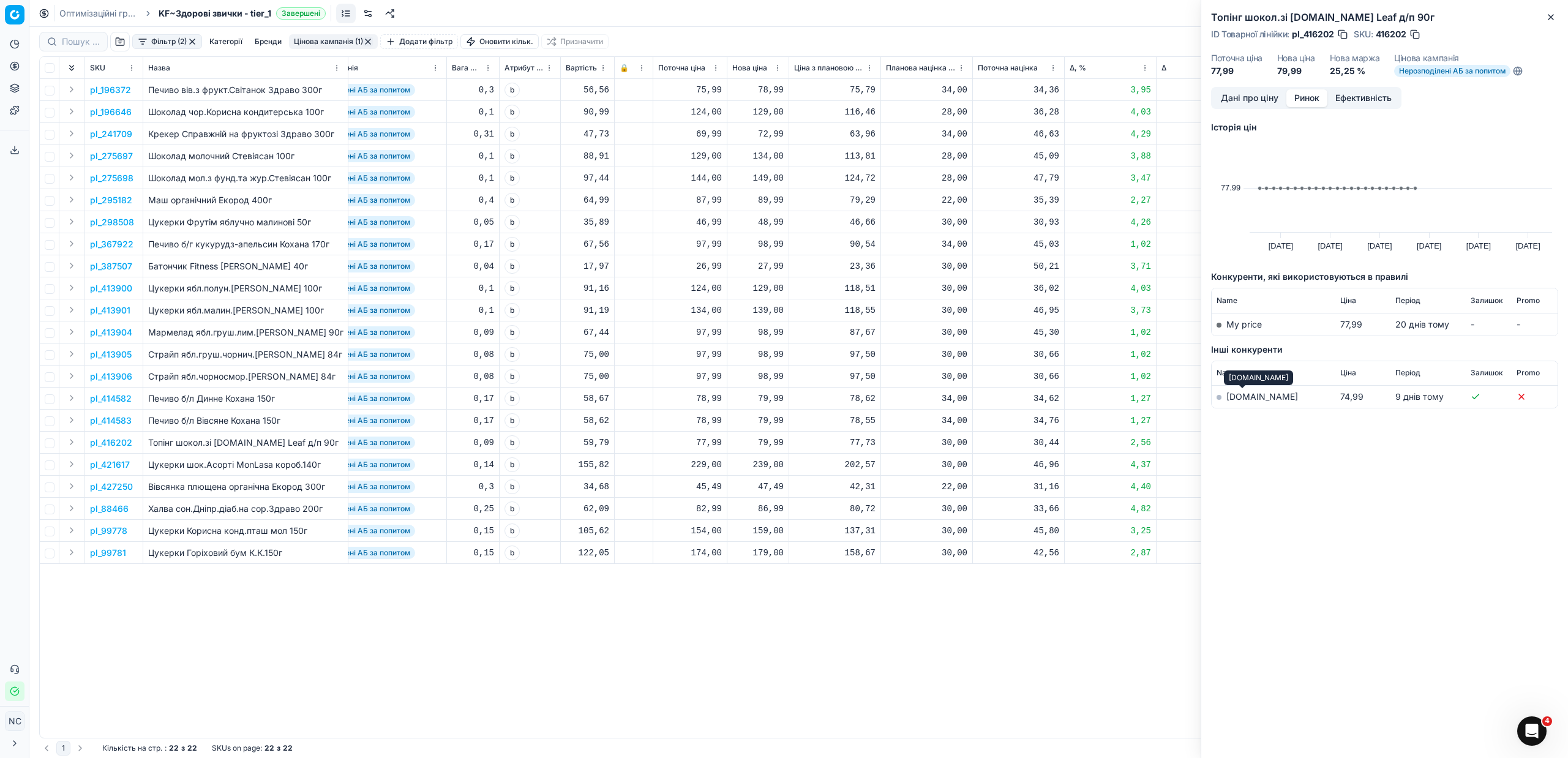
click at [1249, 401] on link "[DOMAIN_NAME]" at bounding box center [1262, 396] width 71 height 11
click at [1550, 12] on icon "button" at bounding box center [1550, 17] width 10 height 10
